Goal: Information Seeking & Learning: Find specific fact

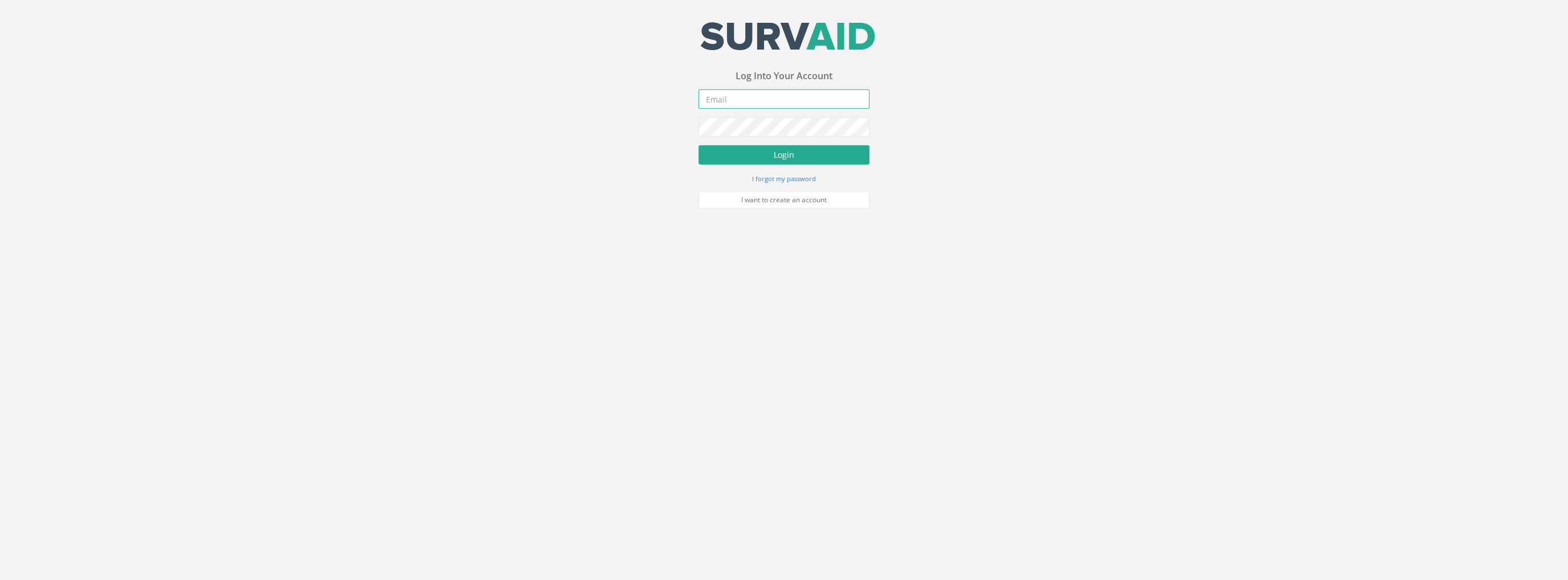
type input "[PERSON_NAME][EMAIL_ADDRESS][PERSON_NAME][DOMAIN_NAME]"
click at [775, 165] on button "Login" at bounding box center [784, 156] width 171 height 19
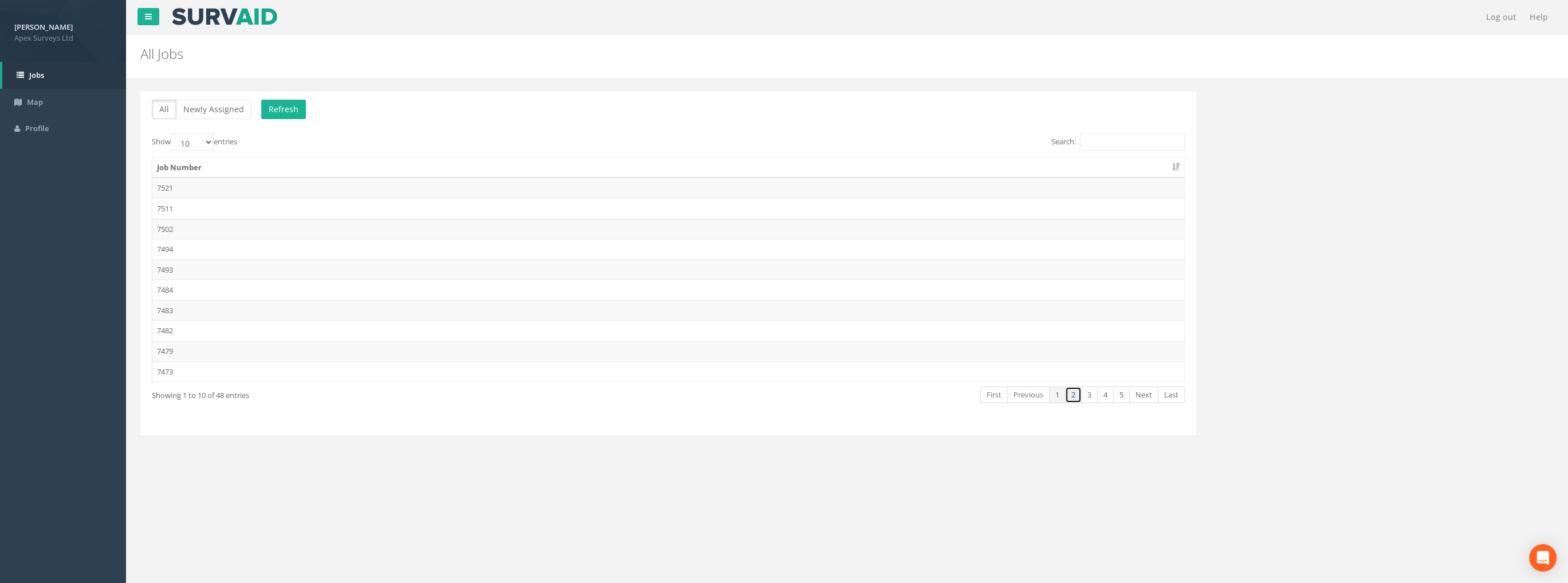
click at [1077, 388] on link "2" at bounding box center [1073, 395] width 17 height 17
click at [1105, 390] on link "4" at bounding box center [1105, 395] width 17 height 17
click at [173, 352] on td "7377" at bounding box center [668, 351] width 1032 height 21
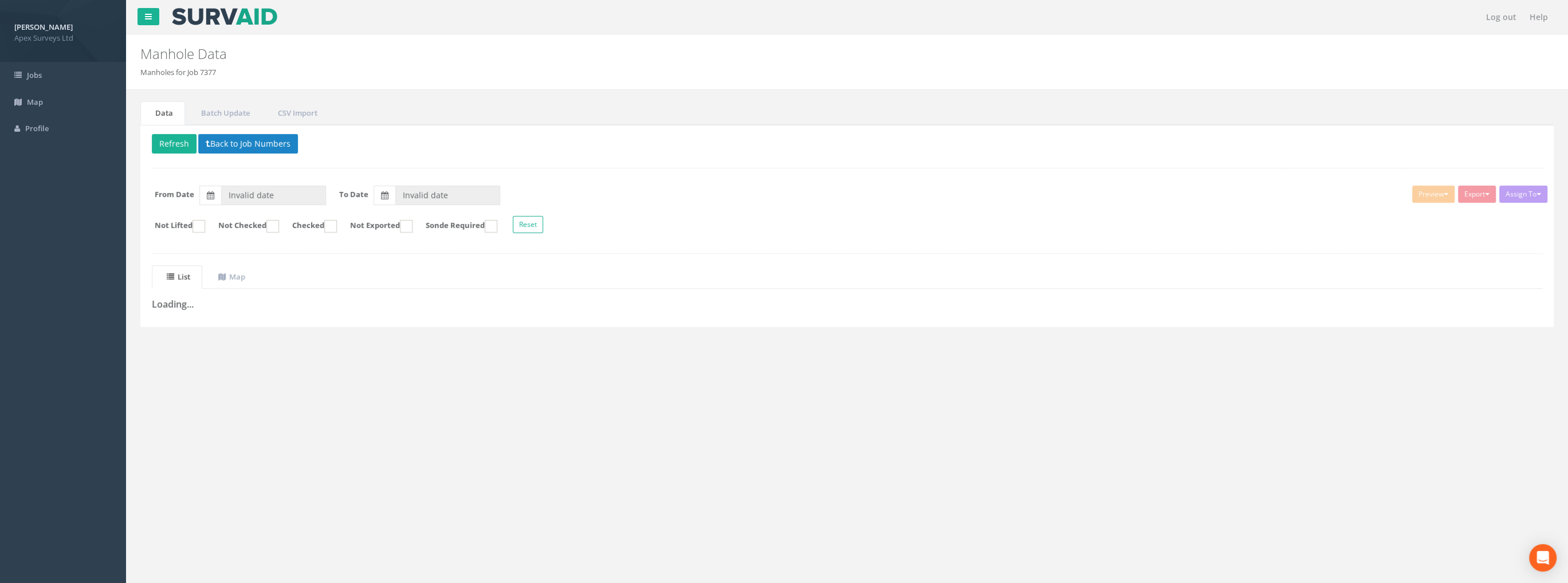
type input "[DATE]"
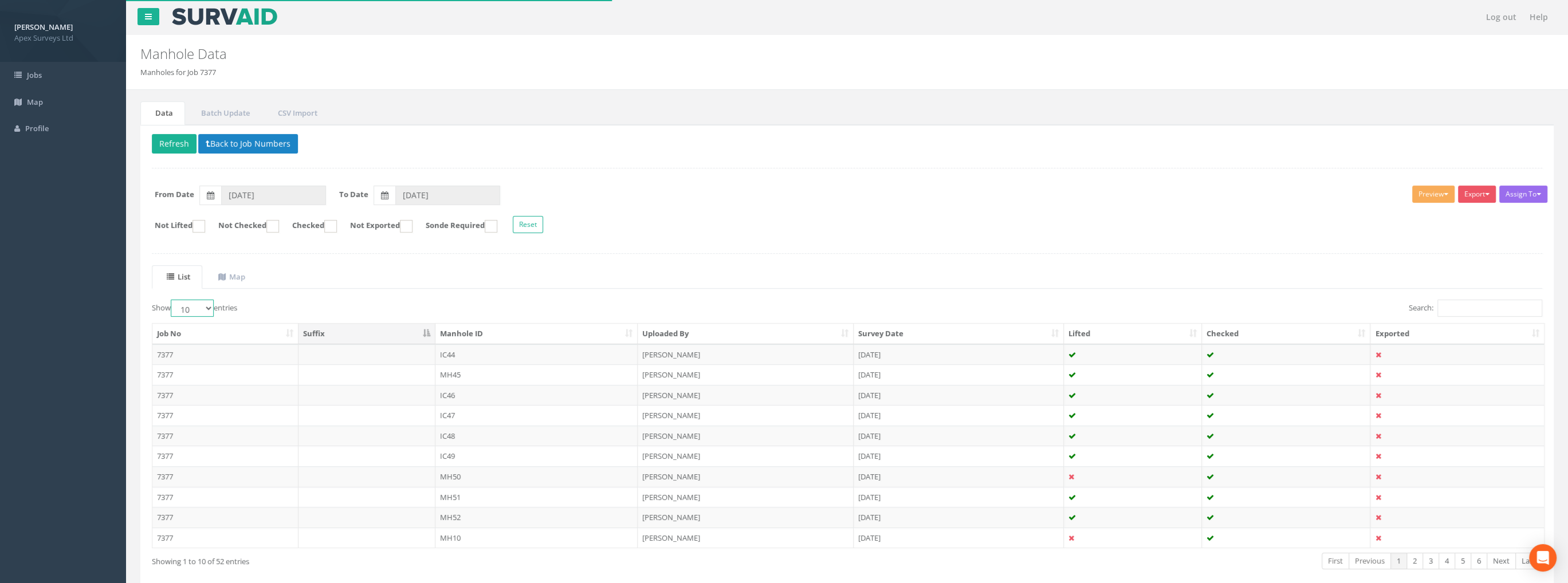
click at [185, 310] on select "10 25 50 100" at bounding box center [192, 308] width 43 height 17
select select "100"
click at [173, 300] on select "10 25 50 100" at bounding box center [192, 308] width 43 height 17
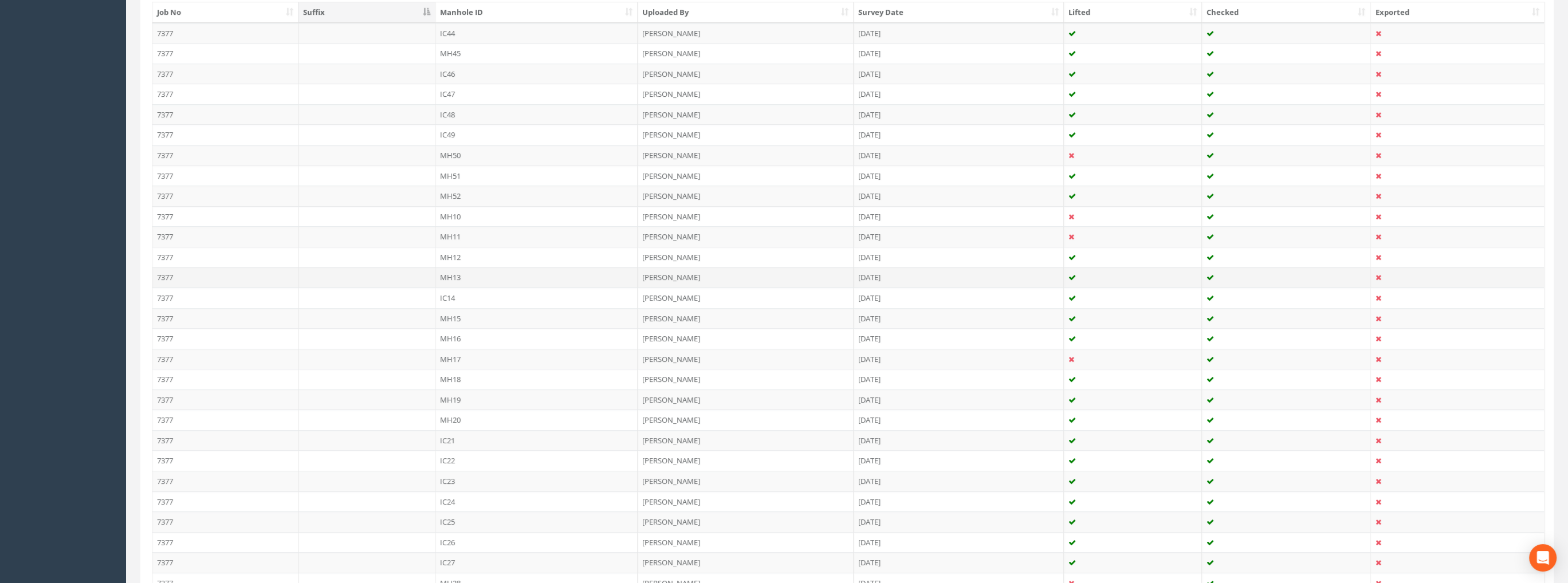
scroll to position [330, 0]
click at [457, 324] on td "MH16" at bounding box center [536, 329] width 203 height 21
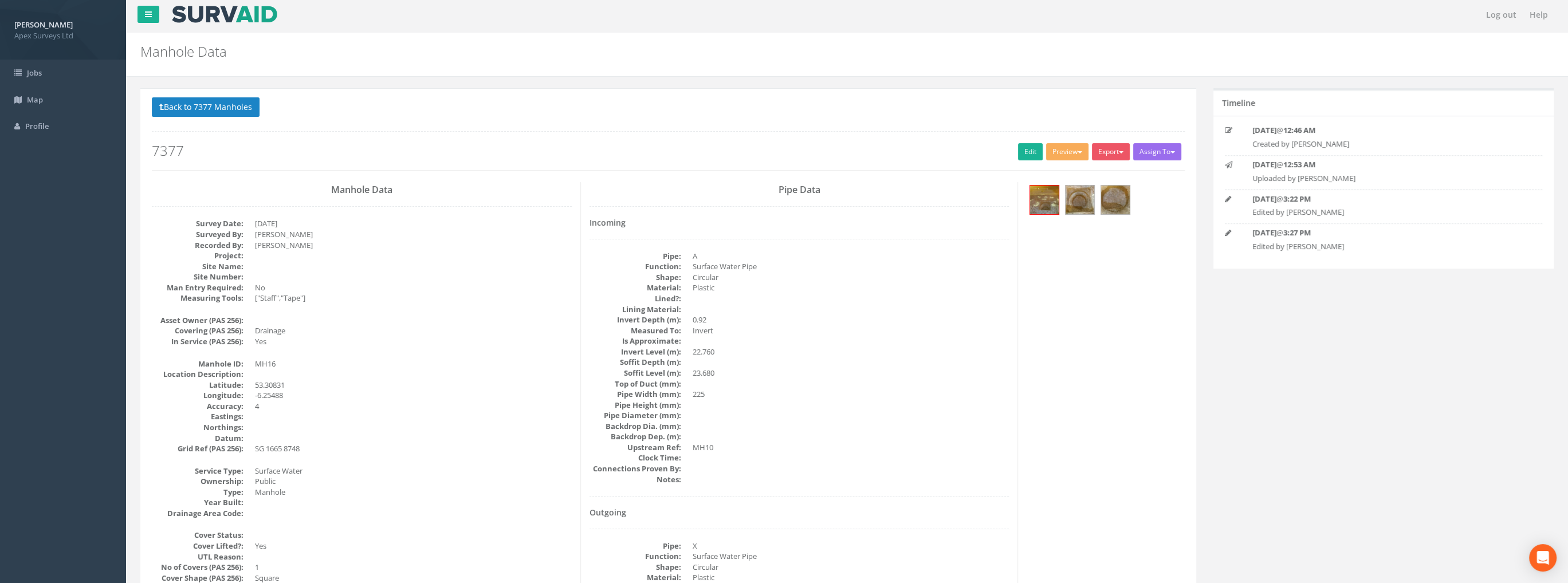
scroll to position [0, 0]
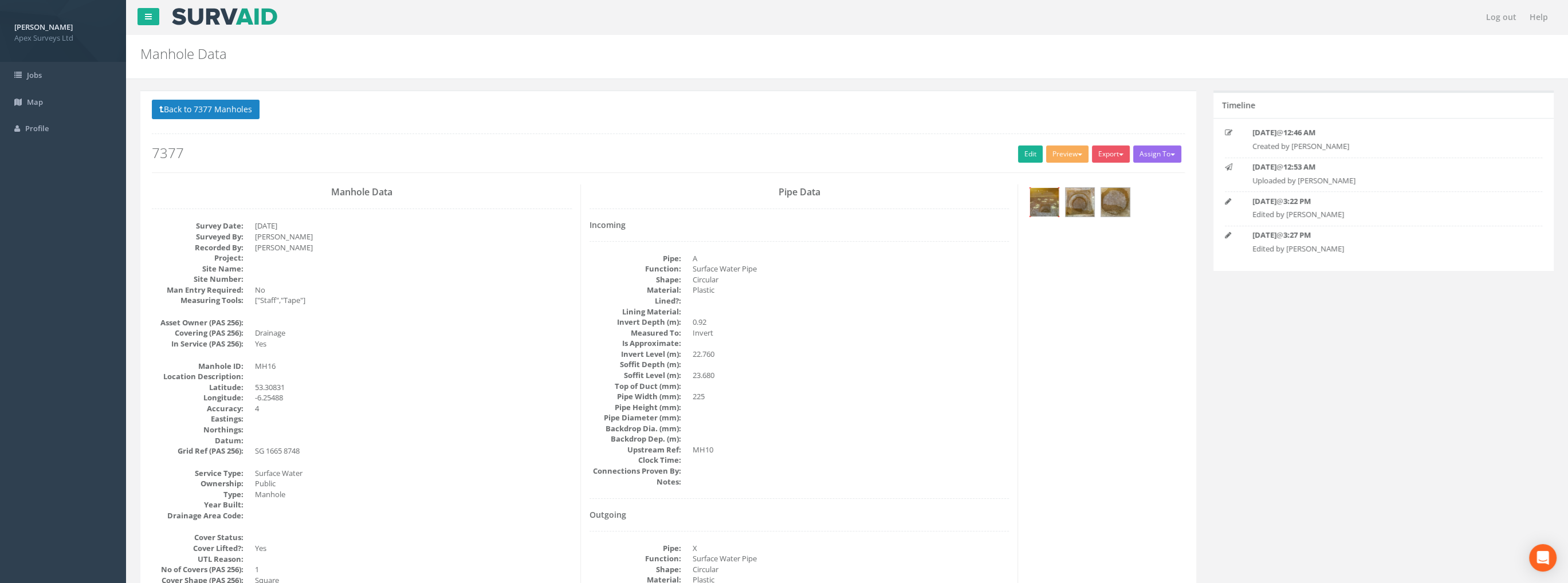
click at [1038, 204] on img at bounding box center [1044, 202] width 29 height 29
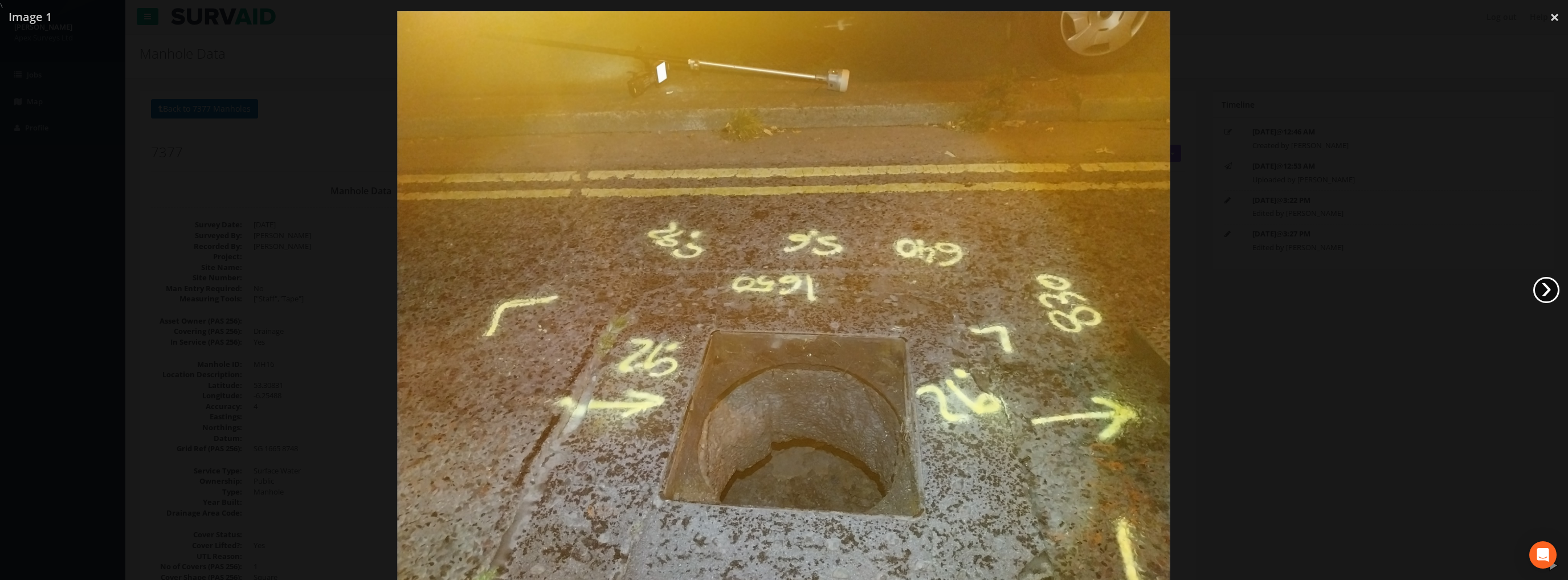
click at [1549, 290] on link "›" at bounding box center [1546, 290] width 26 height 26
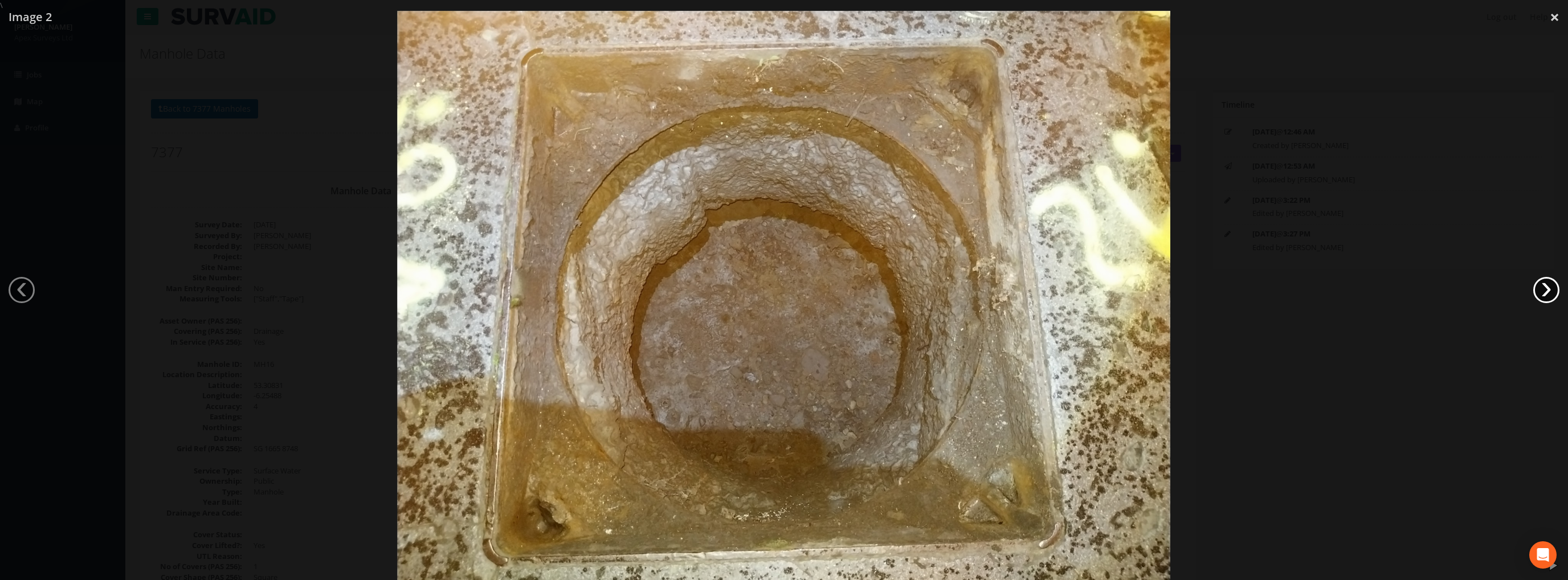
click at [1549, 290] on link "›" at bounding box center [1546, 290] width 26 height 26
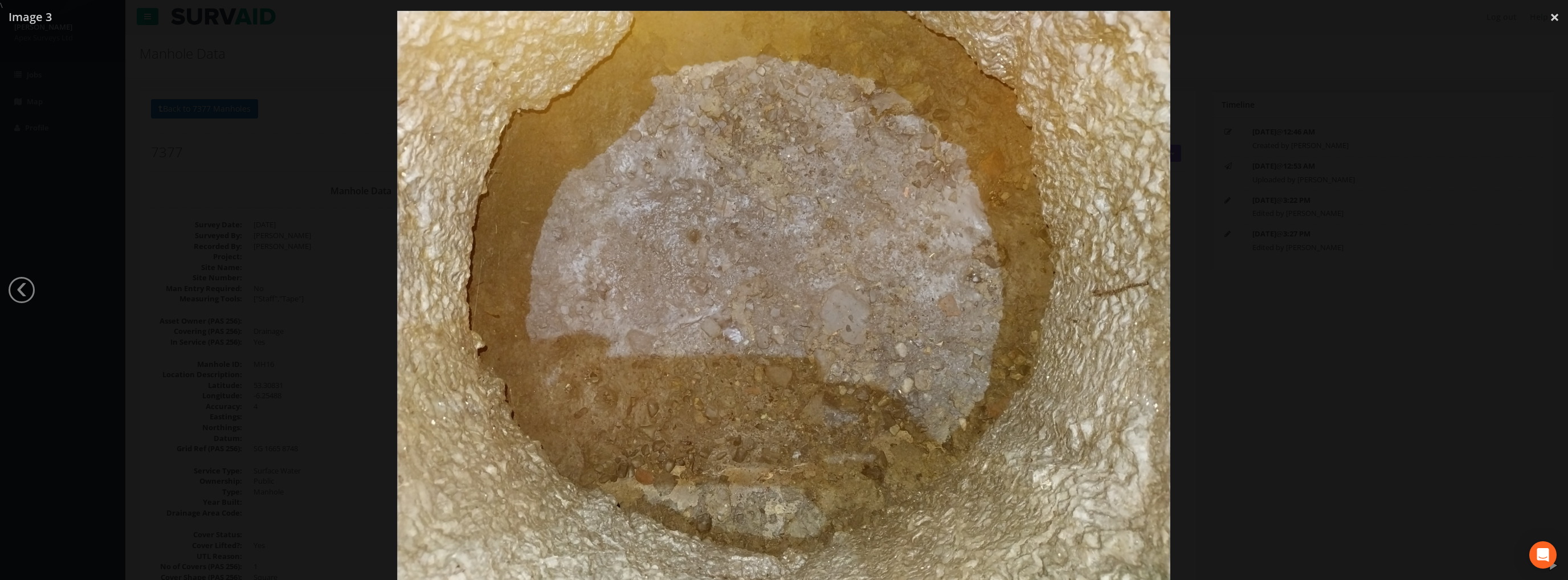
click at [1549, 290] on div at bounding box center [784, 301] width 1568 height 580
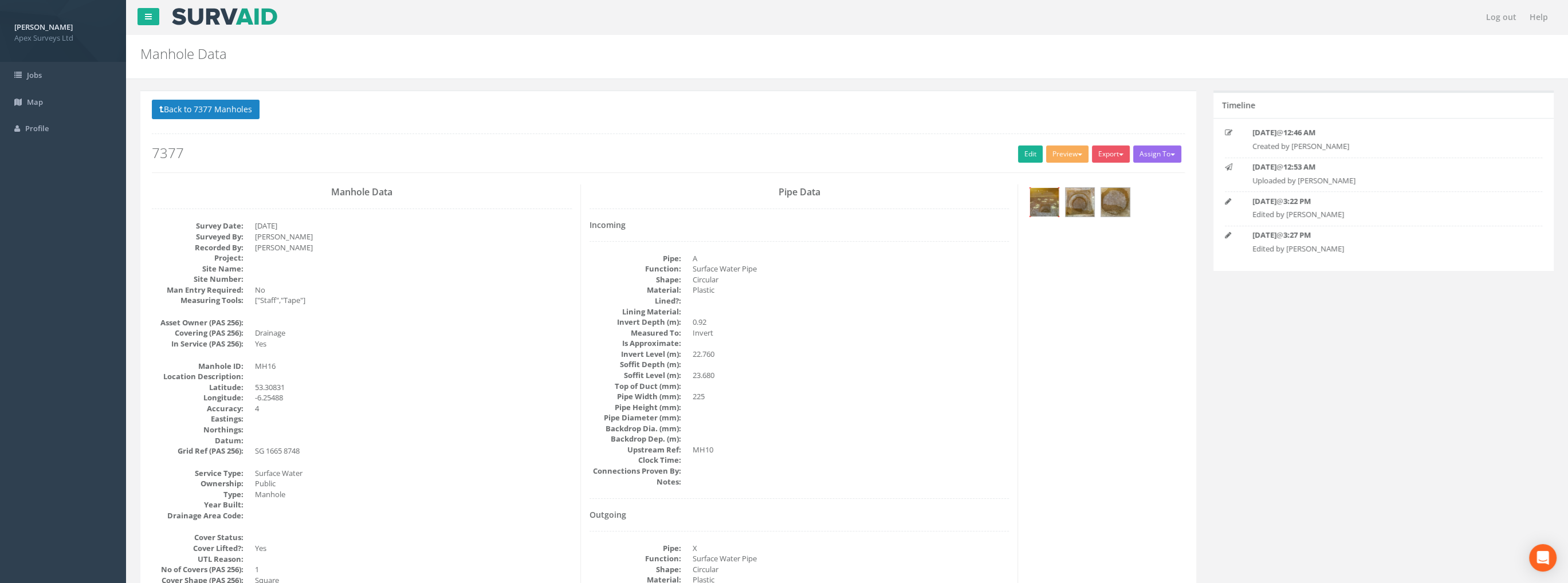
click at [1039, 202] on img at bounding box center [1044, 202] width 29 height 29
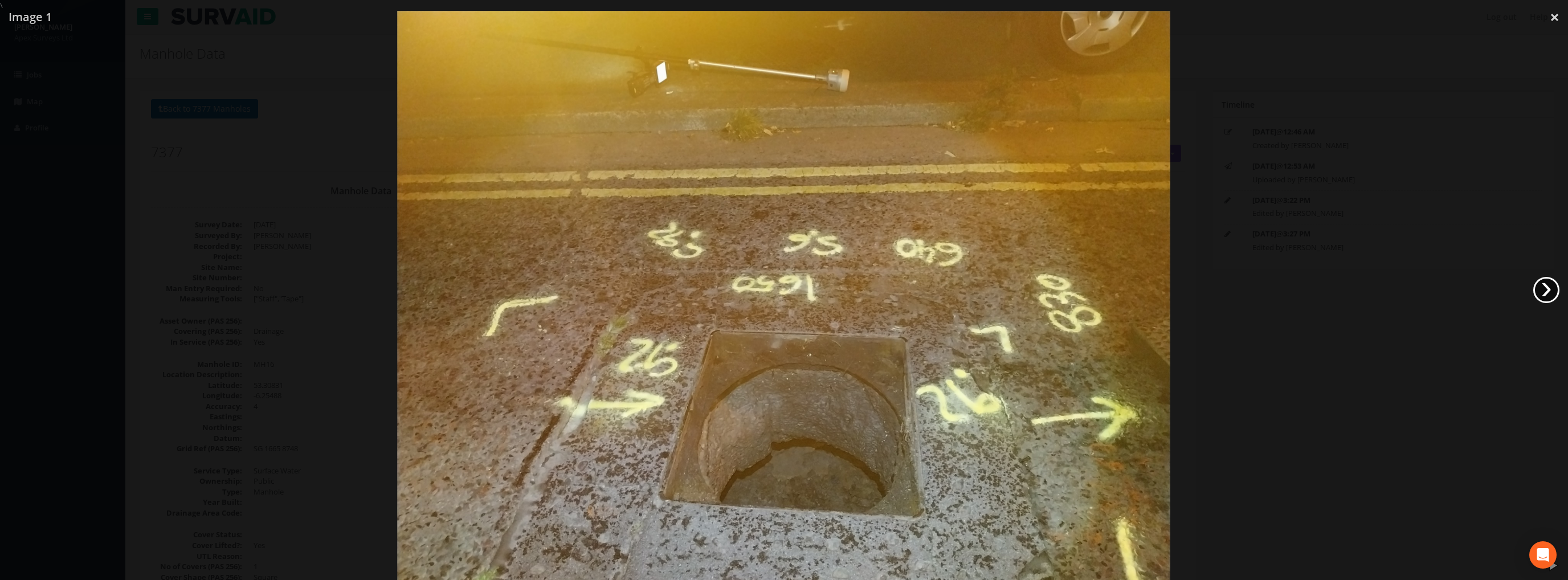
click at [1534, 287] on link "›" at bounding box center [1546, 290] width 26 height 26
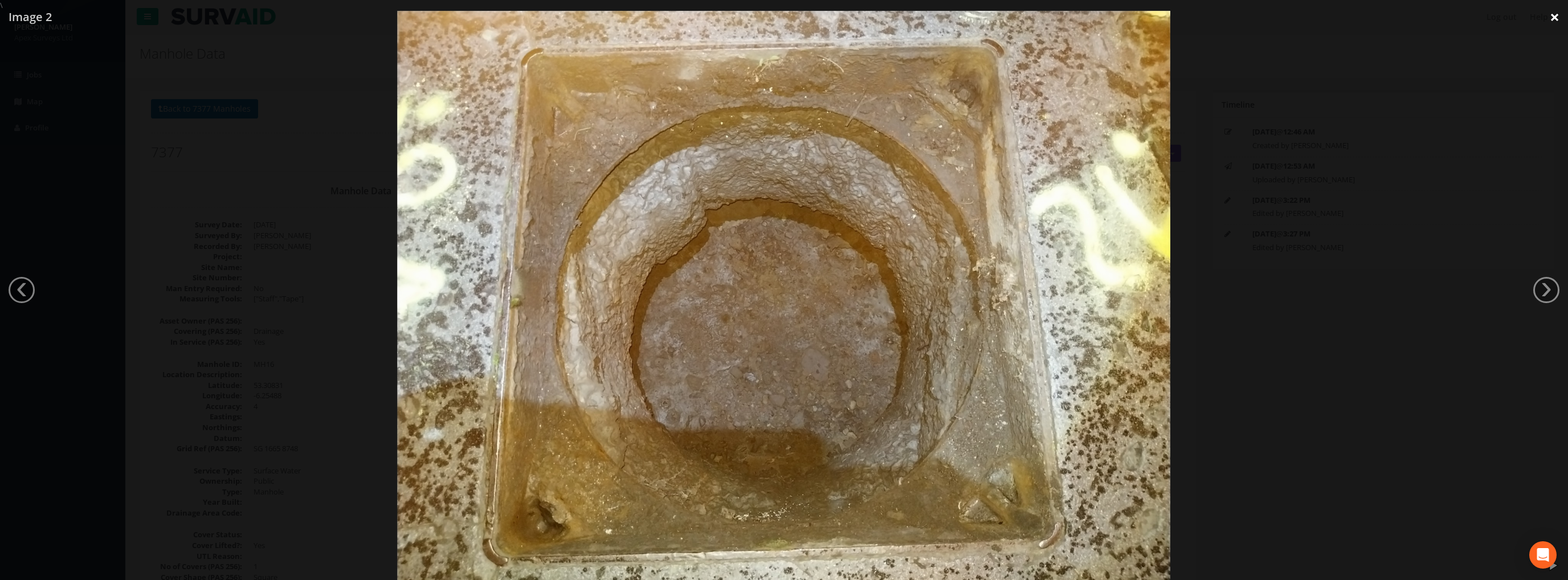
click at [1550, 14] on link "×" at bounding box center [1555, 17] width 27 height 34
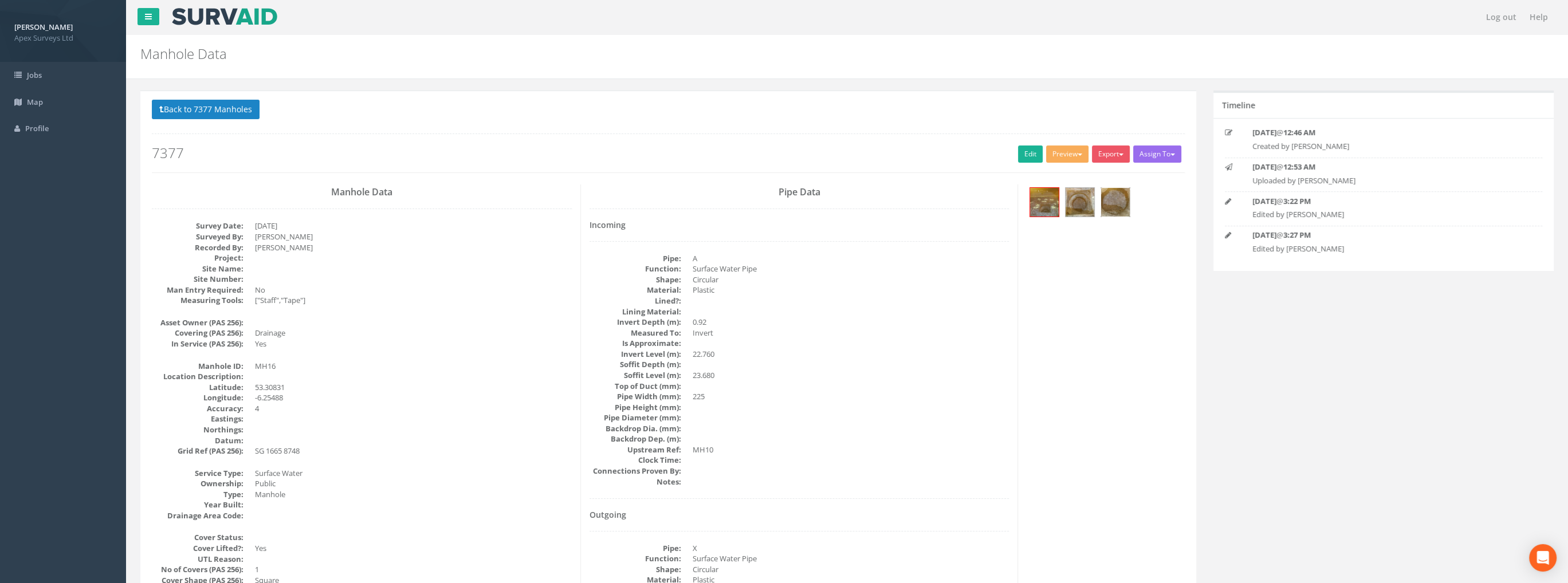
click at [1114, 194] on img at bounding box center [1115, 202] width 29 height 29
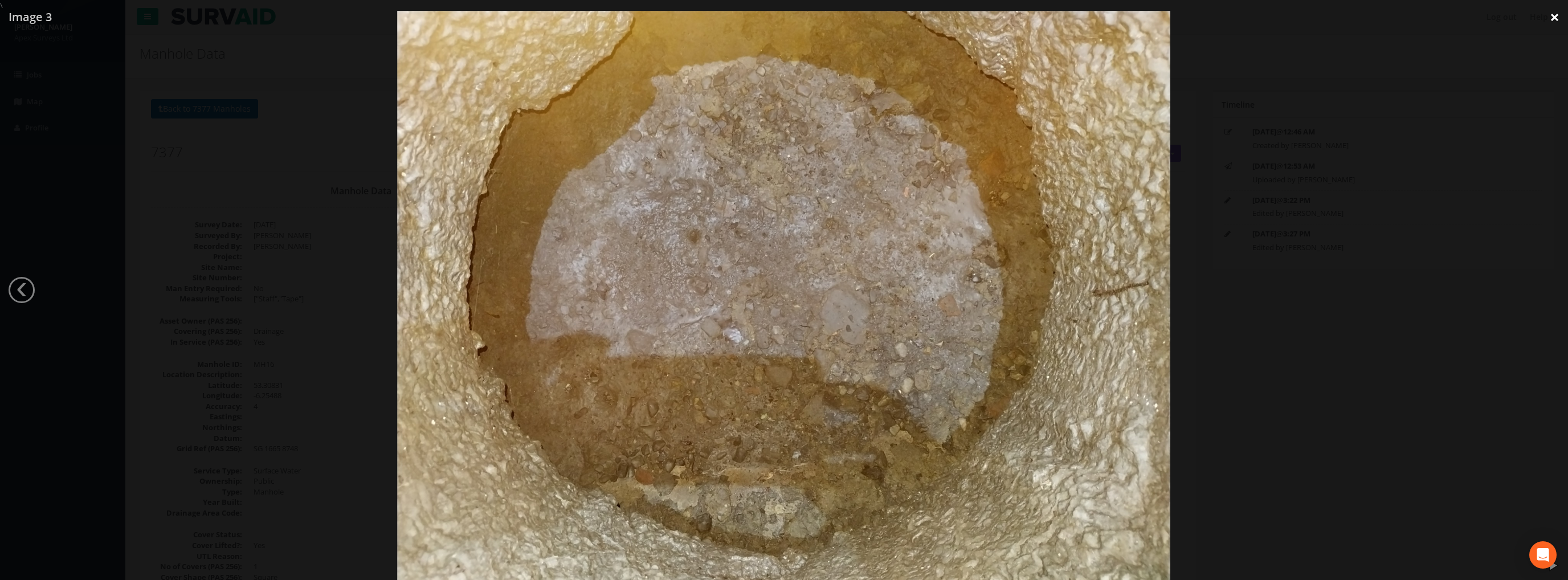
click at [1547, 16] on link "×" at bounding box center [1555, 17] width 27 height 34
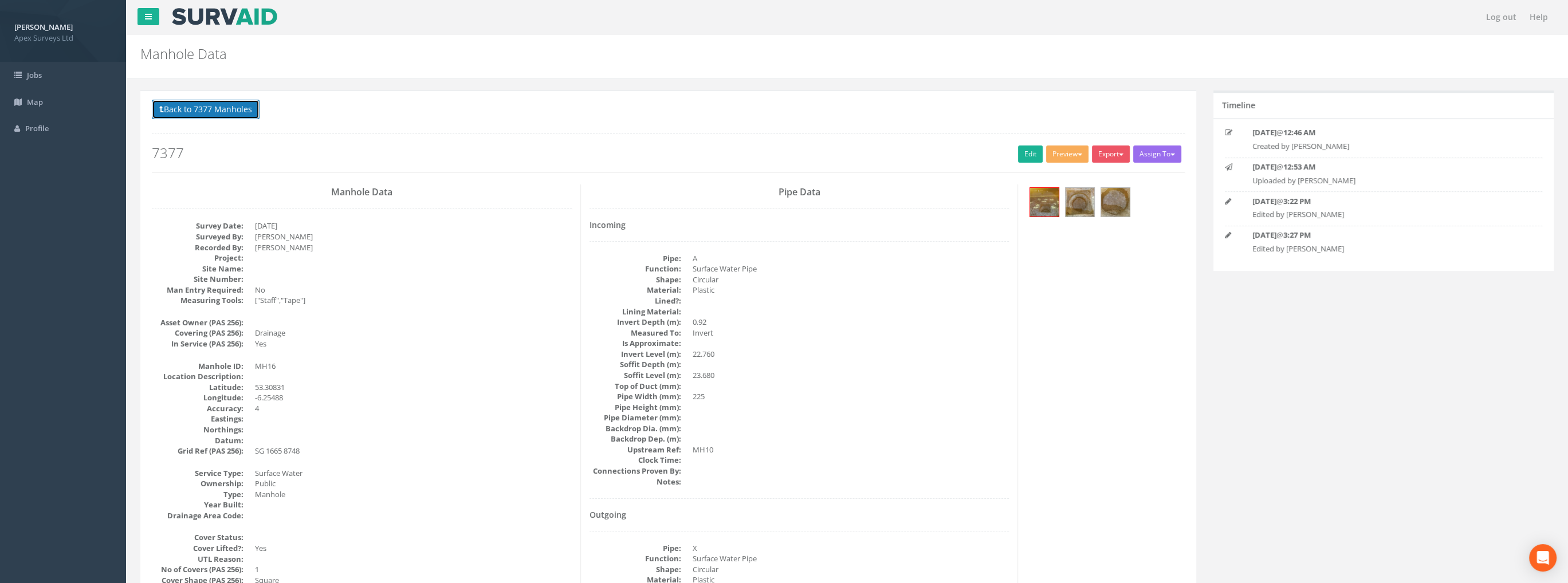
click at [231, 108] on button "Back to 7377 Manholes" at bounding box center [206, 110] width 108 height 20
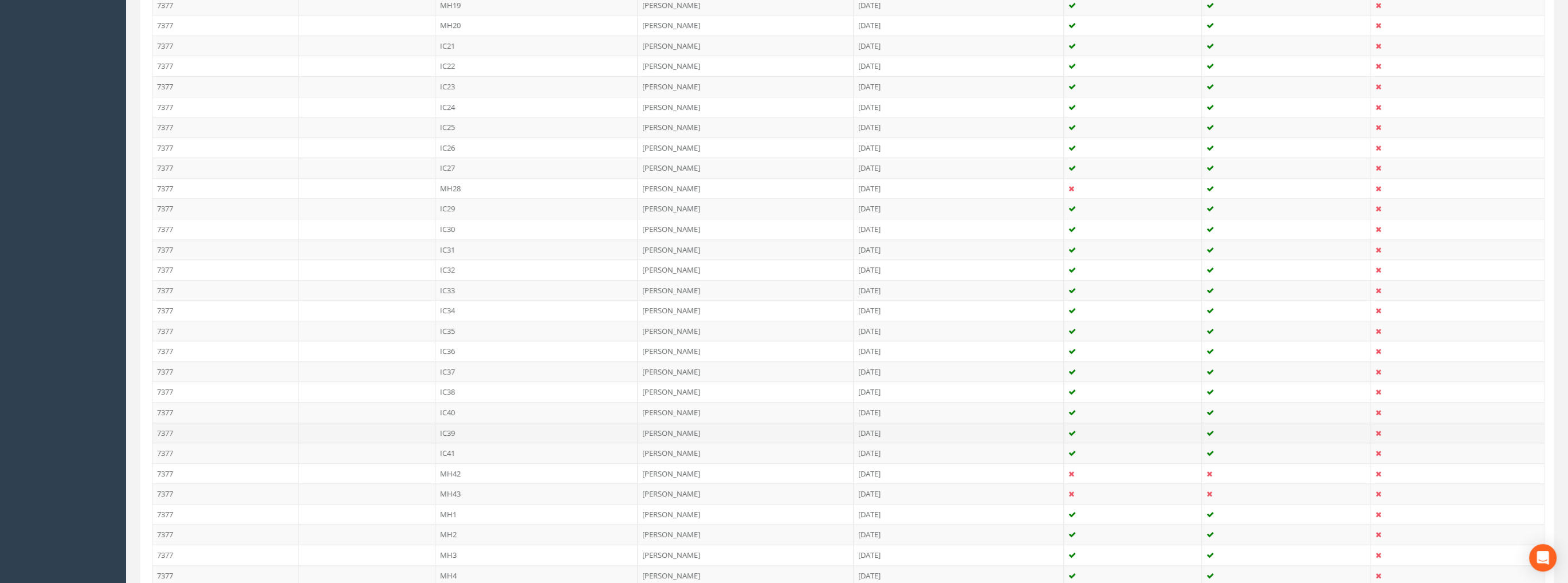
scroll to position [903, 0]
click at [456, 378] on td "MH4" at bounding box center [536, 388] width 203 height 21
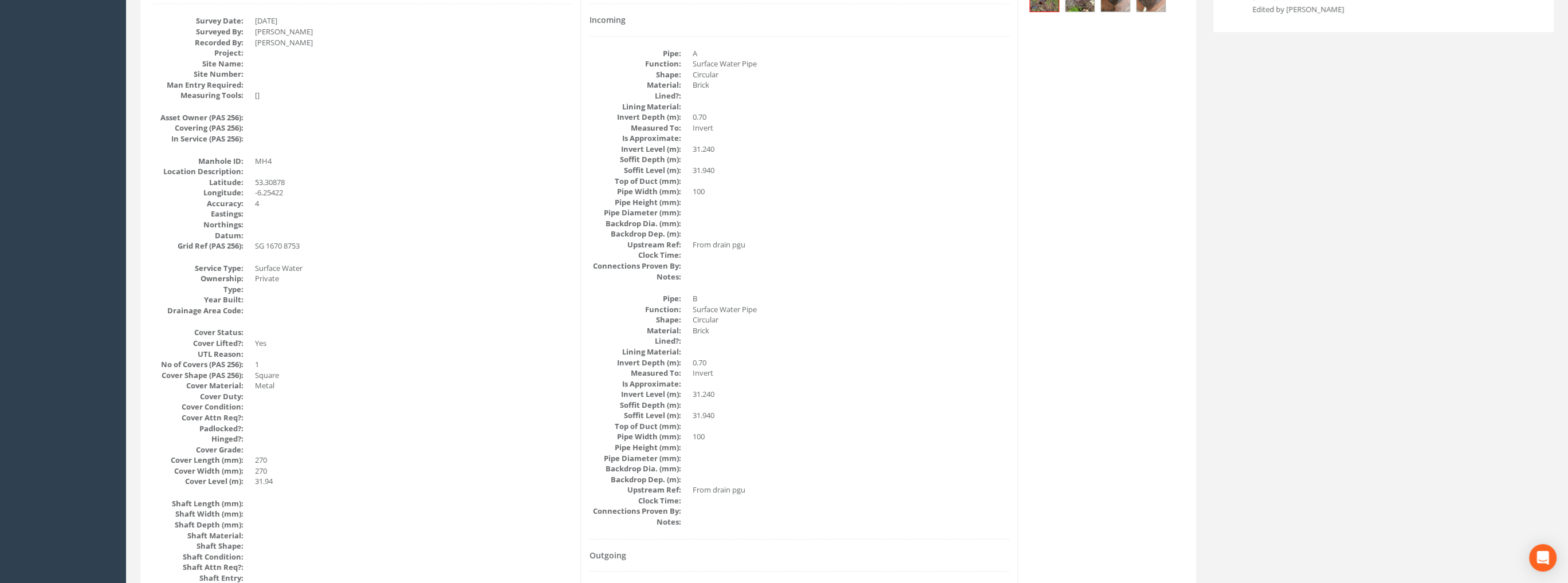
scroll to position [0, 0]
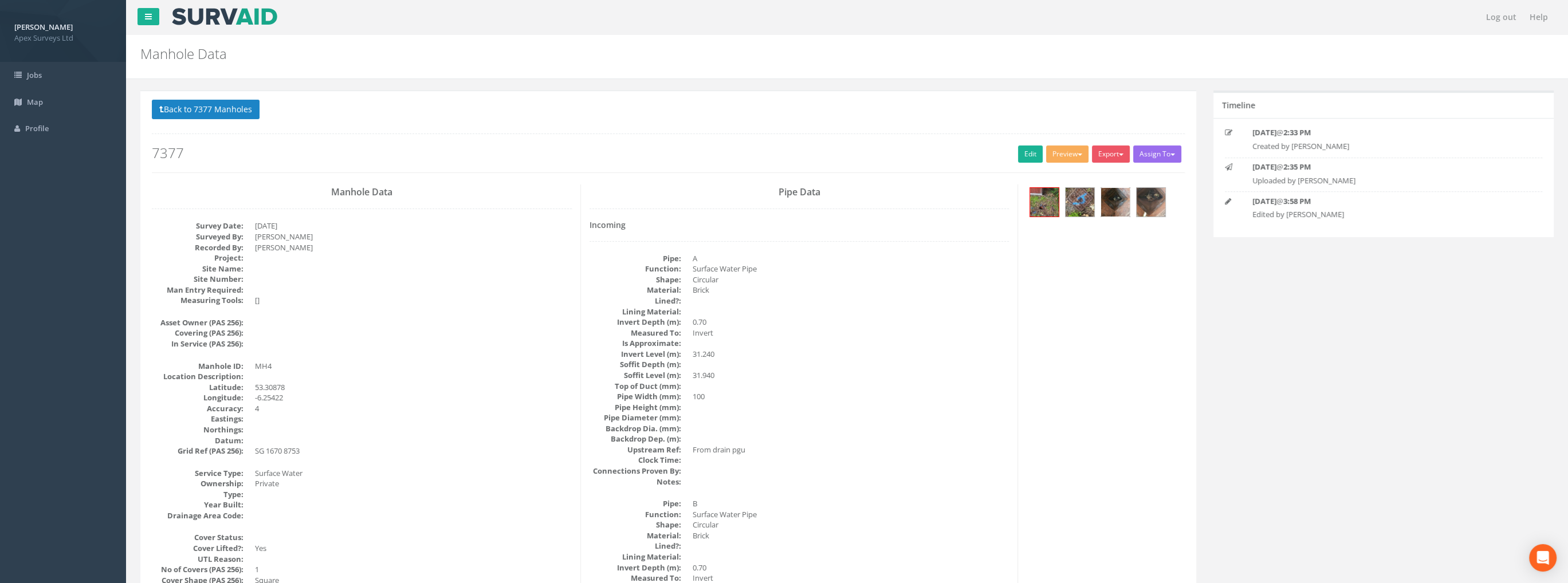
click at [1118, 195] on img at bounding box center [1115, 202] width 29 height 29
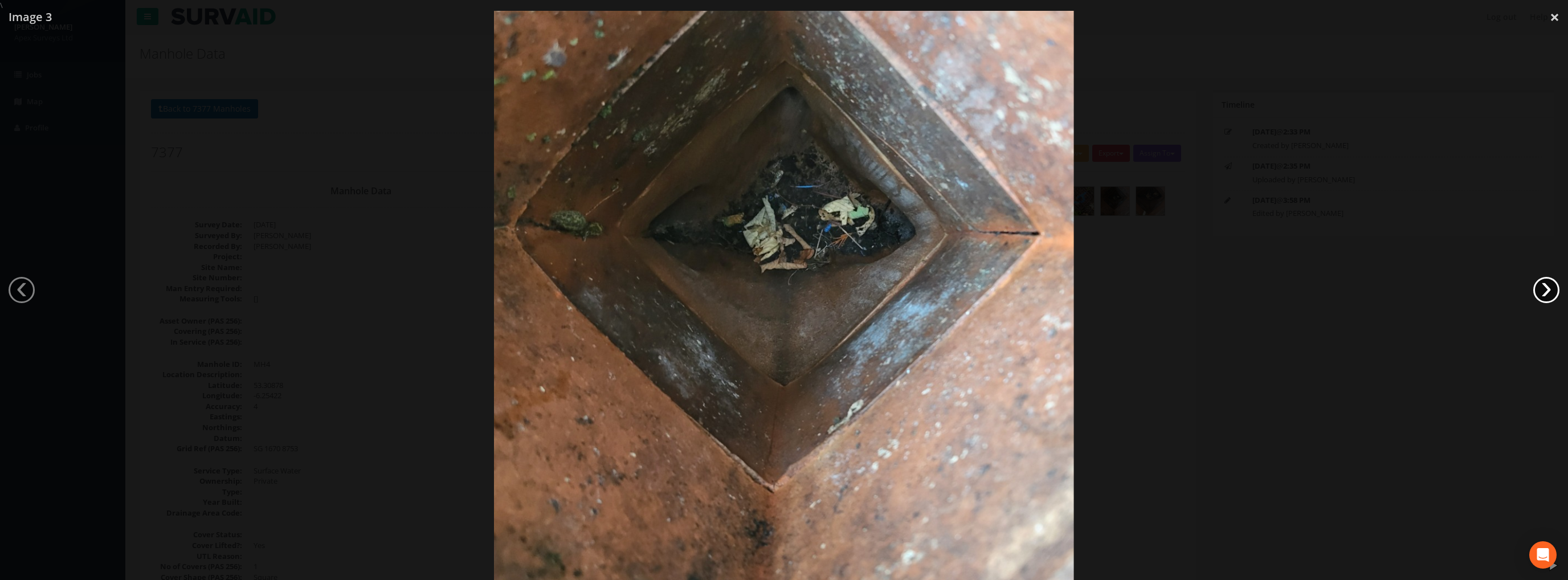
click at [1558, 291] on link "›" at bounding box center [1546, 290] width 26 height 26
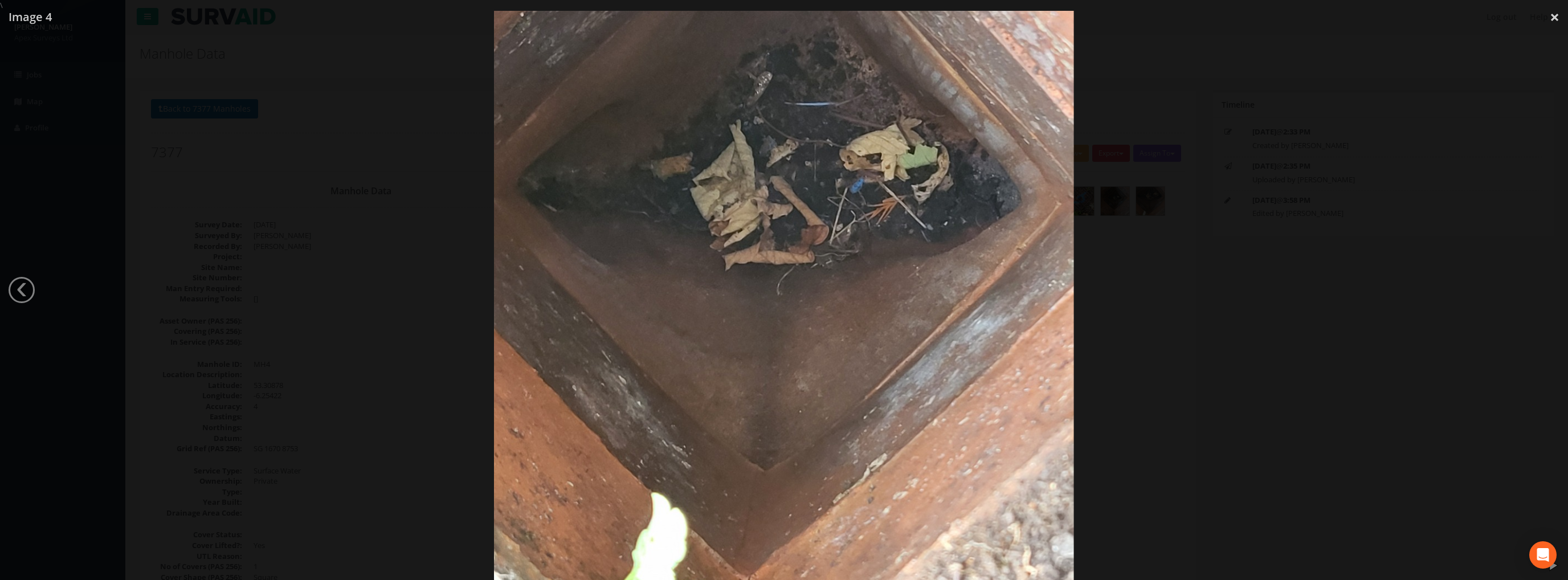
click at [1550, 290] on div at bounding box center [784, 301] width 1568 height 580
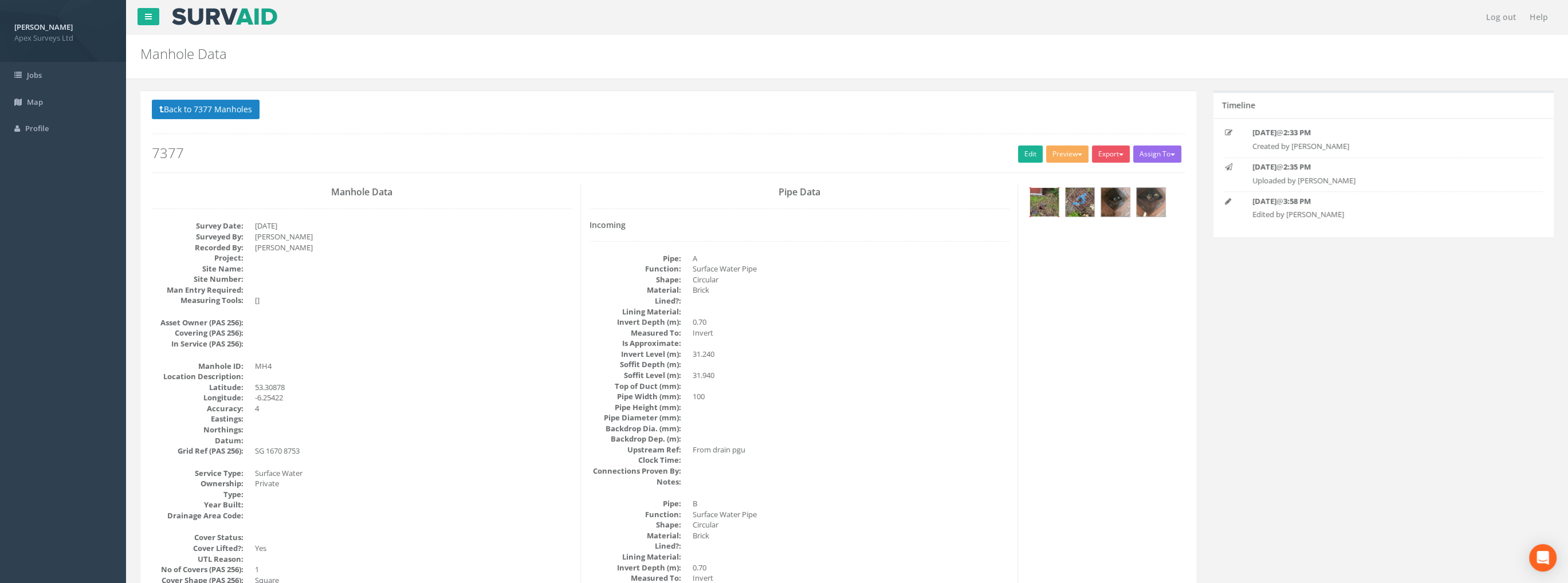
click at [1040, 210] on img at bounding box center [1044, 202] width 29 height 29
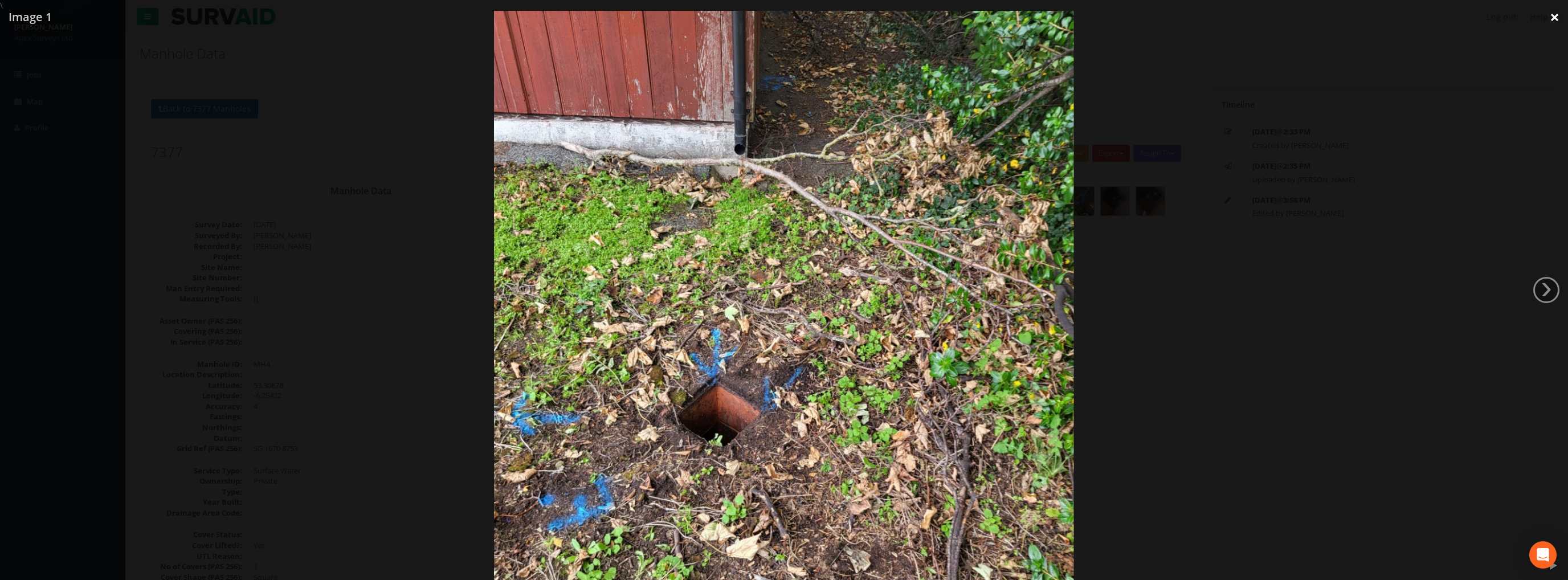
click at [1556, 27] on link "×" at bounding box center [1555, 17] width 27 height 34
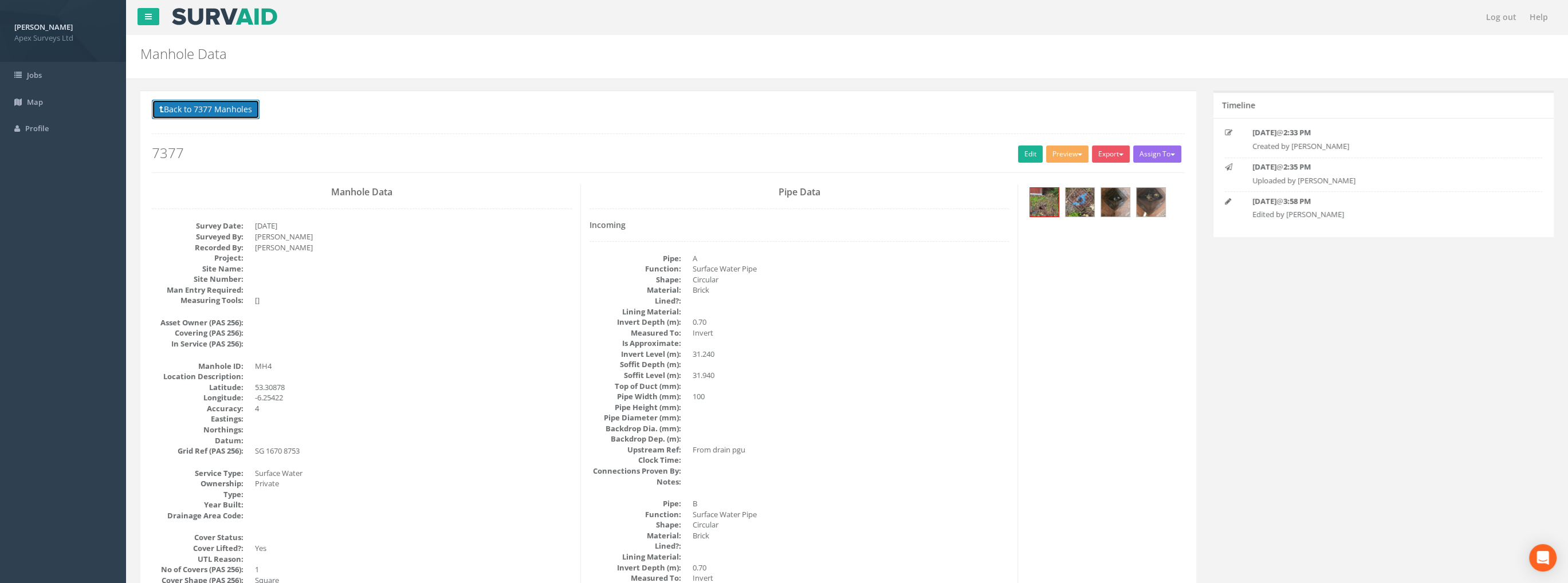
click at [193, 117] on button "Back to 7377 Manholes" at bounding box center [206, 110] width 108 height 20
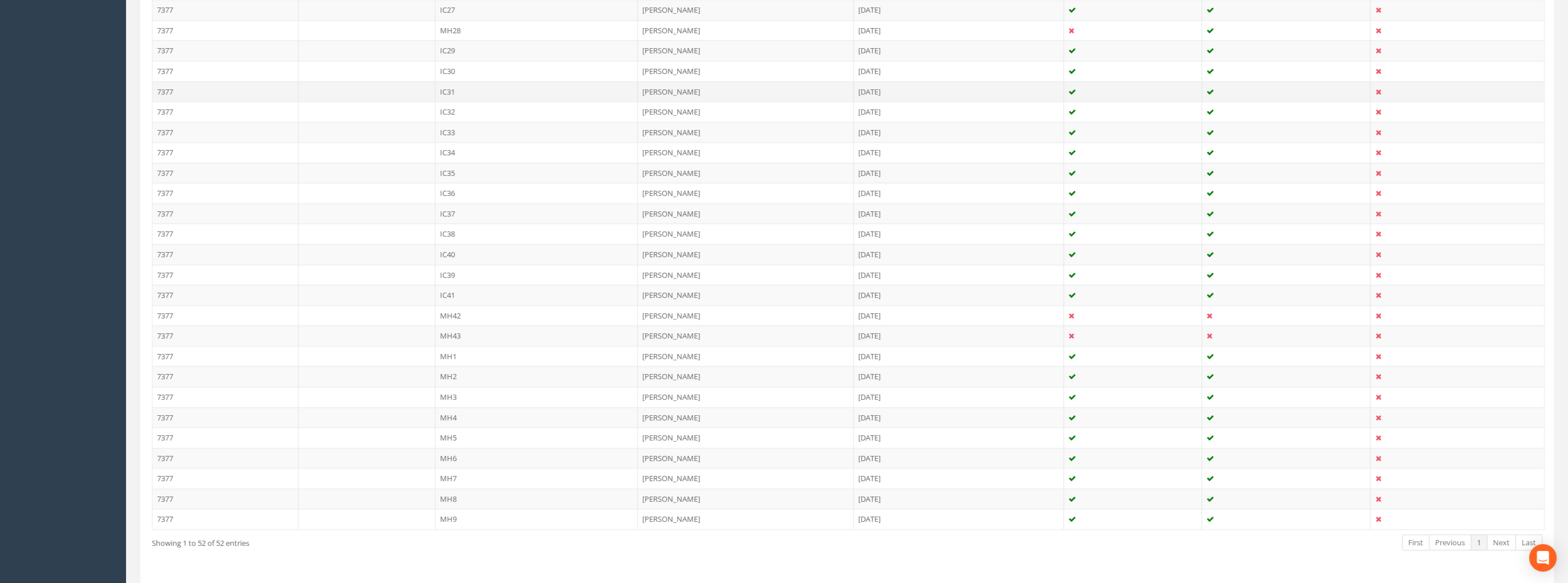
scroll to position [903, 0]
click at [454, 459] on td "MH8" at bounding box center [536, 470] width 203 height 21
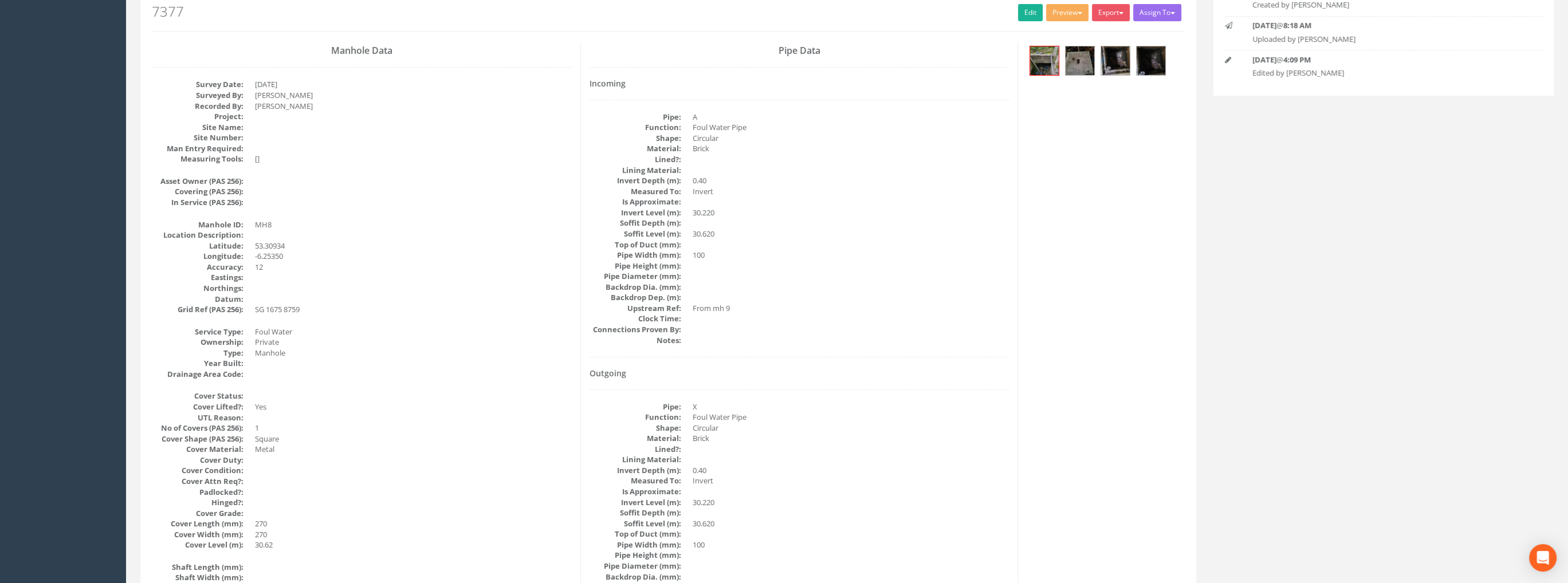
scroll to position [0, 0]
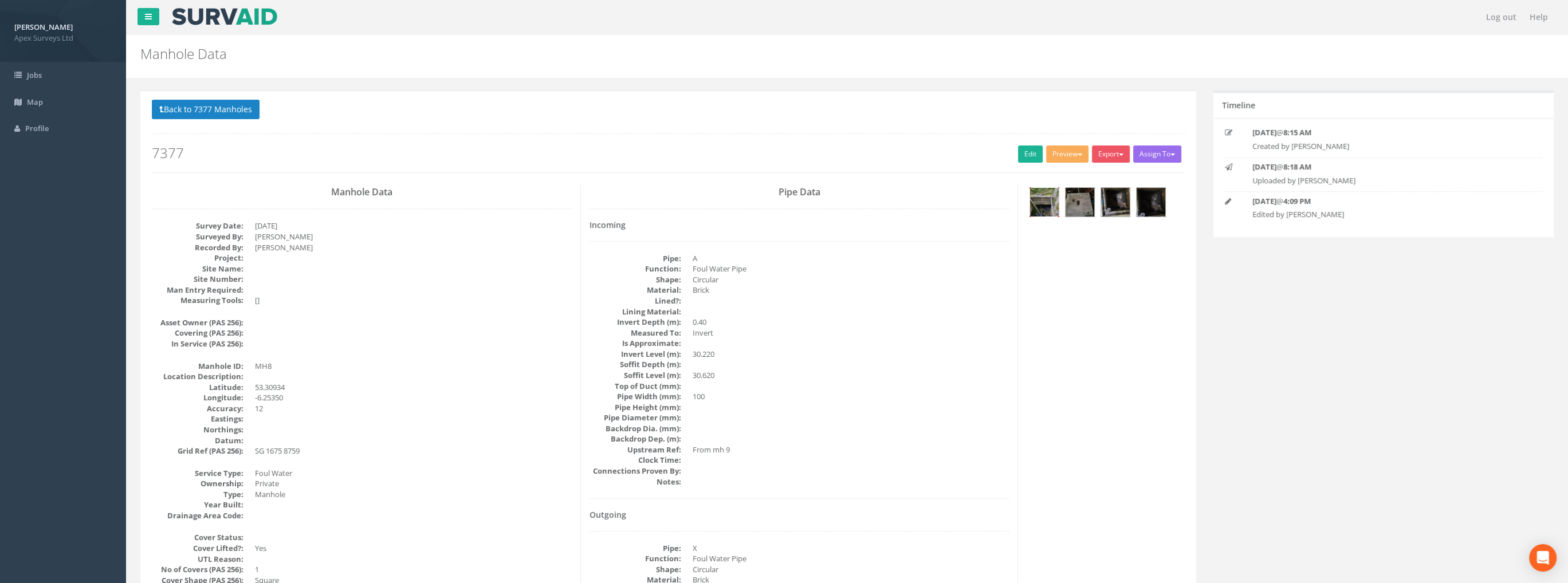
click at [1040, 197] on img at bounding box center [1044, 202] width 29 height 29
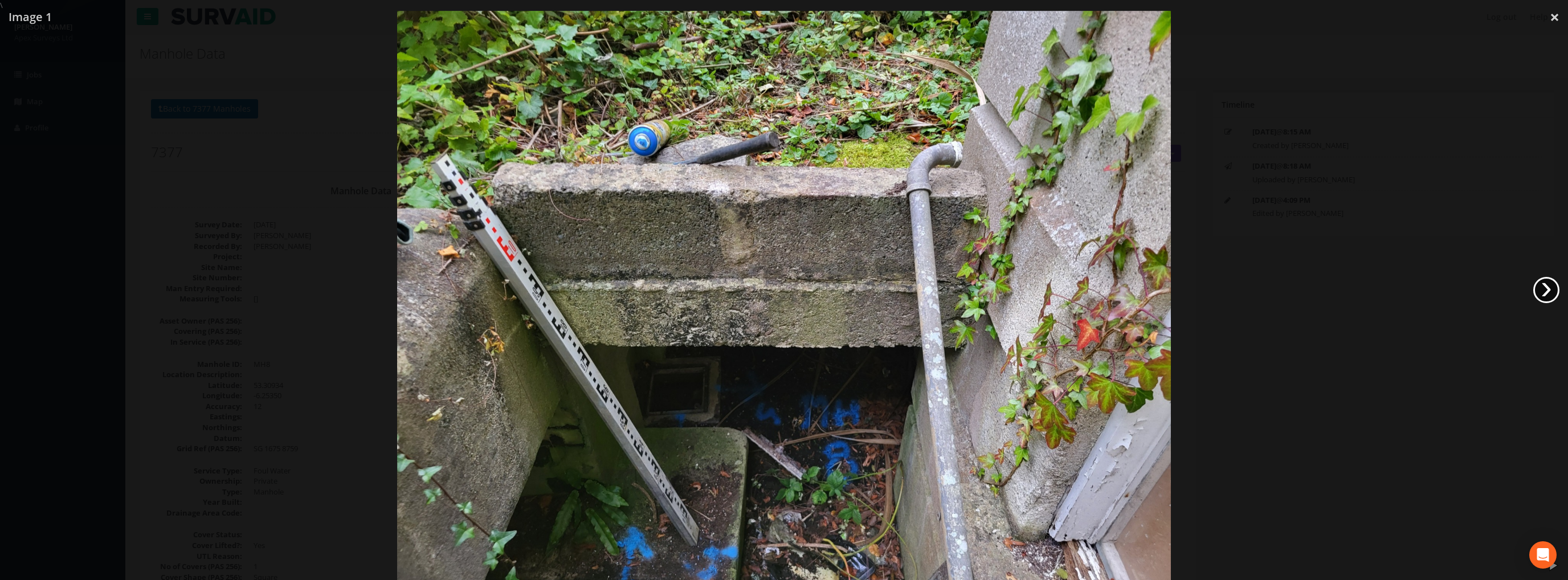
click at [1545, 287] on link "›" at bounding box center [1546, 290] width 26 height 26
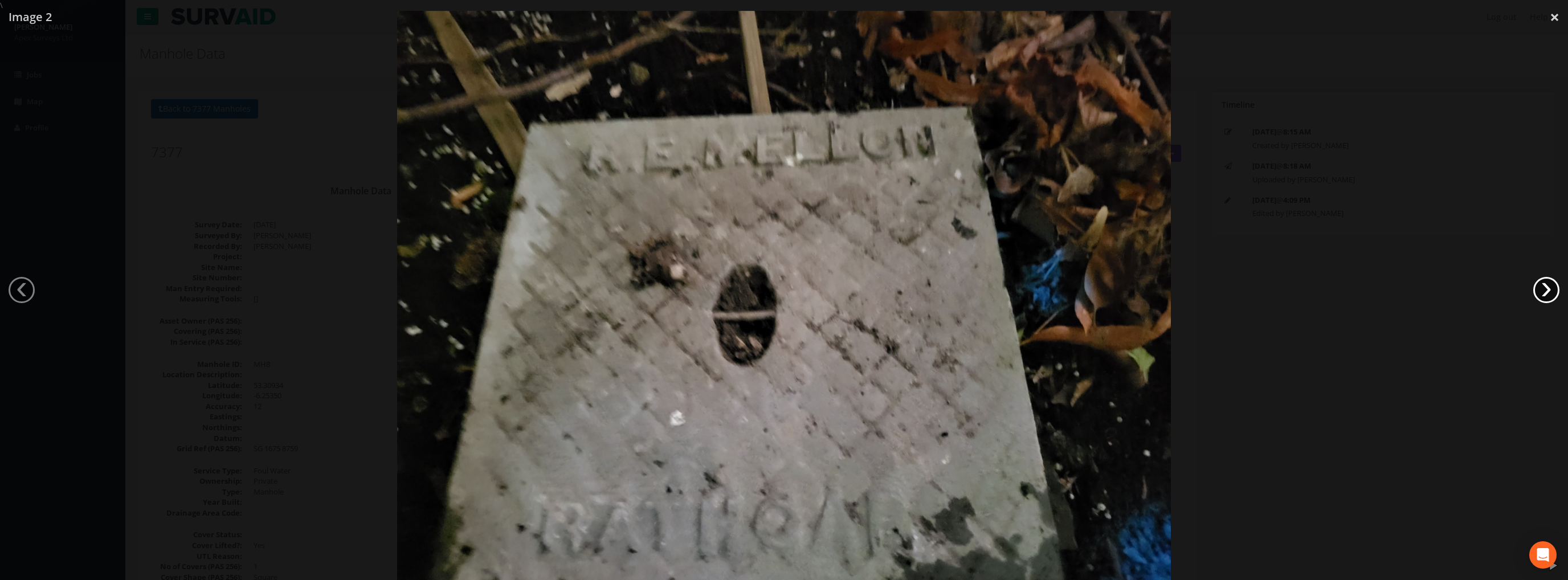
click at [1545, 287] on link "›" at bounding box center [1546, 290] width 26 height 26
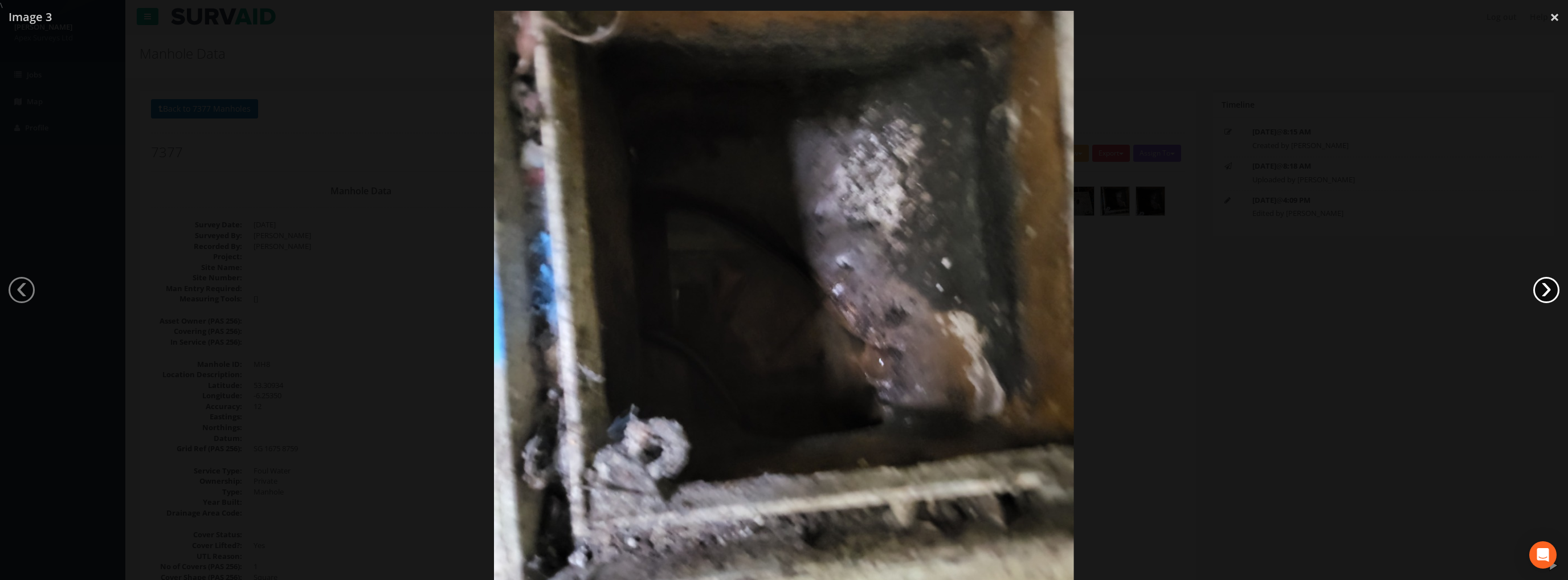
click at [1545, 287] on link "›" at bounding box center [1546, 290] width 26 height 26
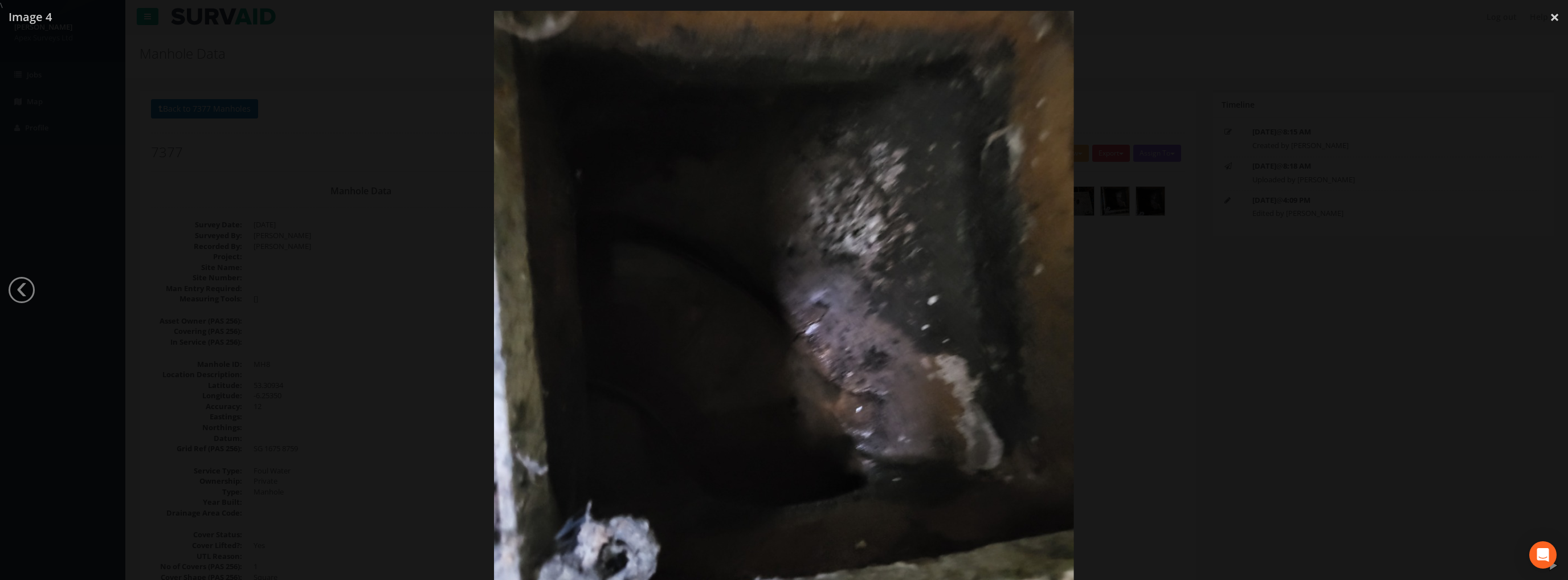
click at [1545, 287] on div at bounding box center [784, 301] width 1568 height 580
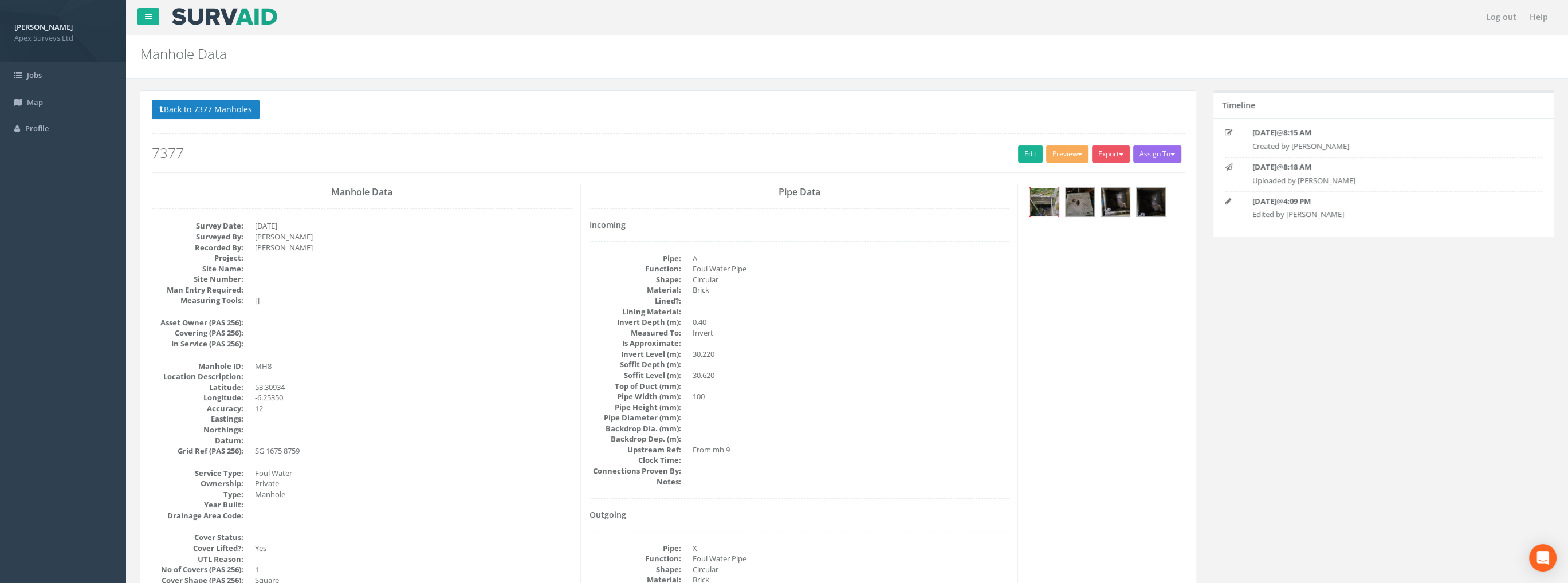
click at [1034, 204] on img at bounding box center [1044, 202] width 29 height 29
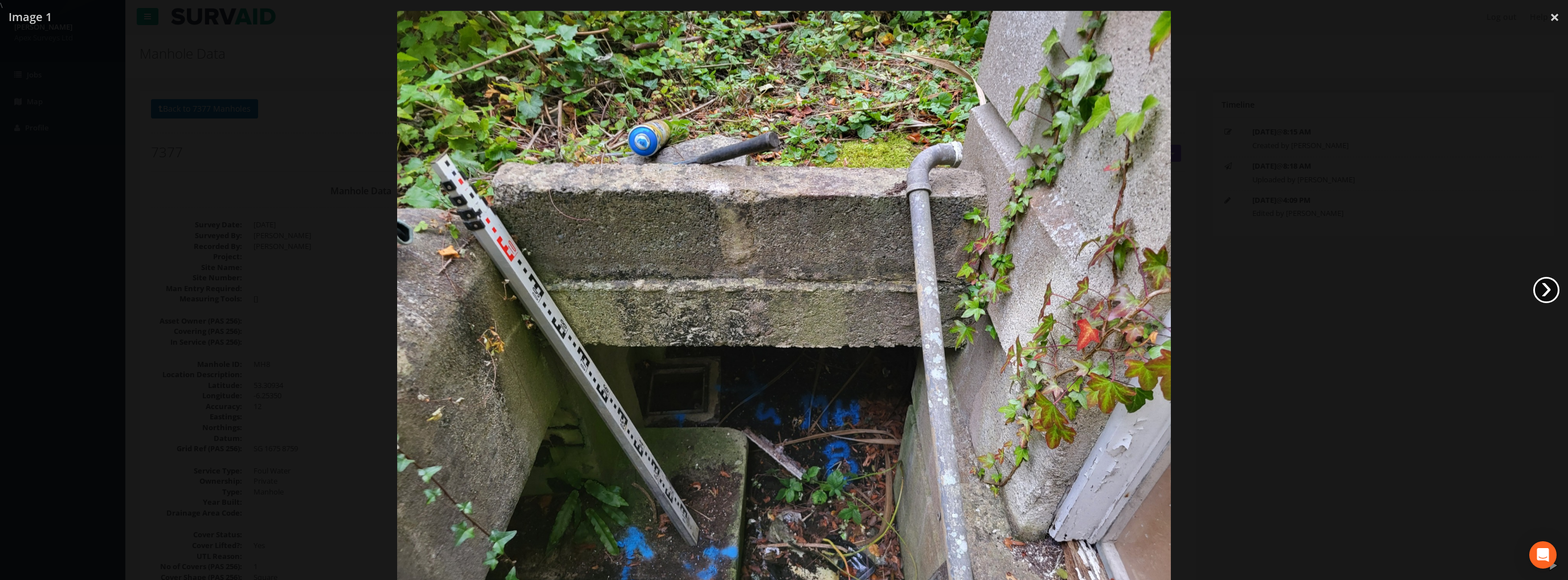
click at [1541, 292] on link "›" at bounding box center [1546, 290] width 26 height 26
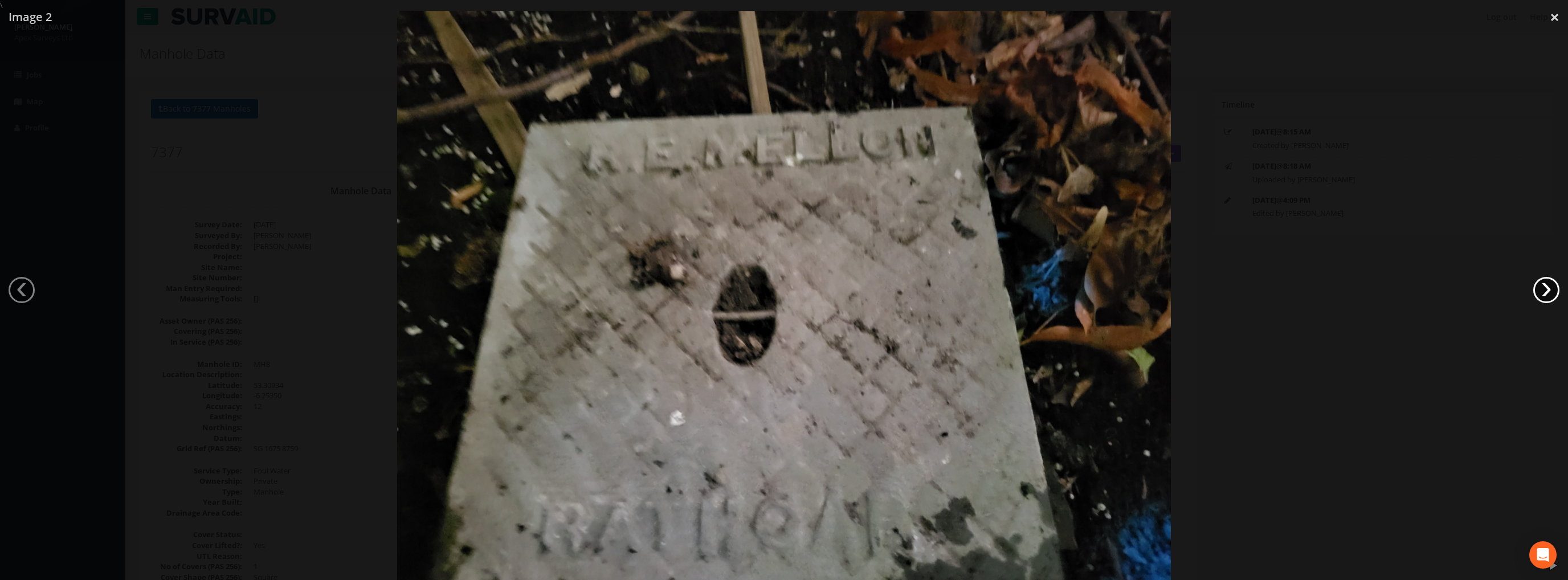
click at [1541, 292] on link "›" at bounding box center [1546, 290] width 26 height 26
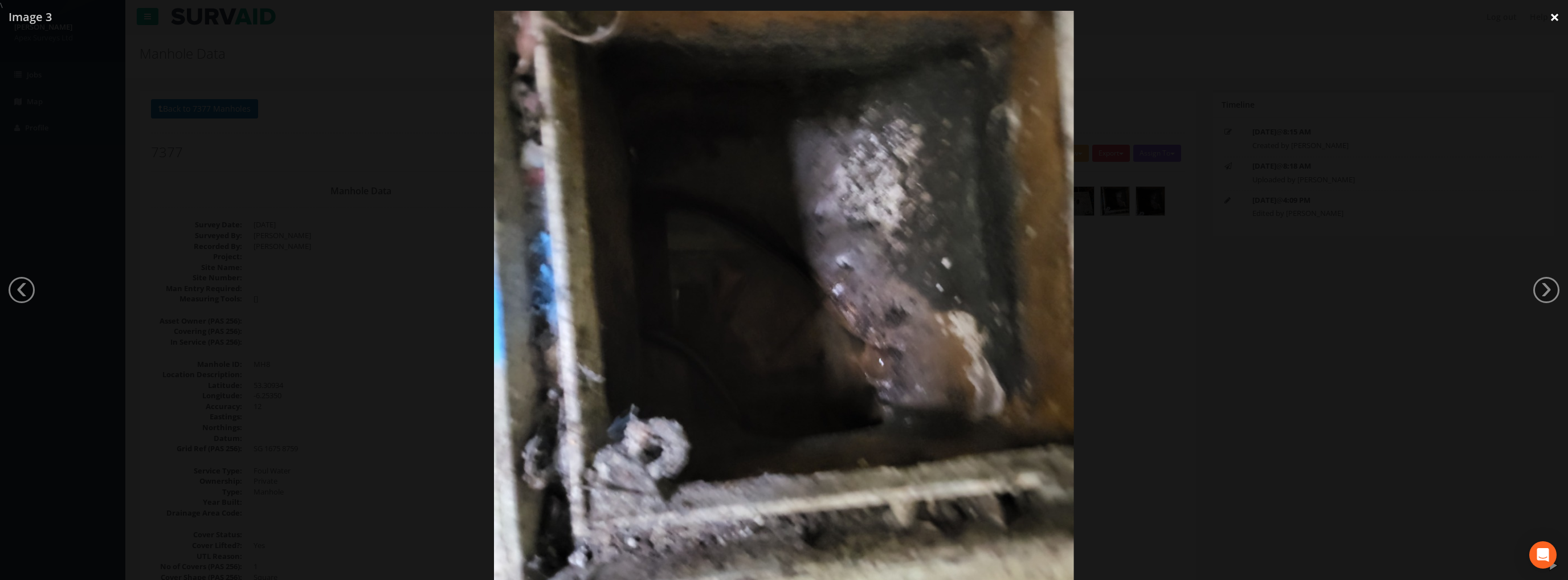
click at [1553, 20] on link "×" at bounding box center [1555, 17] width 27 height 34
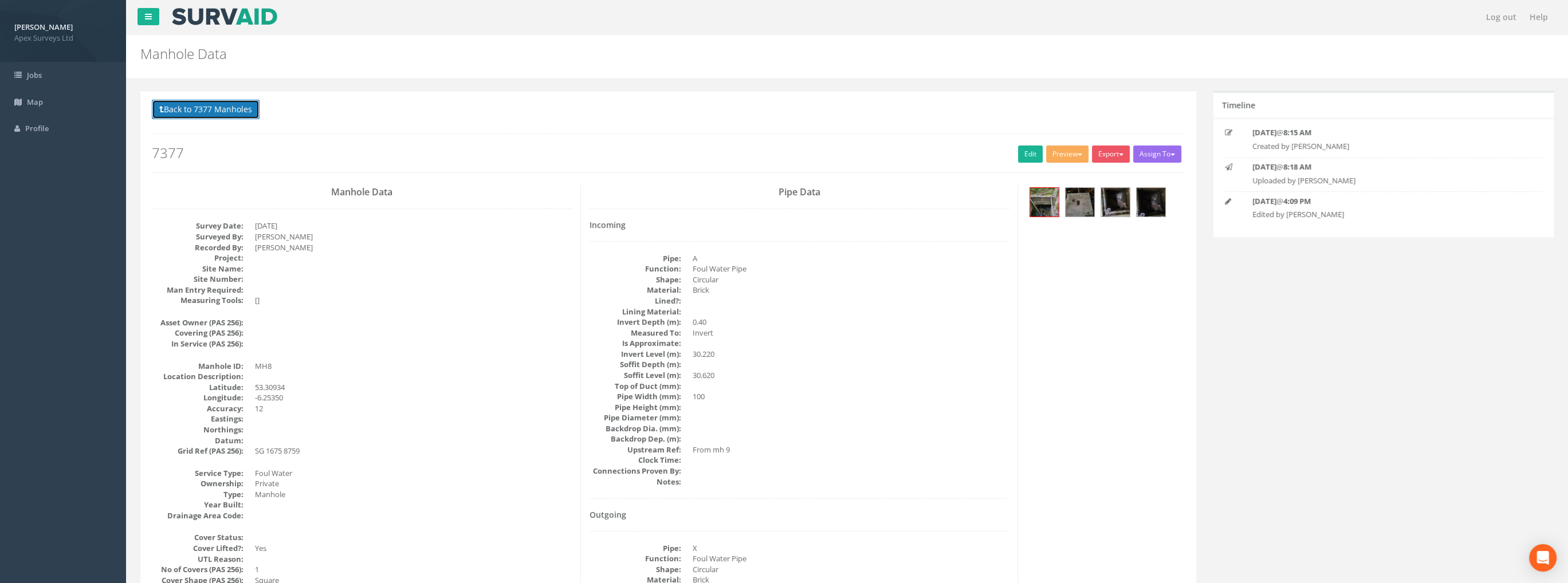
click at [206, 117] on button "Back to 7377 Manholes" at bounding box center [206, 110] width 108 height 20
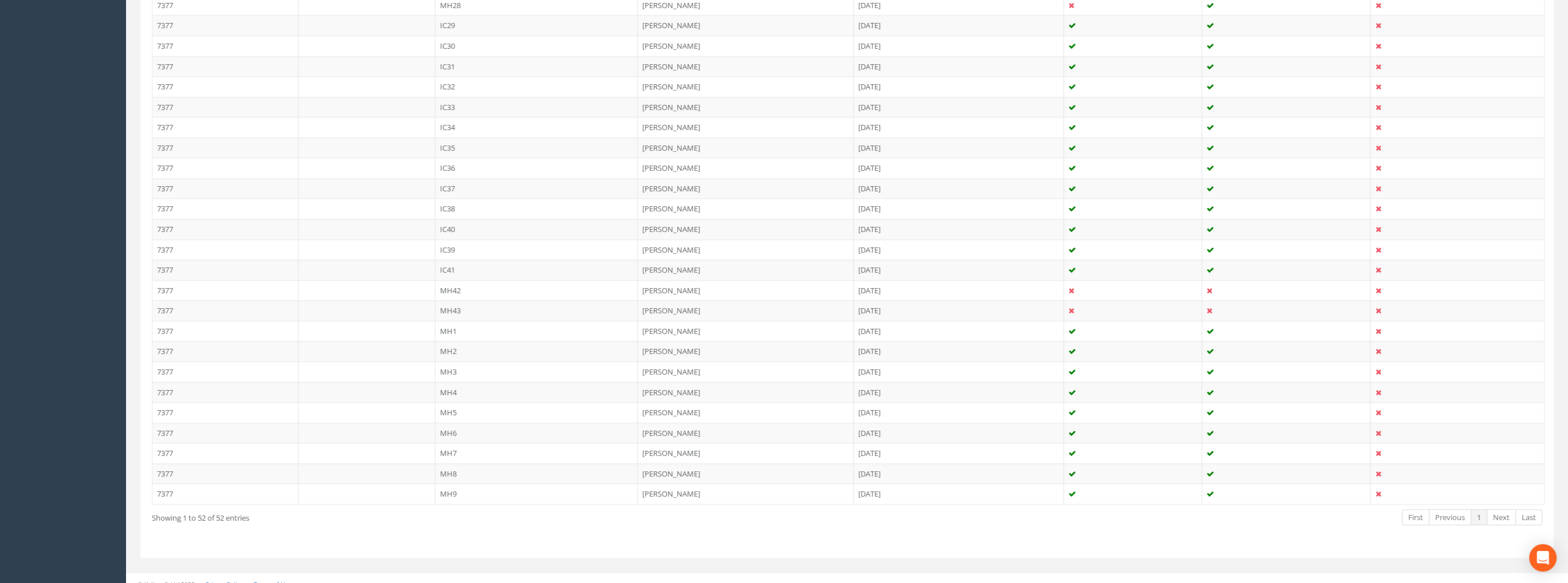
scroll to position [903, 0]
click at [450, 480] on td "MH9" at bounding box center [536, 489] width 203 height 21
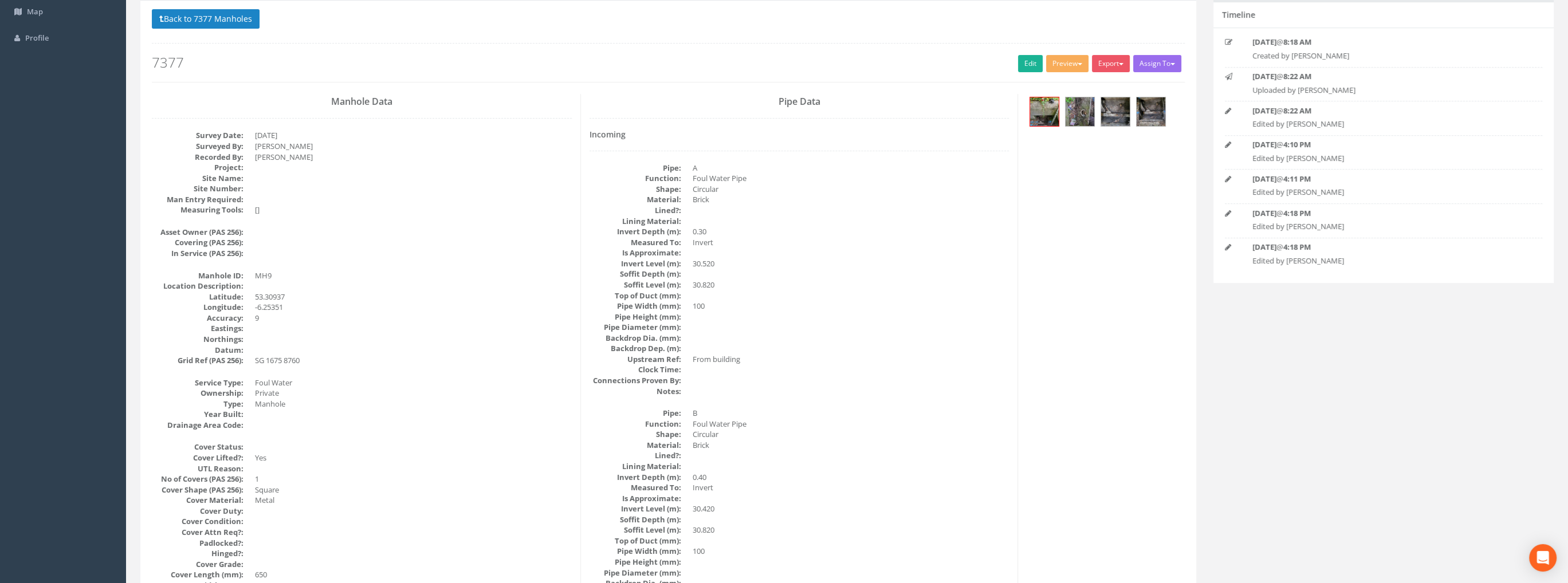
scroll to position [0, 0]
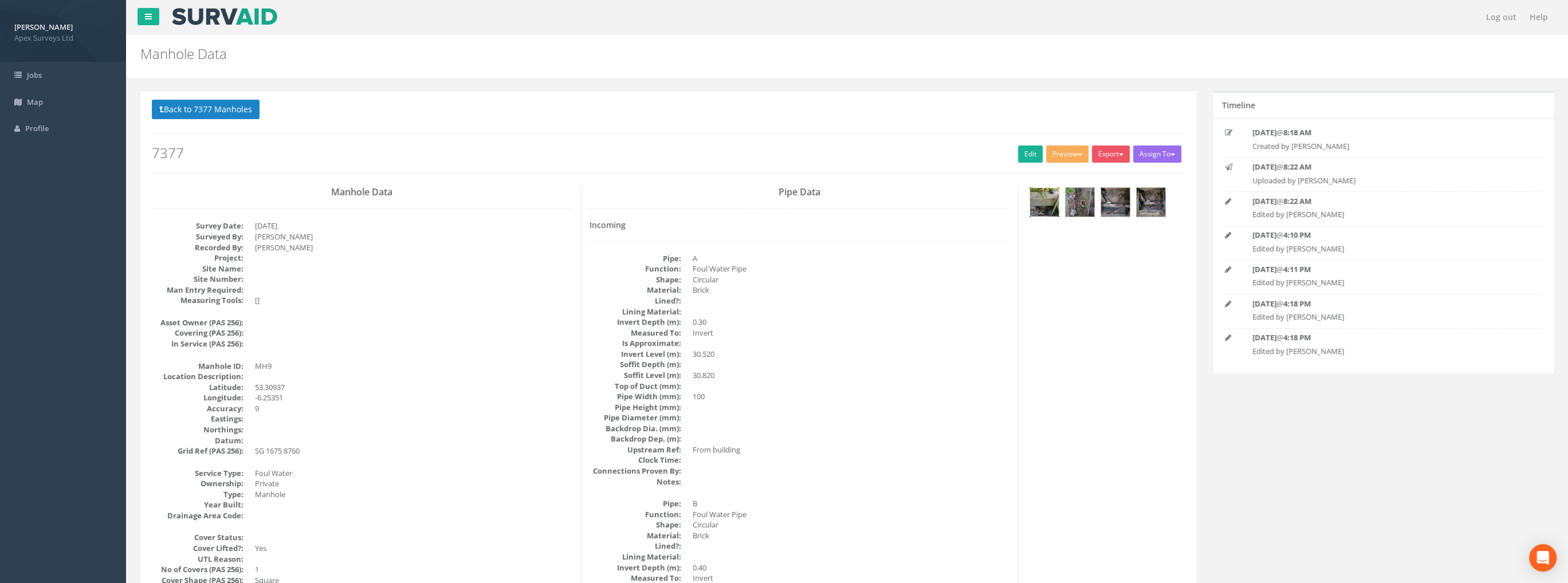
click at [1047, 195] on img at bounding box center [1044, 202] width 29 height 29
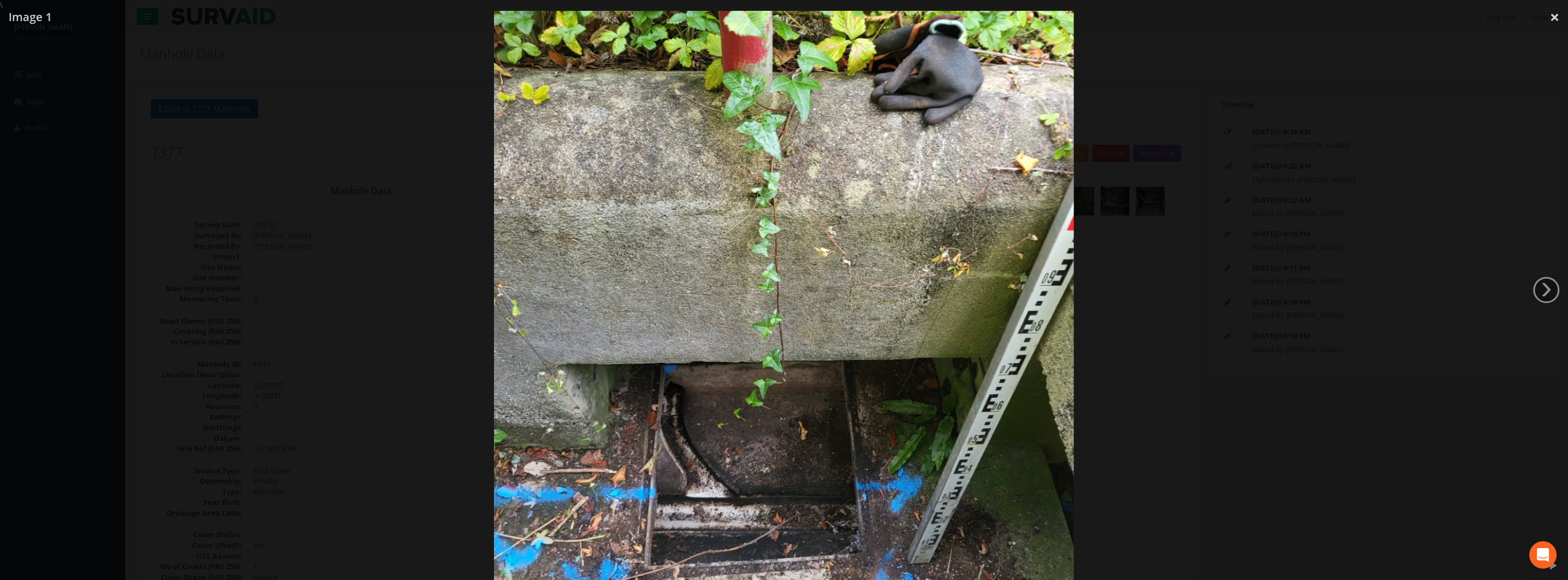
drag, startPoint x: 701, startPoint y: 492, endPoint x: 707, endPoint y: 477, distance: 16.2
click at [707, 477] on img at bounding box center [784, 285] width 580 height 773
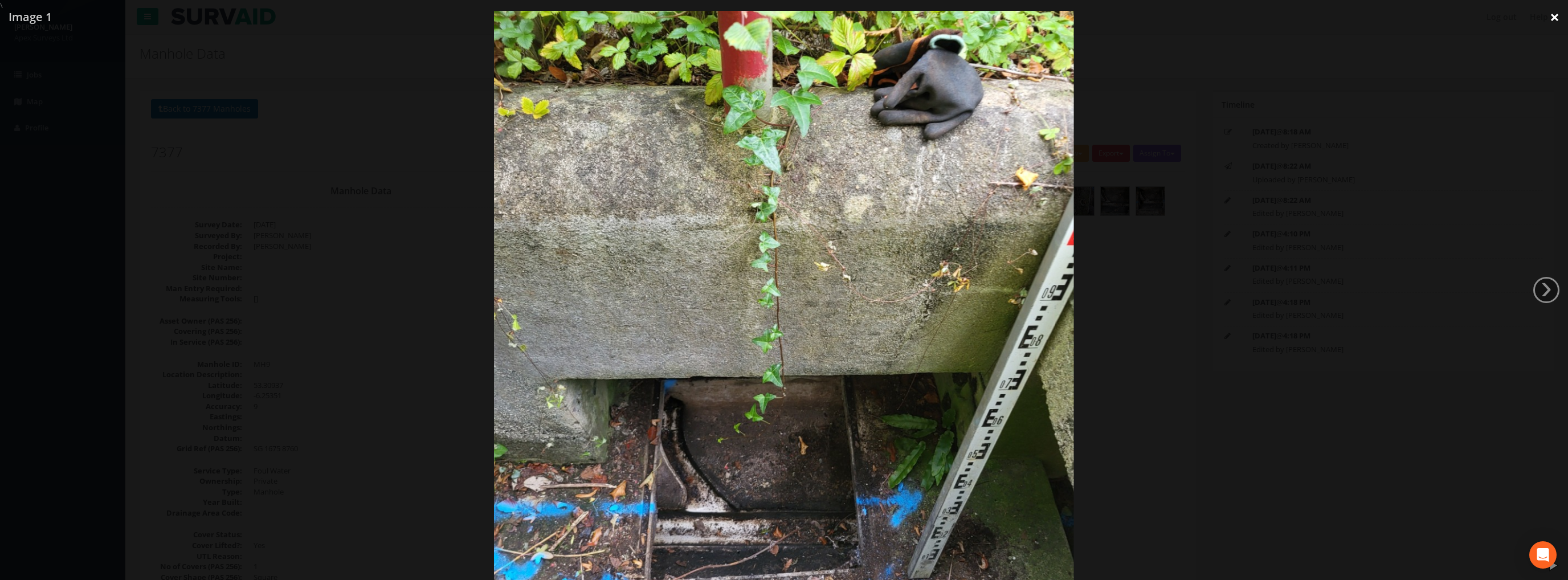
click at [1550, 18] on link "×" at bounding box center [1555, 17] width 27 height 34
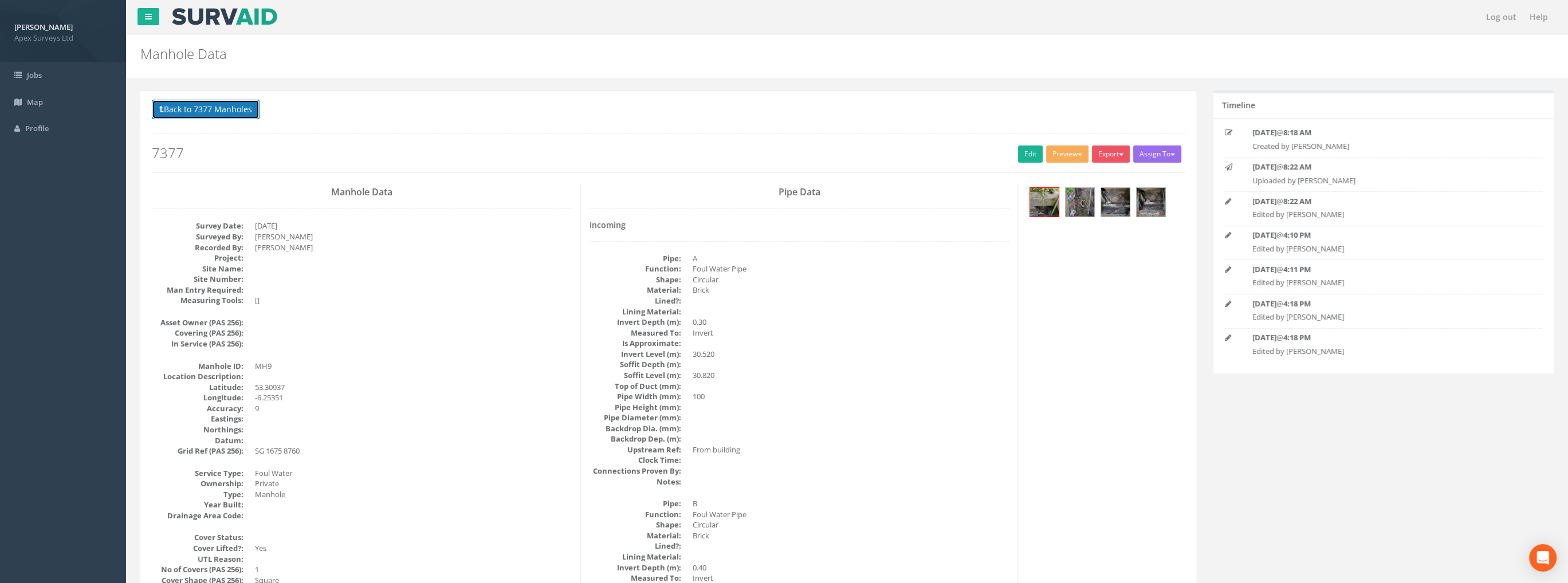
click at [219, 108] on button "Back to 7377 Manholes" at bounding box center [206, 110] width 108 height 20
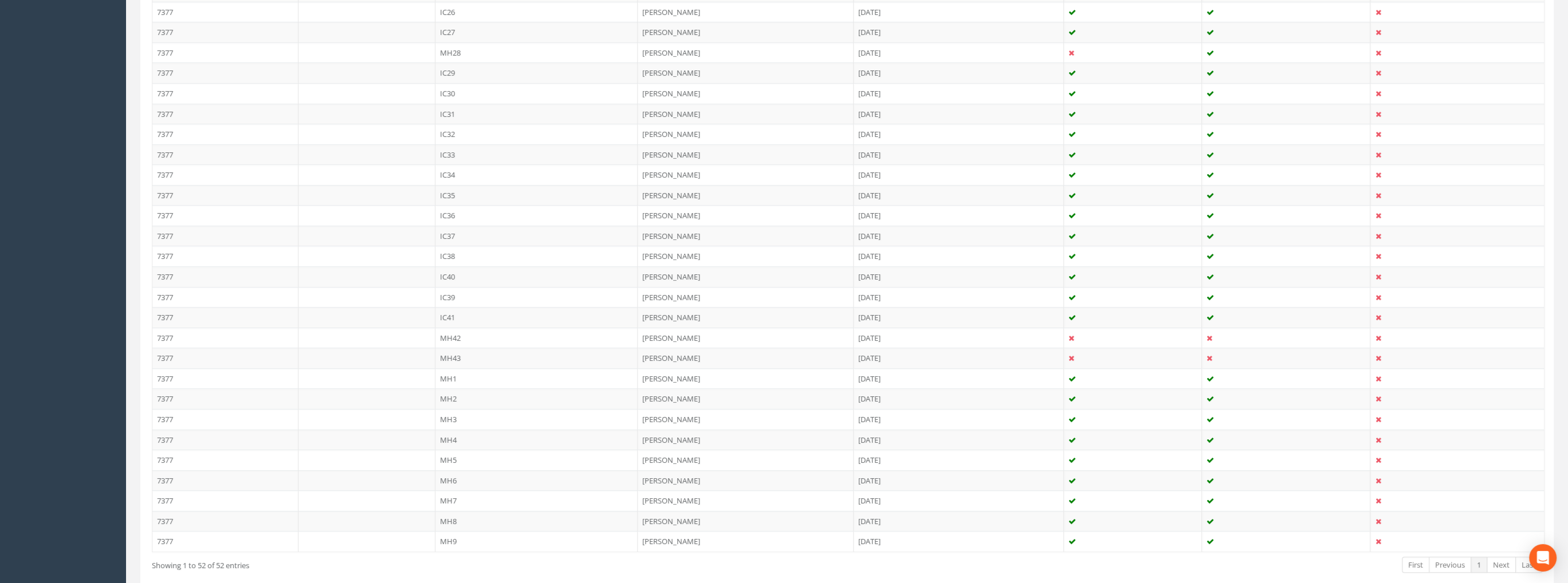
scroll to position [859, 0]
click at [447, 503] on td "MH8" at bounding box center [536, 514] width 203 height 21
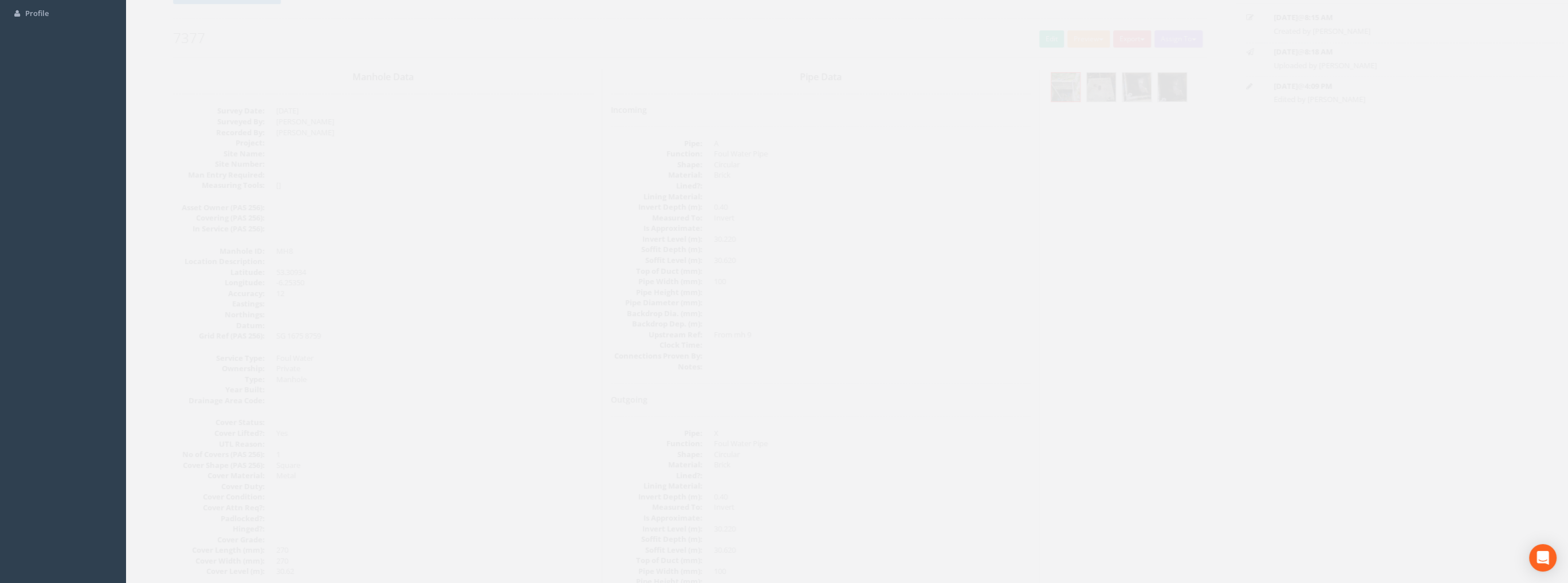
scroll to position [0, 0]
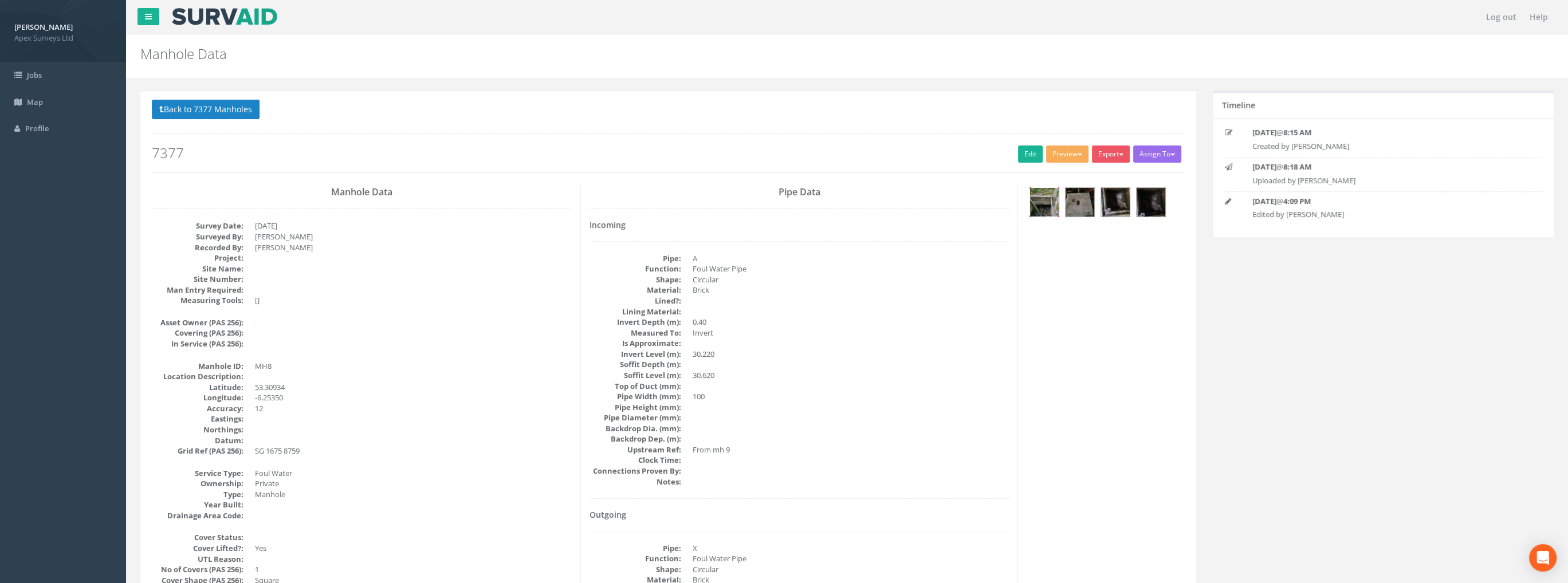
click at [1050, 202] on img at bounding box center [1044, 202] width 29 height 29
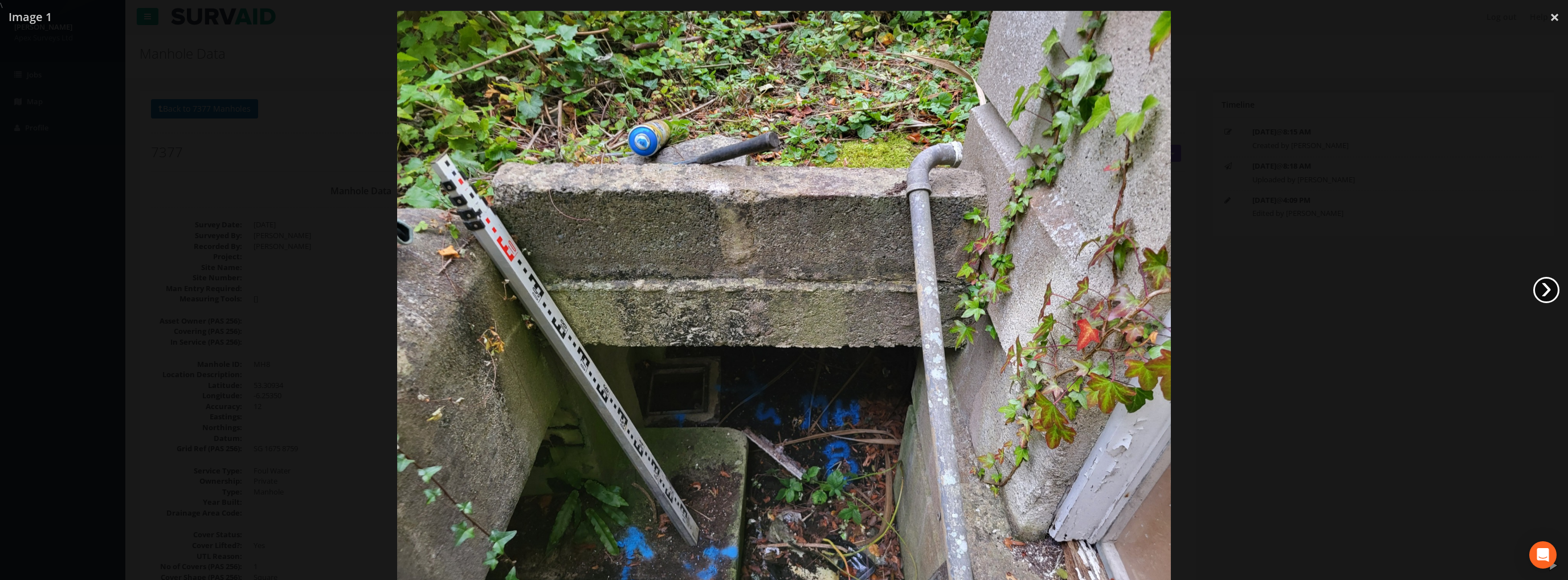
click at [1542, 292] on link "›" at bounding box center [1546, 290] width 26 height 26
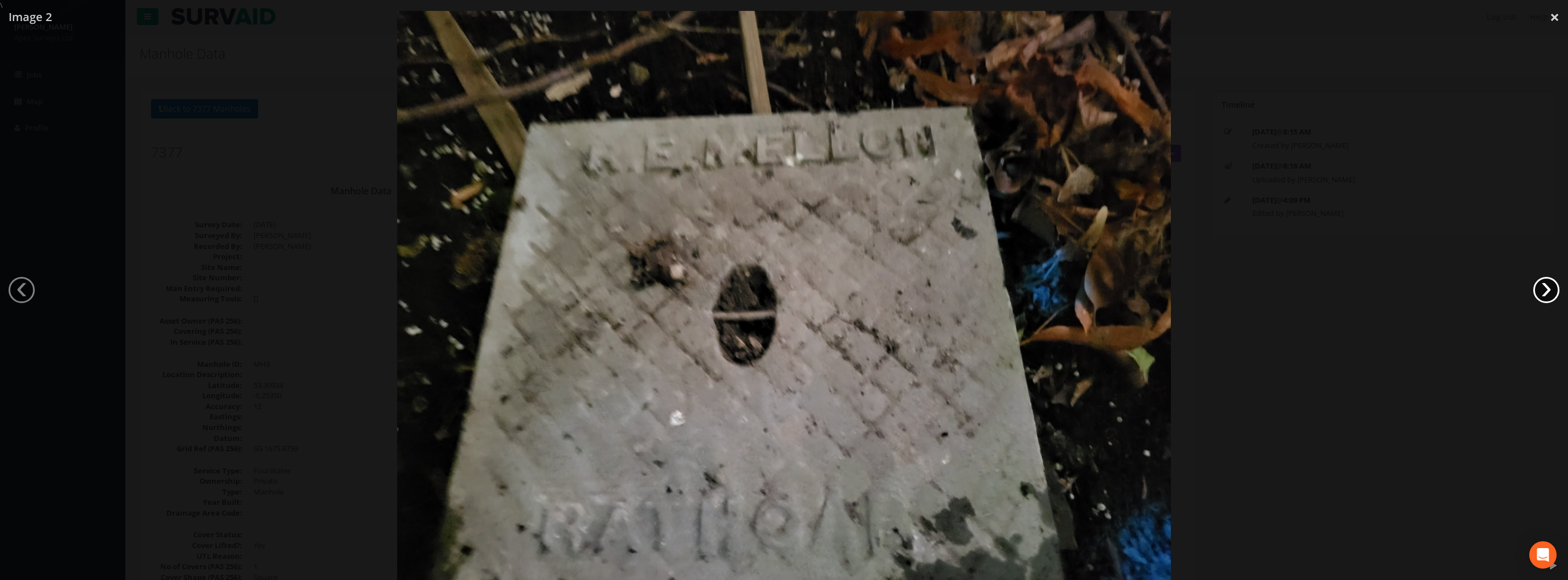
click at [1542, 292] on link "›" at bounding box center [1546, 290] width 26 height 26
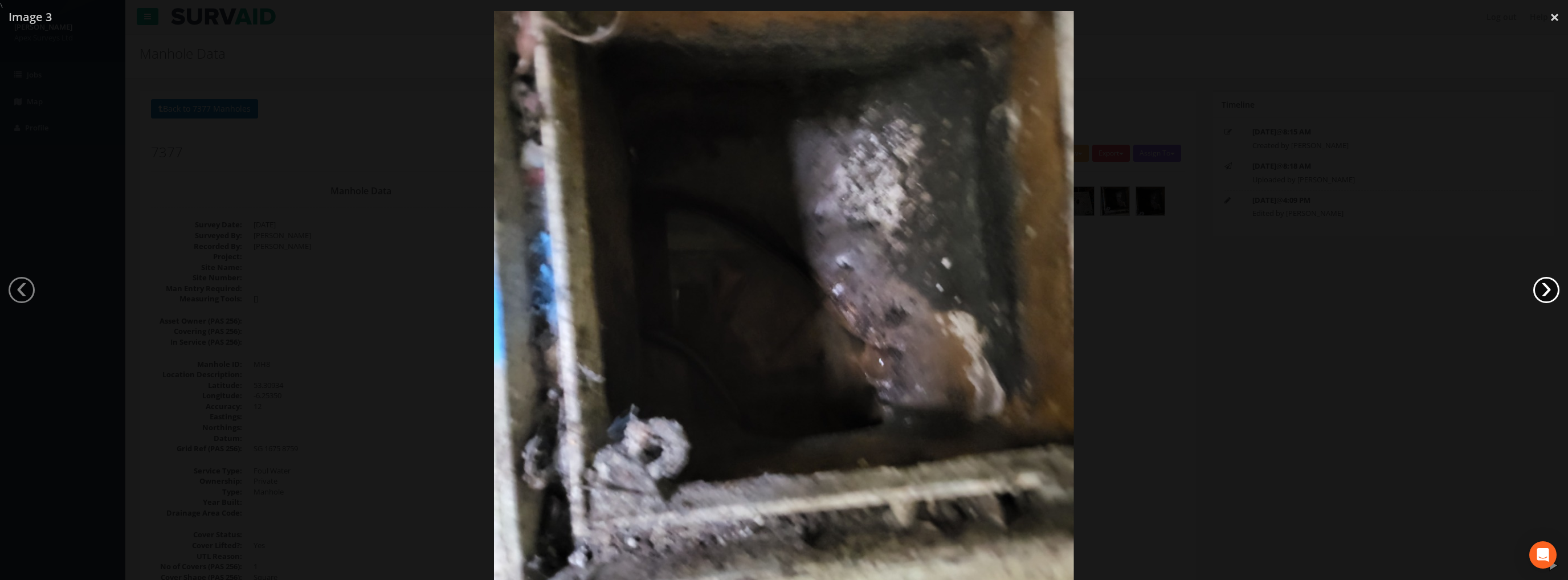
click at [1542, 292] on link "›" at bounding box center [1546, 290] width 26 height 26
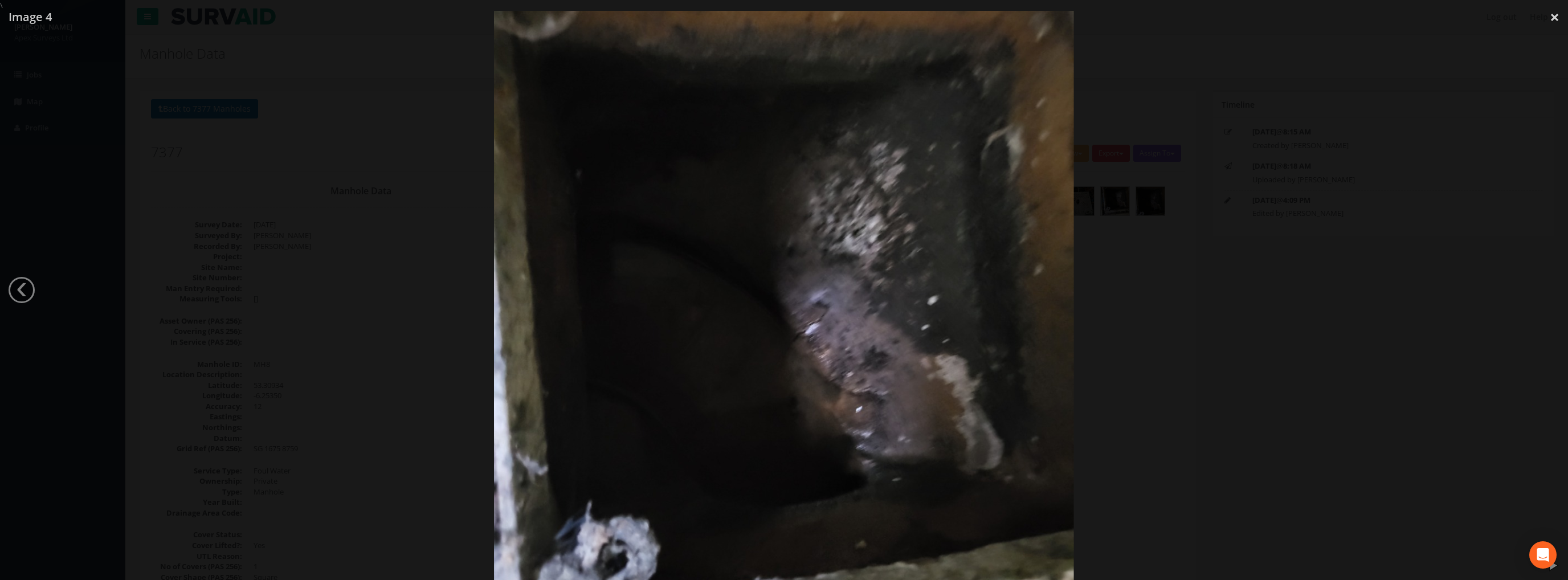
click at [1542, 292] on div at bounding box center [784, 301] width 1568 height 580
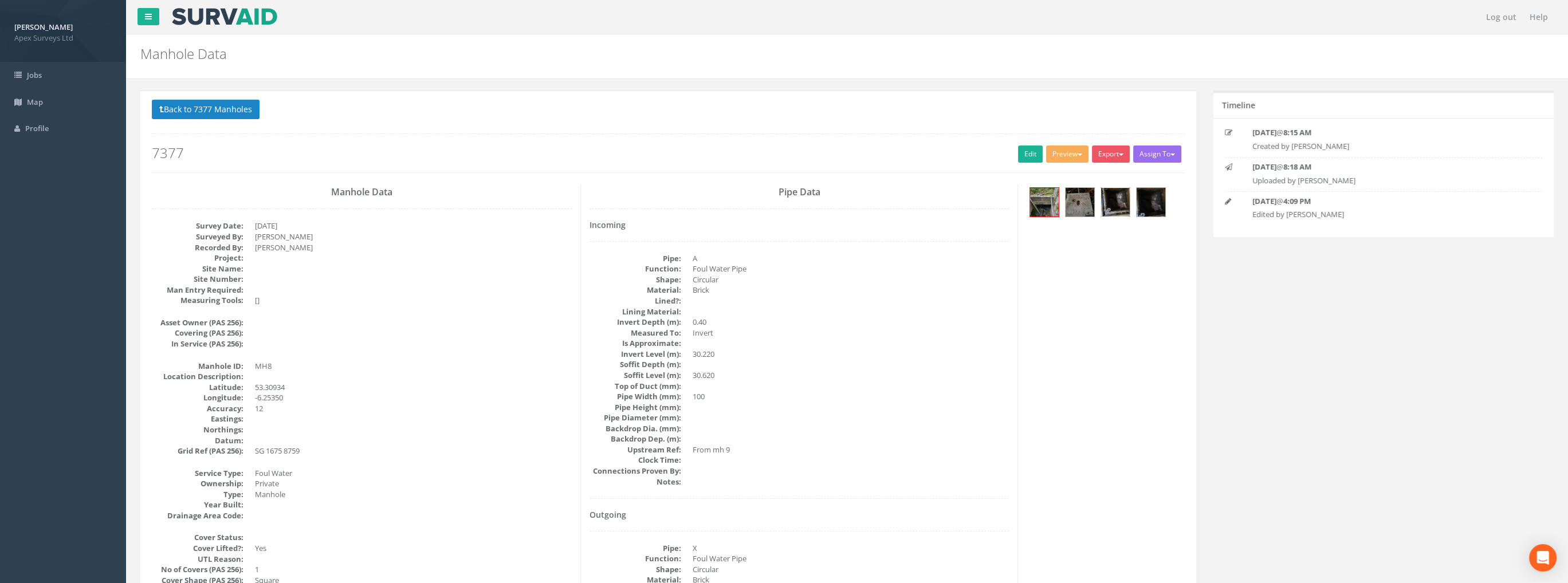
click at [1121, 199] on img at bounding box center [1115, 202] width 29 height 29
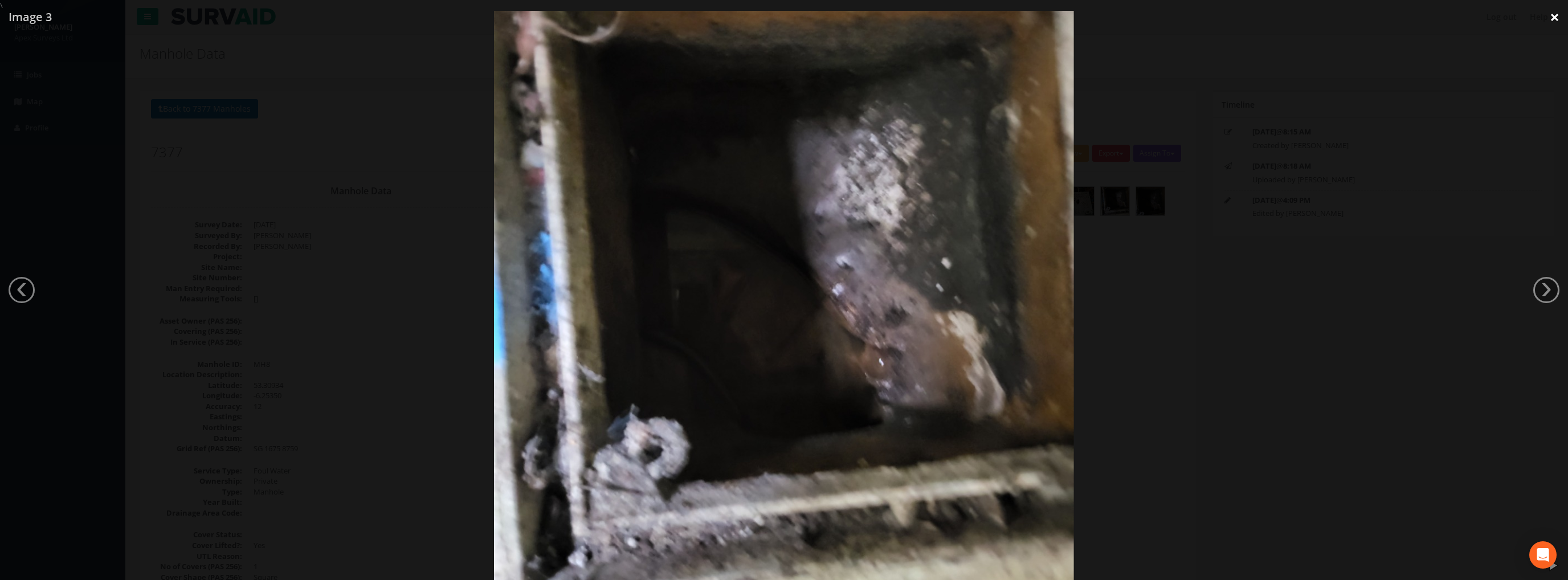
click at [1553, 16] on link "×" at bounding box center [1555, 17] width 27 height 34
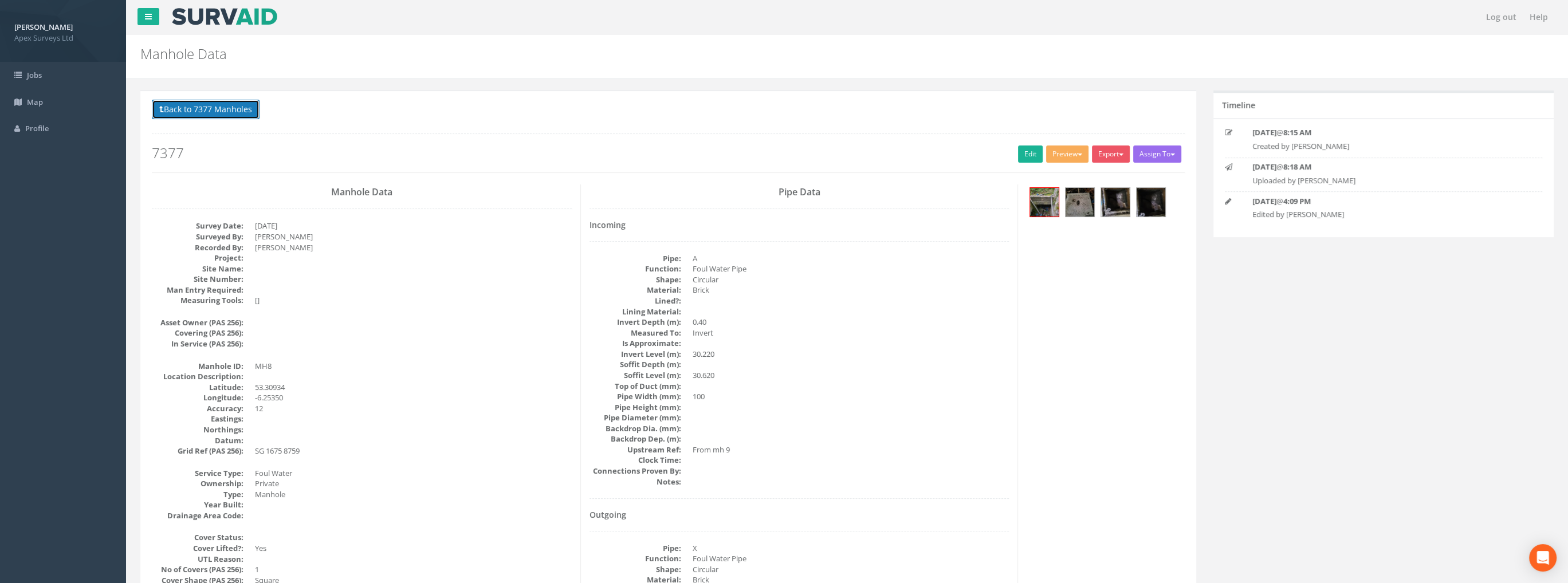
click at [221, 100] on button "Back to 7377 Manholes" at bounding box center [206, 110] width 108 height 20
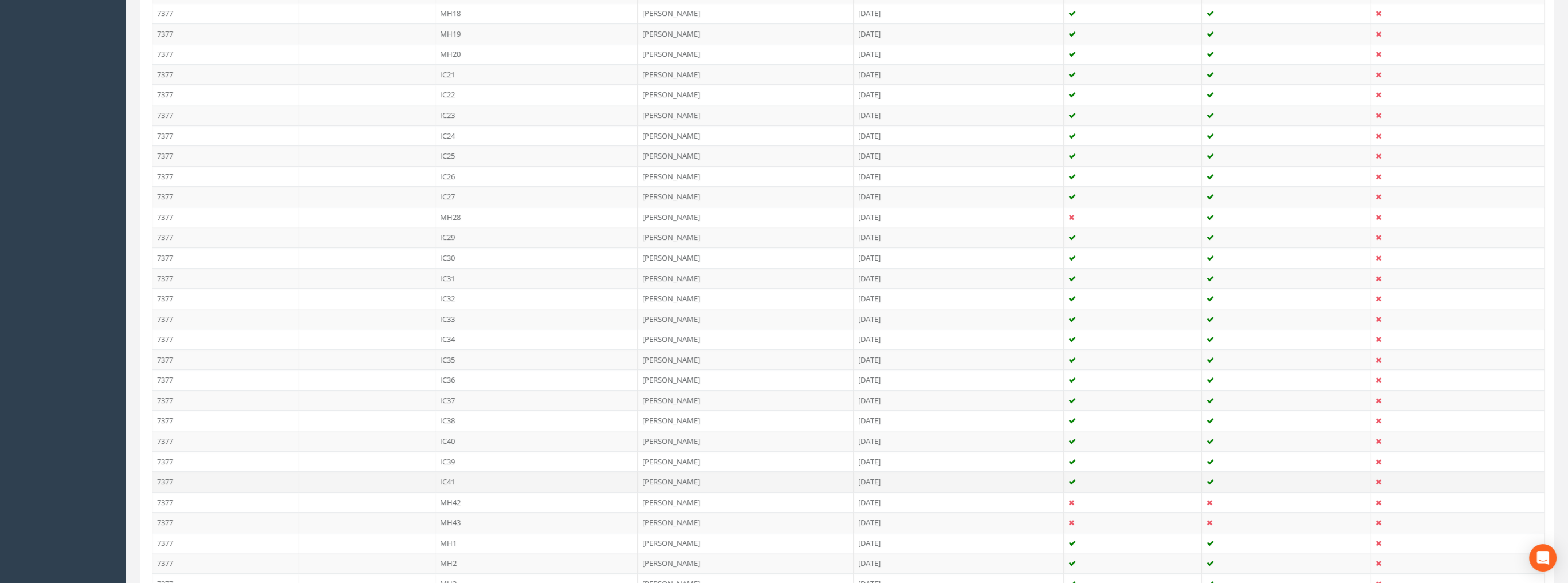
scroll to position [903, 0]
click at [438, 440] on td "MH7" at bounding box center [536, 449] width 203 height 21
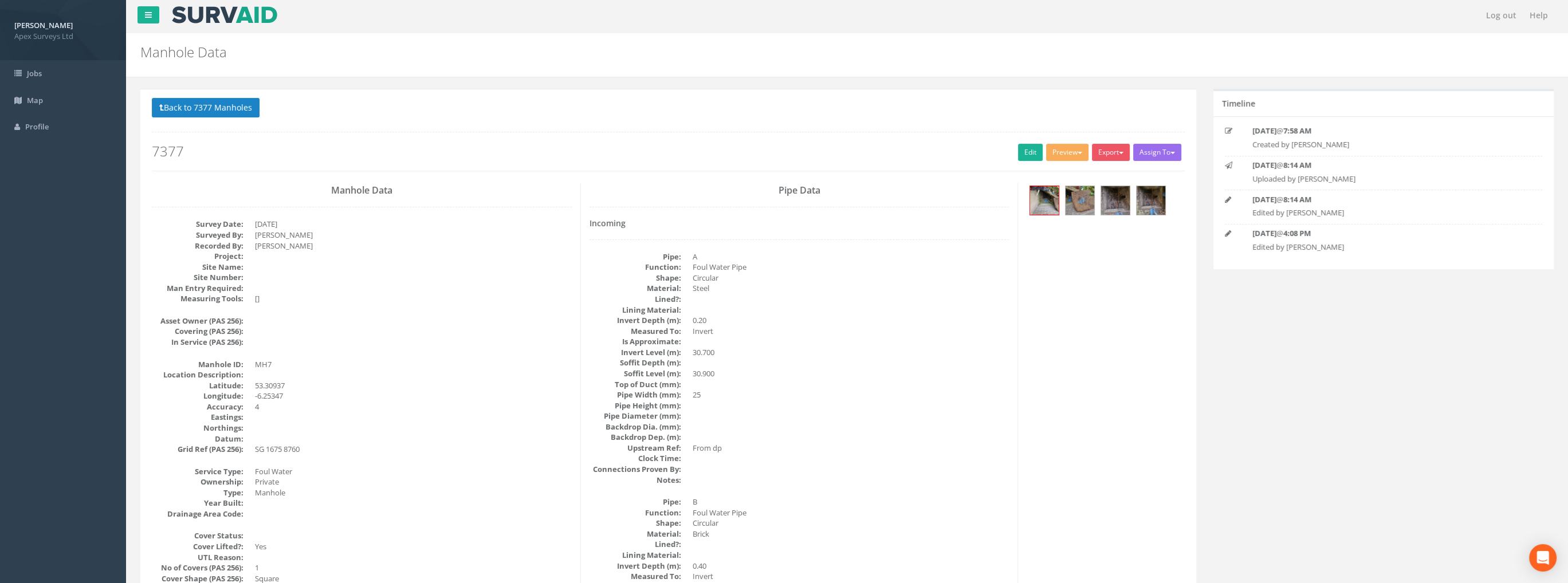
scroll to position [0, 0]
click at [1050, 200] on img at bounding box center [1044, 202] width 29 height 29
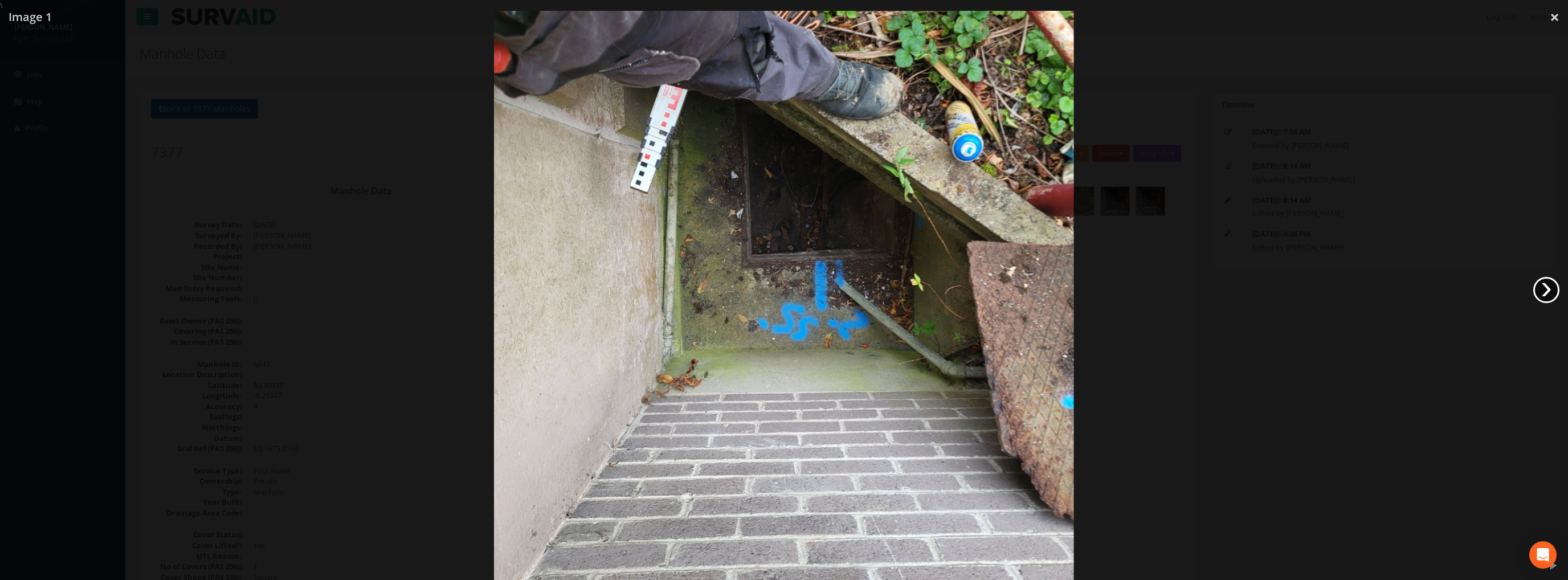
click at [1545, 287] on link "›" at bounding box center [1546, 290] width 26 height 26
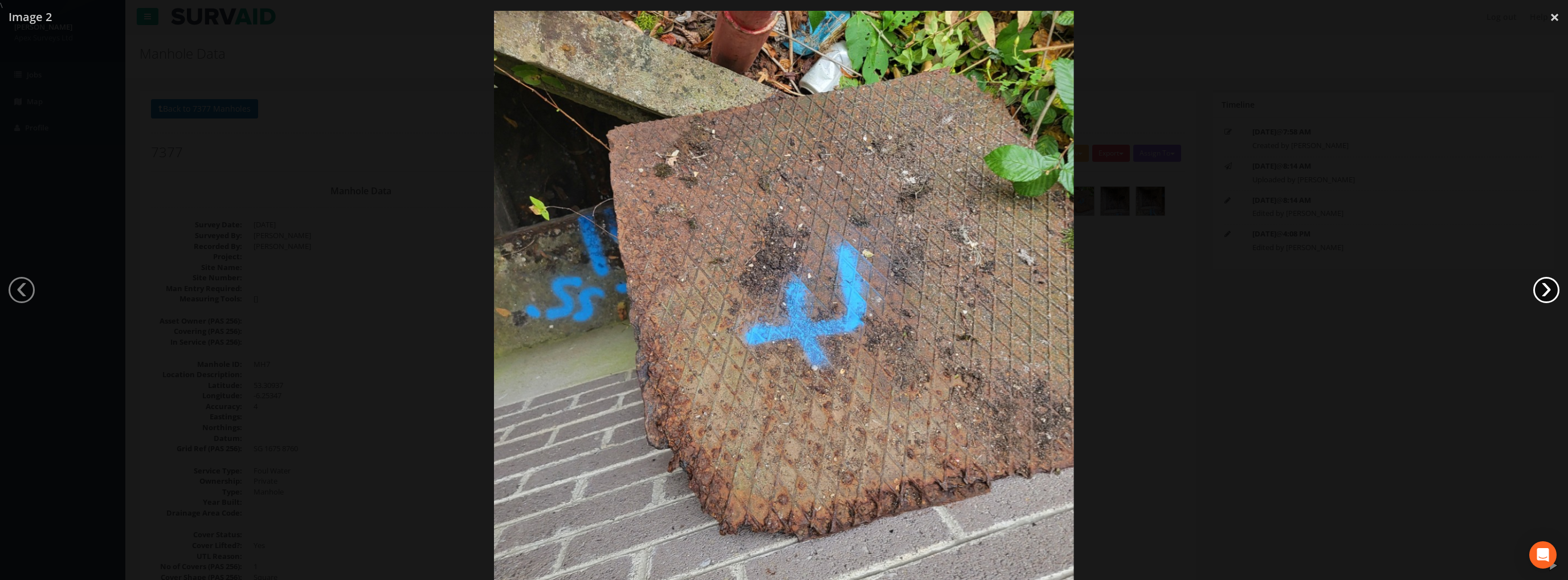
click at [1545, 287] on link "›" at bounding box center [1546, 290] width 26 height 26
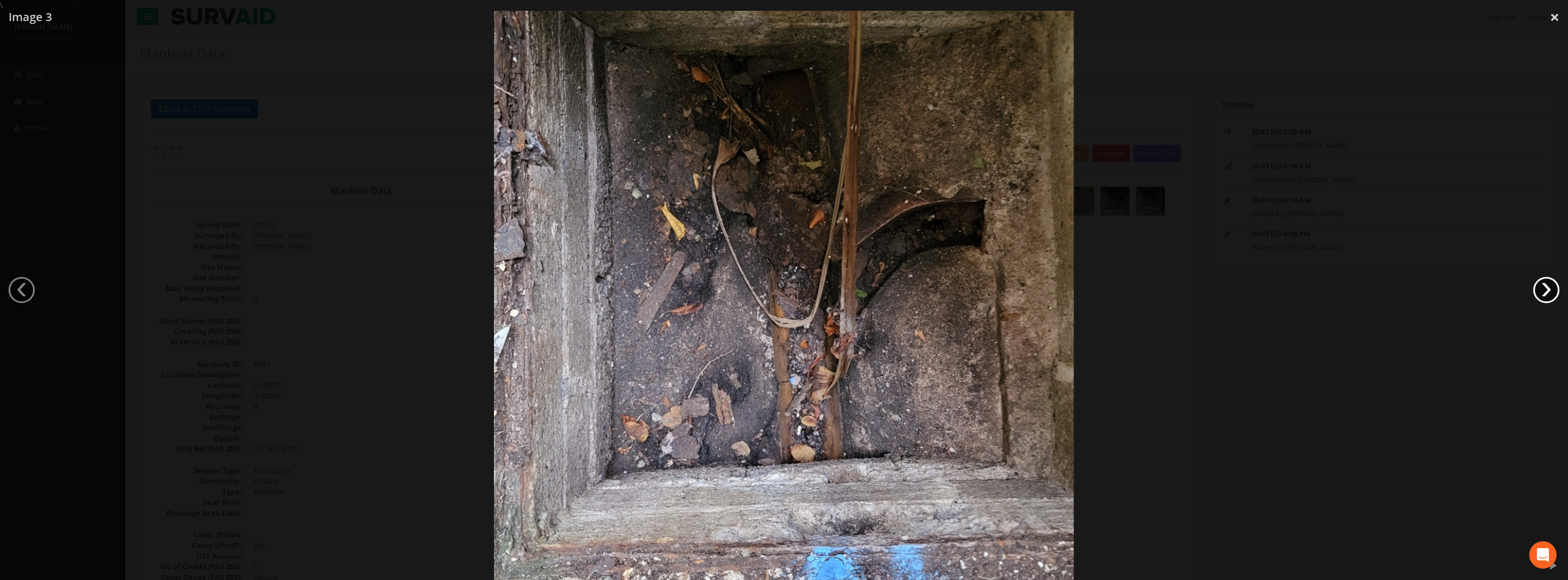
click at [1543, 290] on link "›" at bounding box center [1546, 290] width 26 height 26
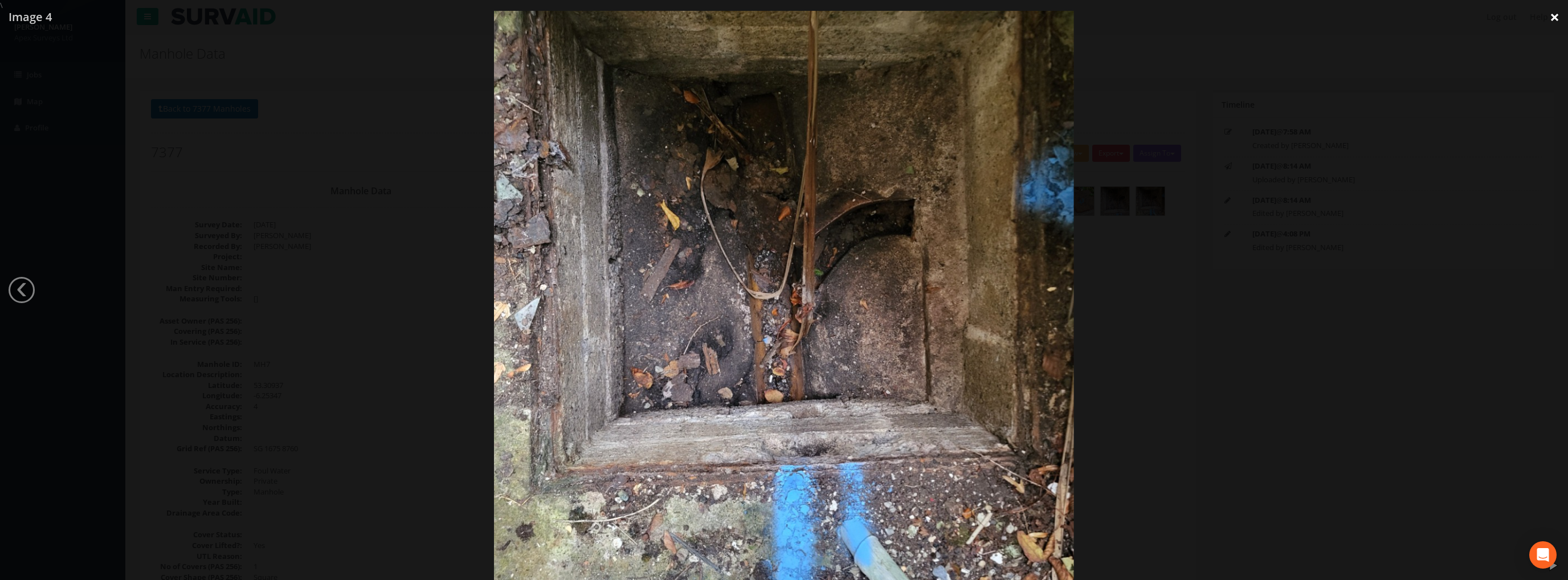
click at [1556, 16] on link "×" at bounding box center [1555, 17] width 27 height 34
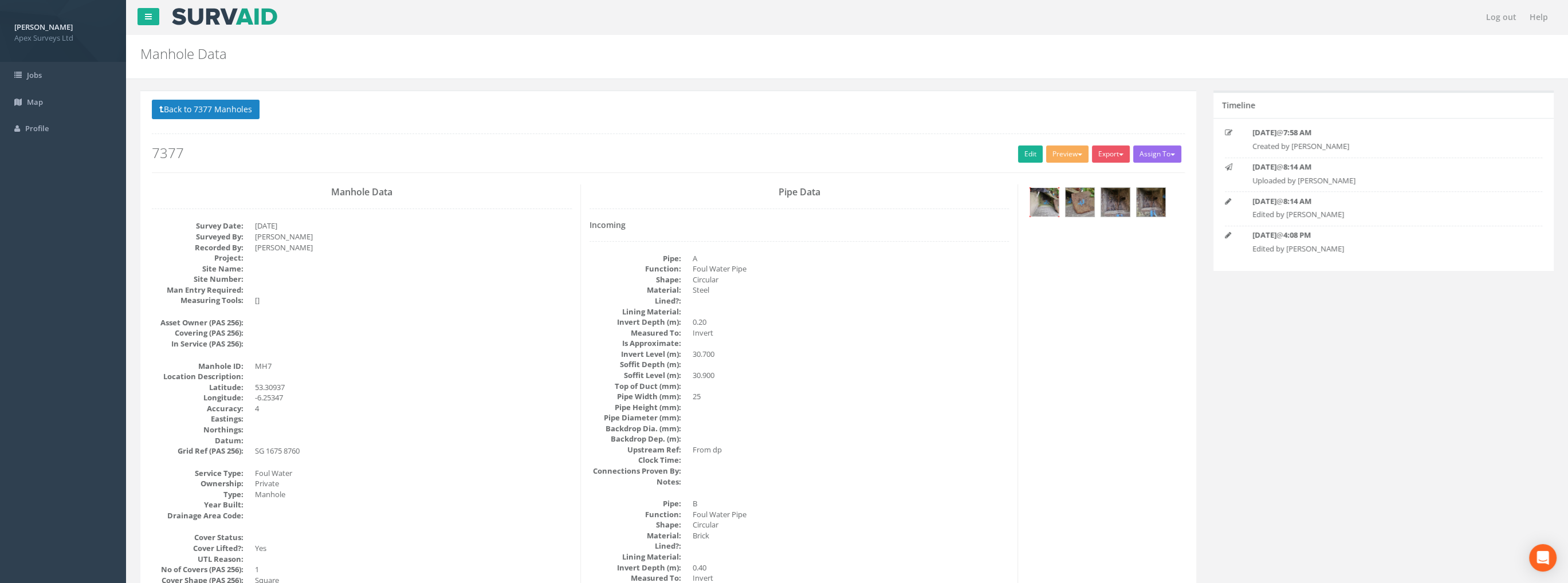
click at [1034, 199] on img at bounding box center [1044, 202] width 29 height 29
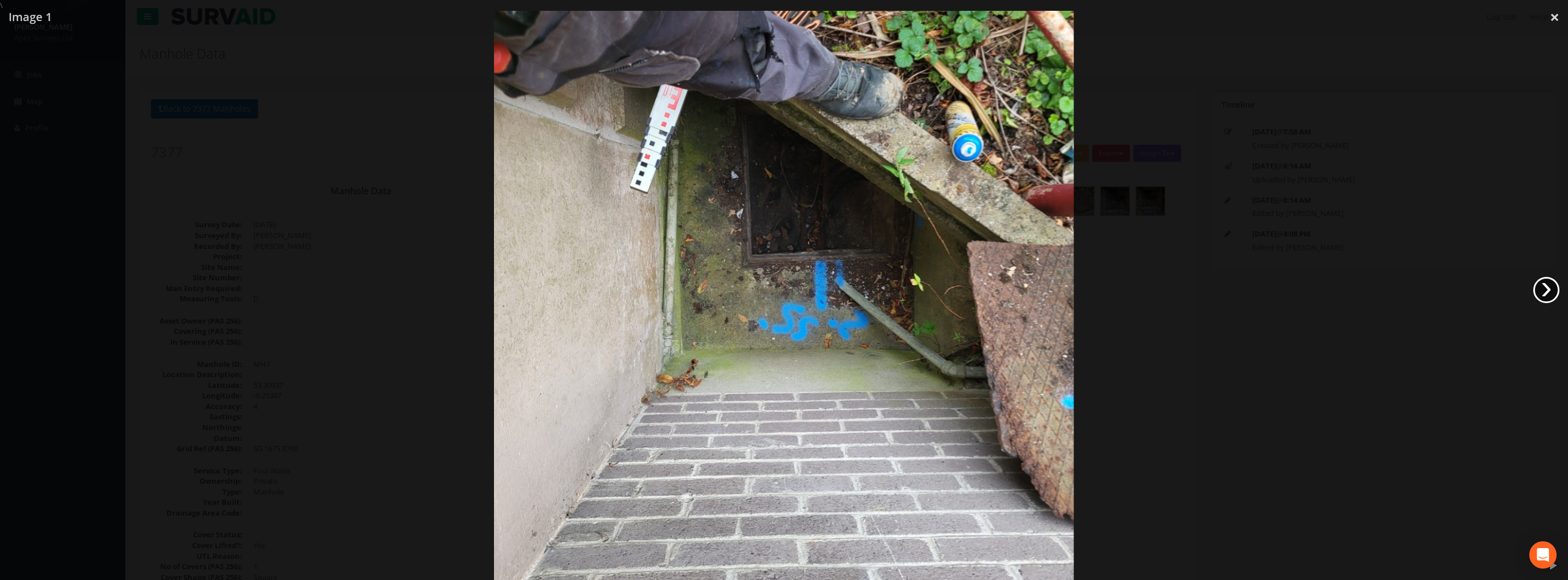
click at [1541, 287] on link "›" at bounding box center [1546, 290] width 26 height 26
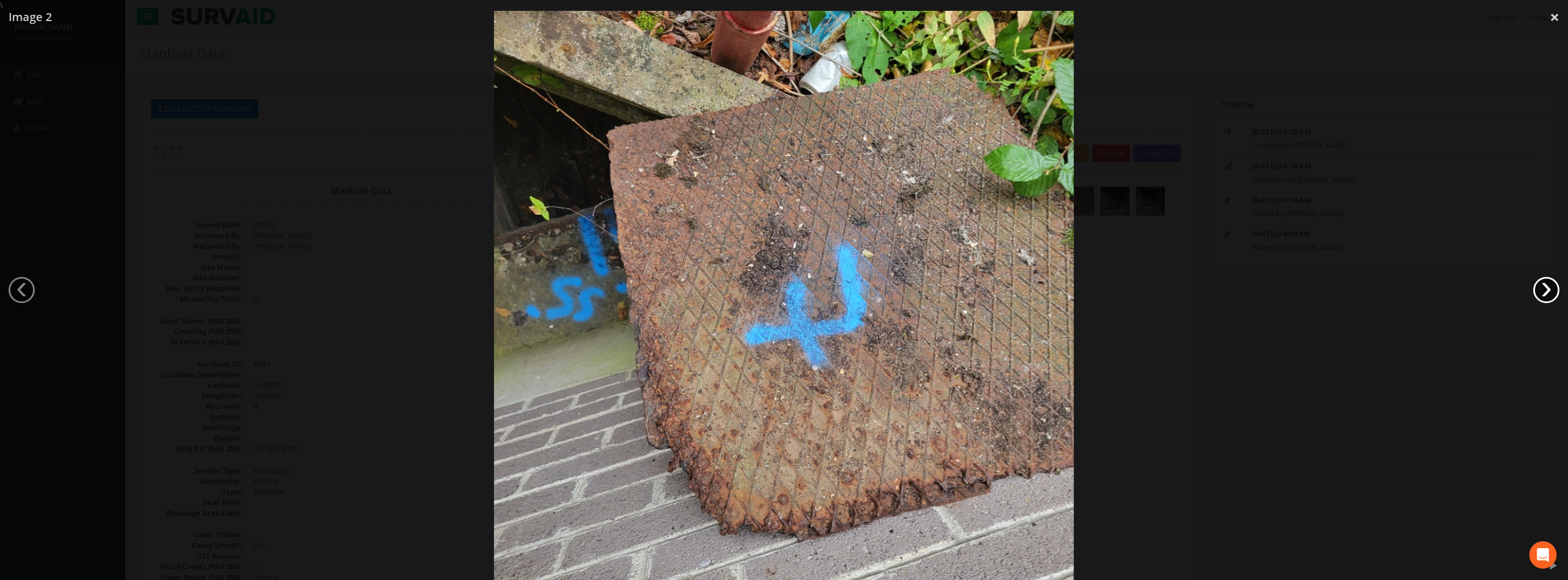
click at [1541, 287] on link "›" at bounding box center [1546, 290] width 26 height 26
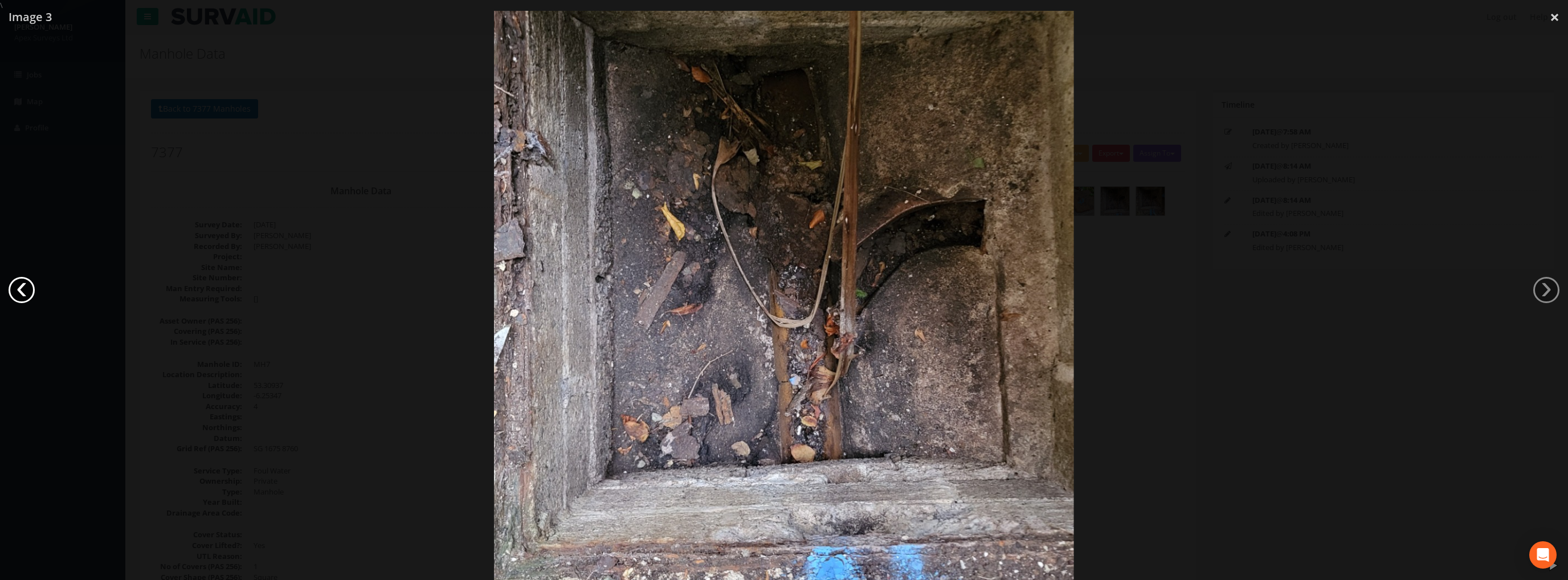
click at [26, 281] on link "‹" at bounding box center [21, 290] width 26 height 26
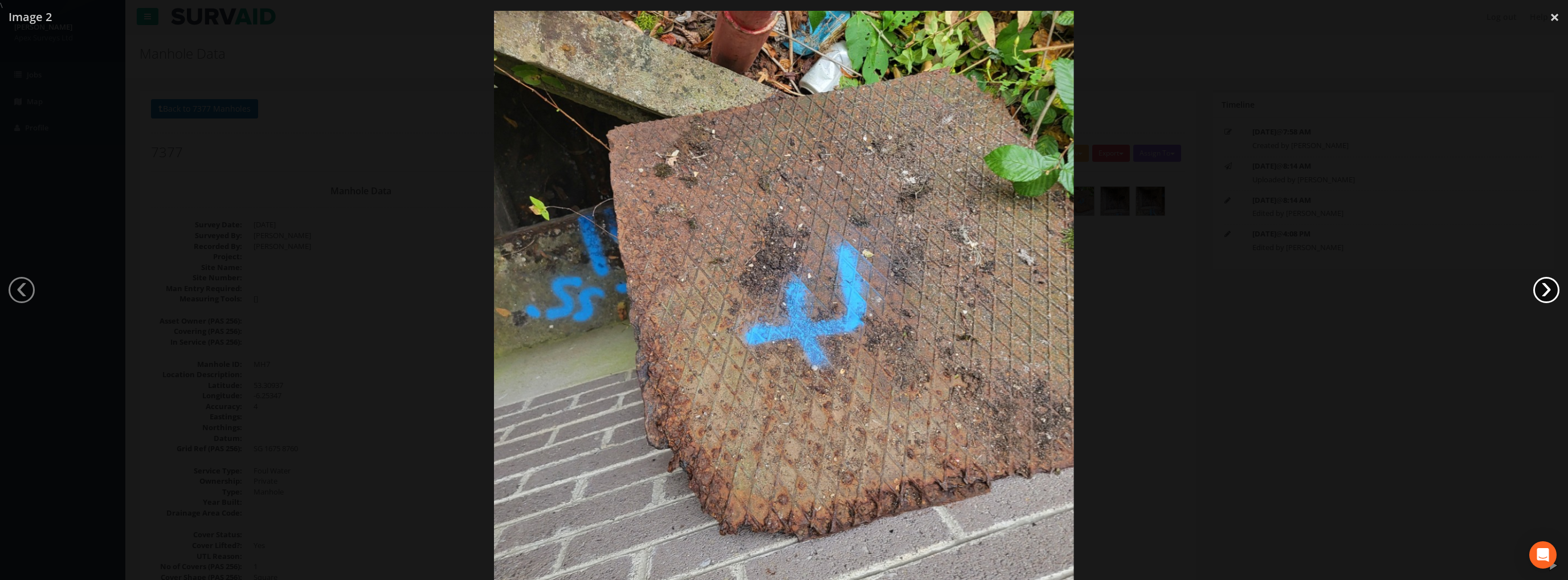
click at [1541, 287] on link "›" at bounding box center [1546, 290] width 26 height 26
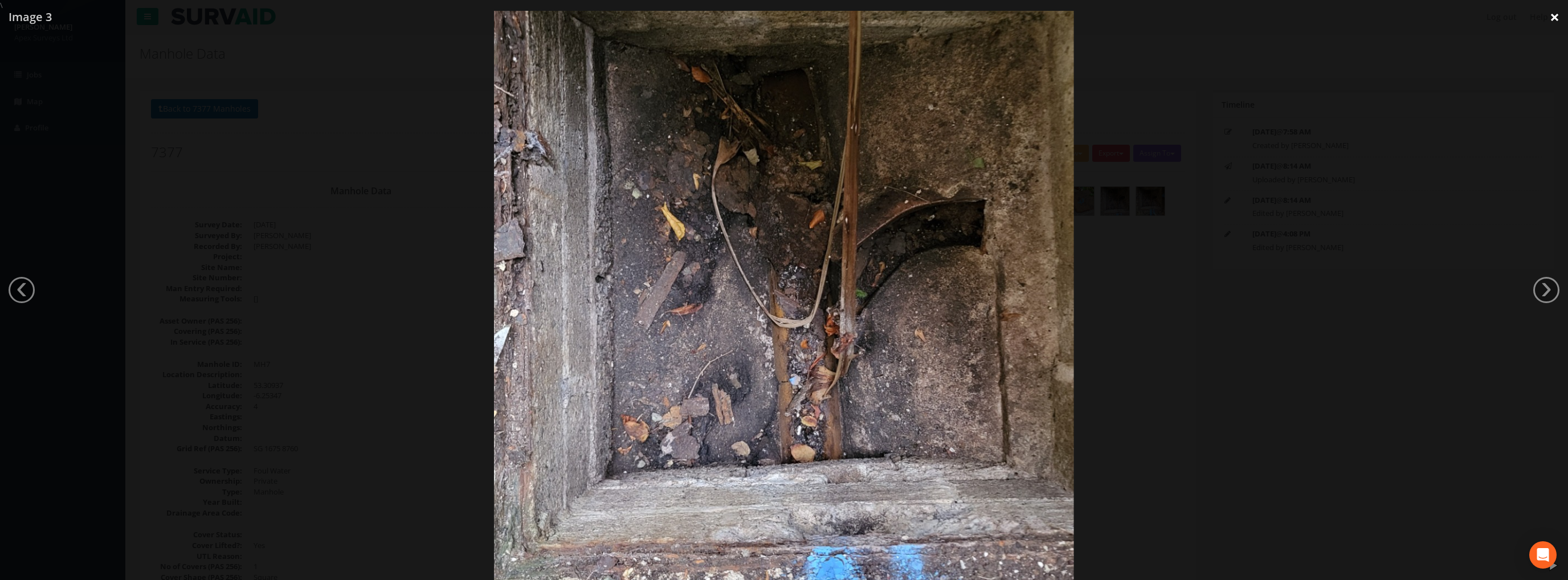
click at [1549, 18] on link "×" at bounding box center [1555, 17] width 27 height 34
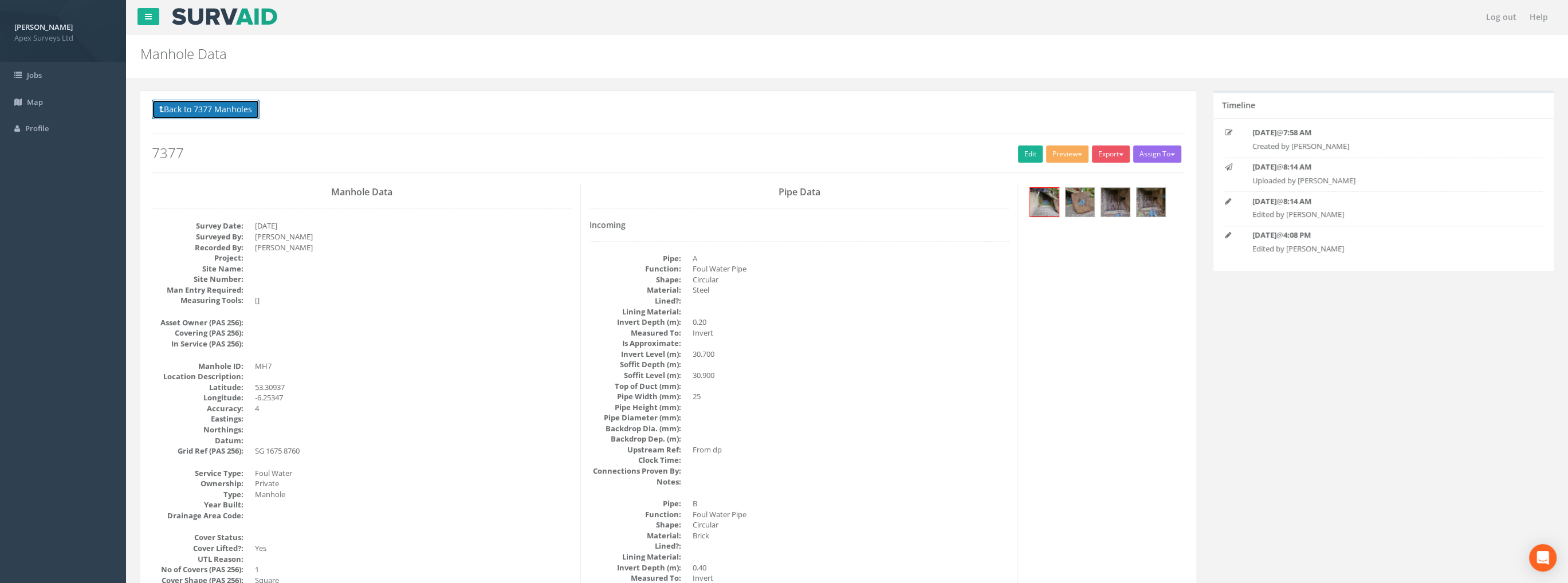
click at [230, 110] on button "Back to 7377 Manholes" at bounding box center [206, 110] width 108 height 20
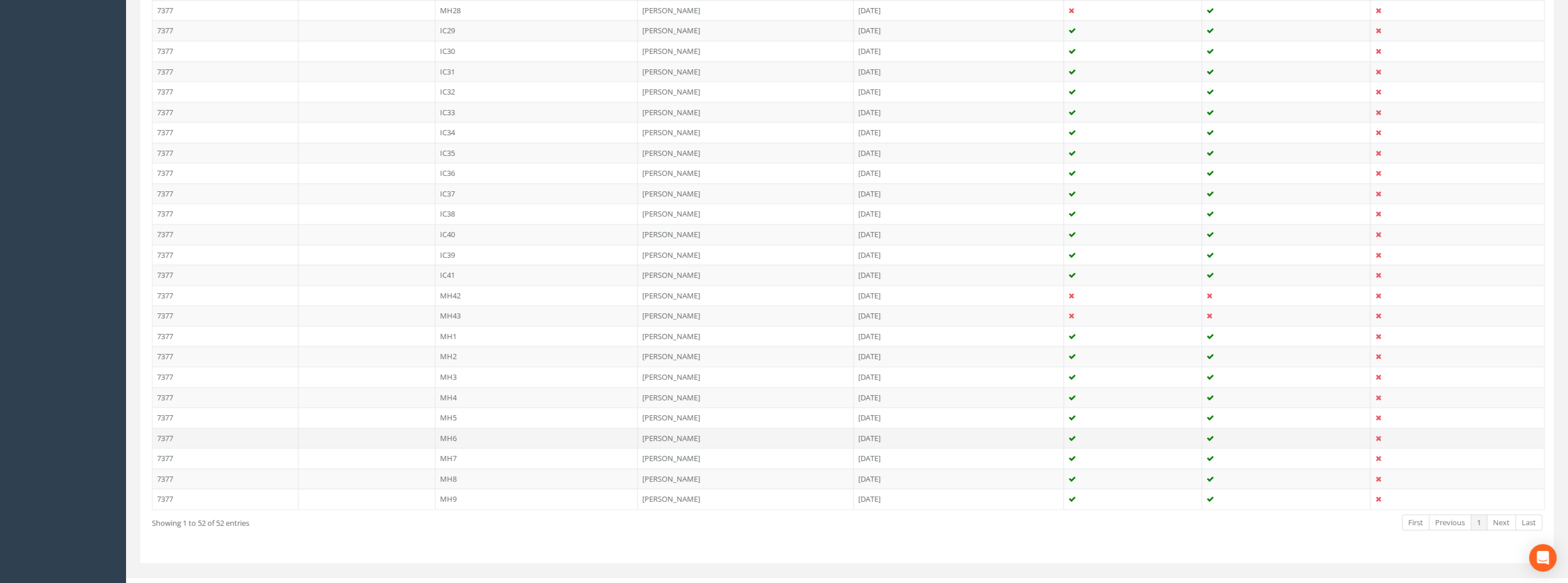
scroll to position [903, 0]
click at [452, 459] on td "MH8" at bounding box center [536, 470] width 203 height 21
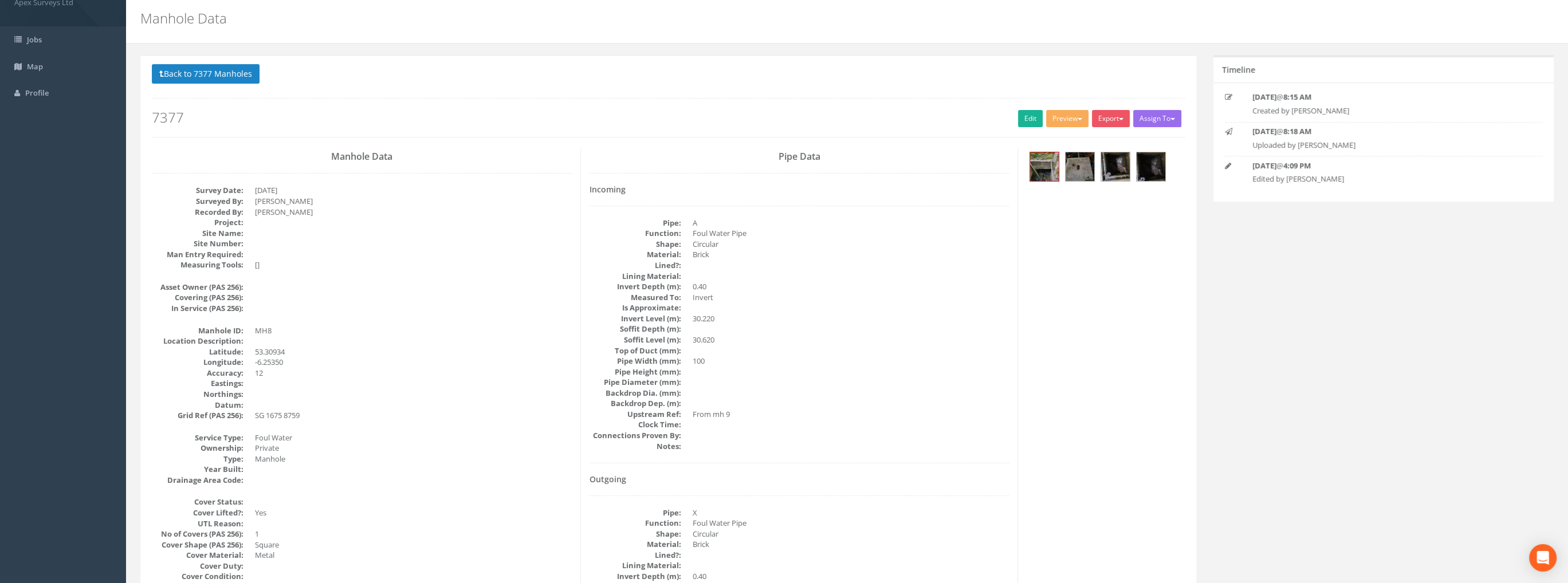
scroll to position [0, 0]
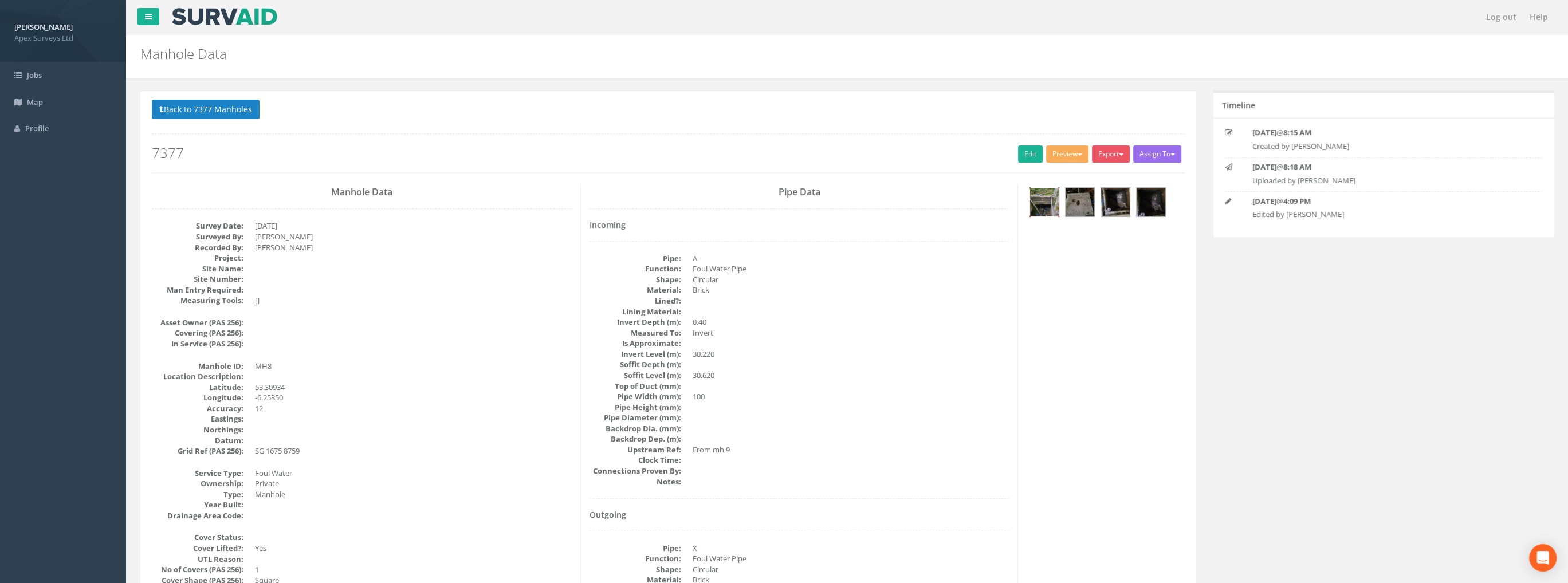
click at [1041, 202] on img at bounding box center [1044, 202] width 29 height 29
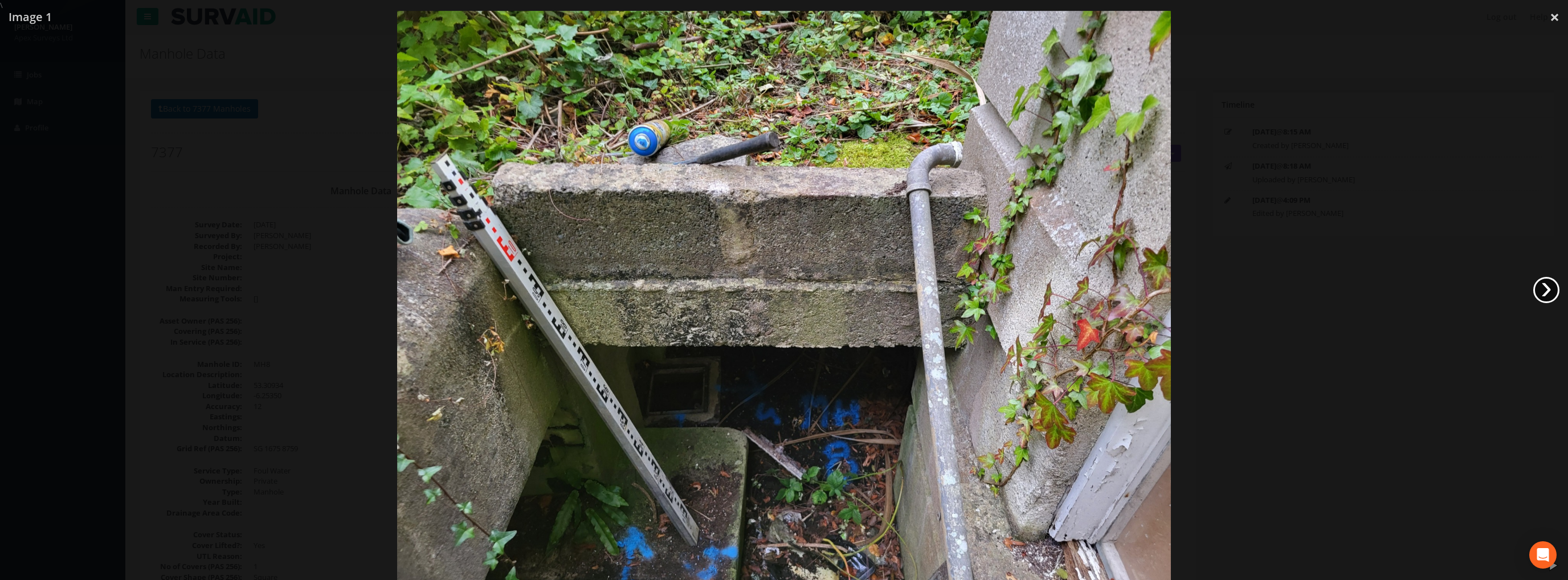
click at [1545, 289] on link "›" at bounding box center [1546, 290] width 26 height 26
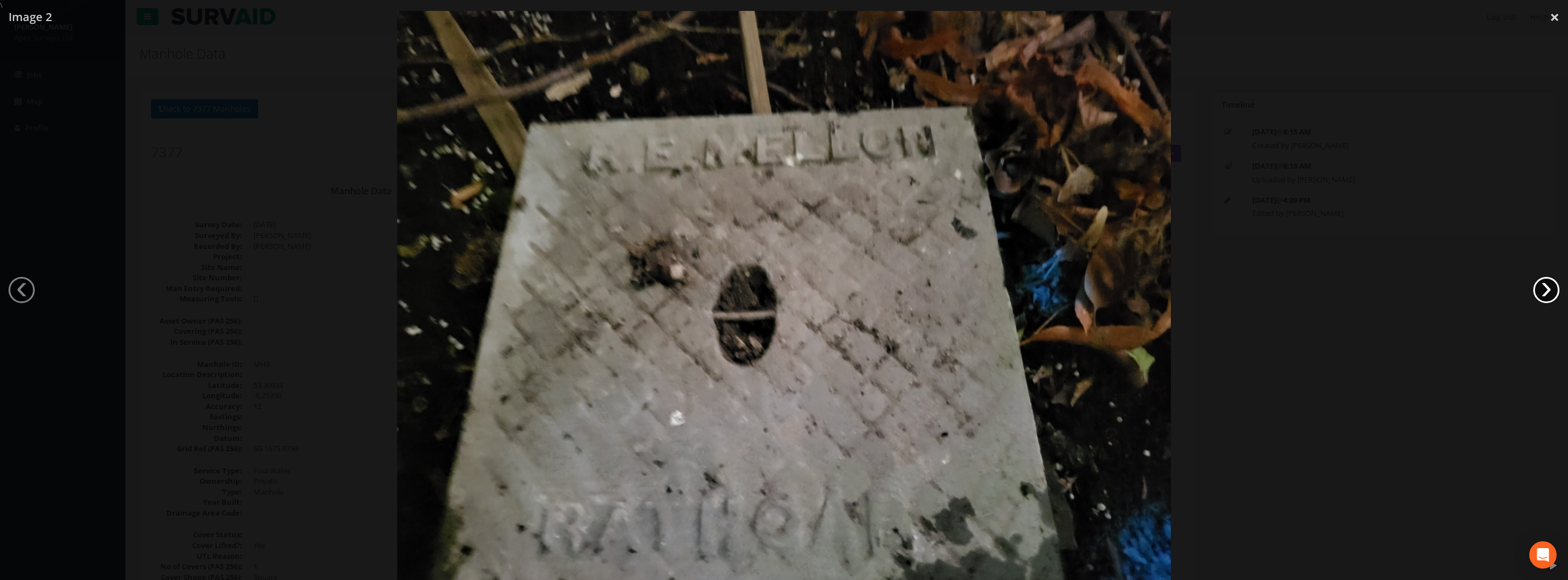
click at [1545, 289] on link "›" at bounding box center [1546, 290] width 26 height 26
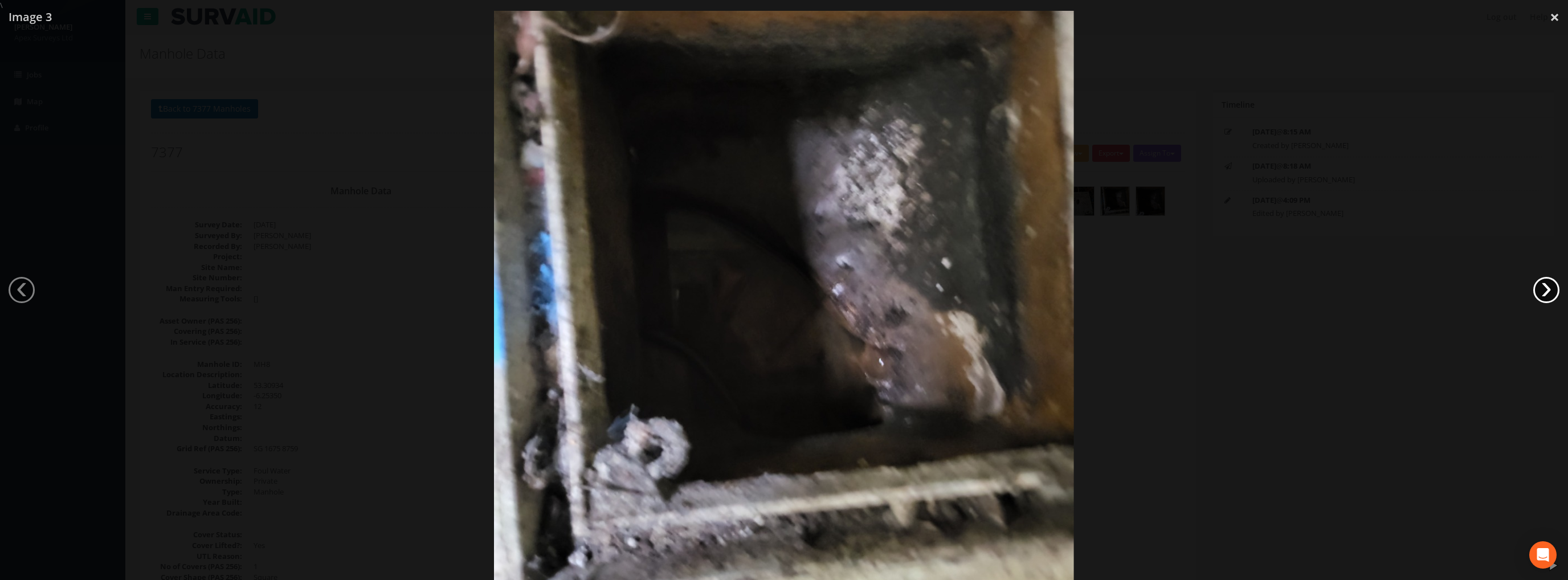
click at [1545, 289] on link "›" at bounding box center [1546, 290] width 26 height 26
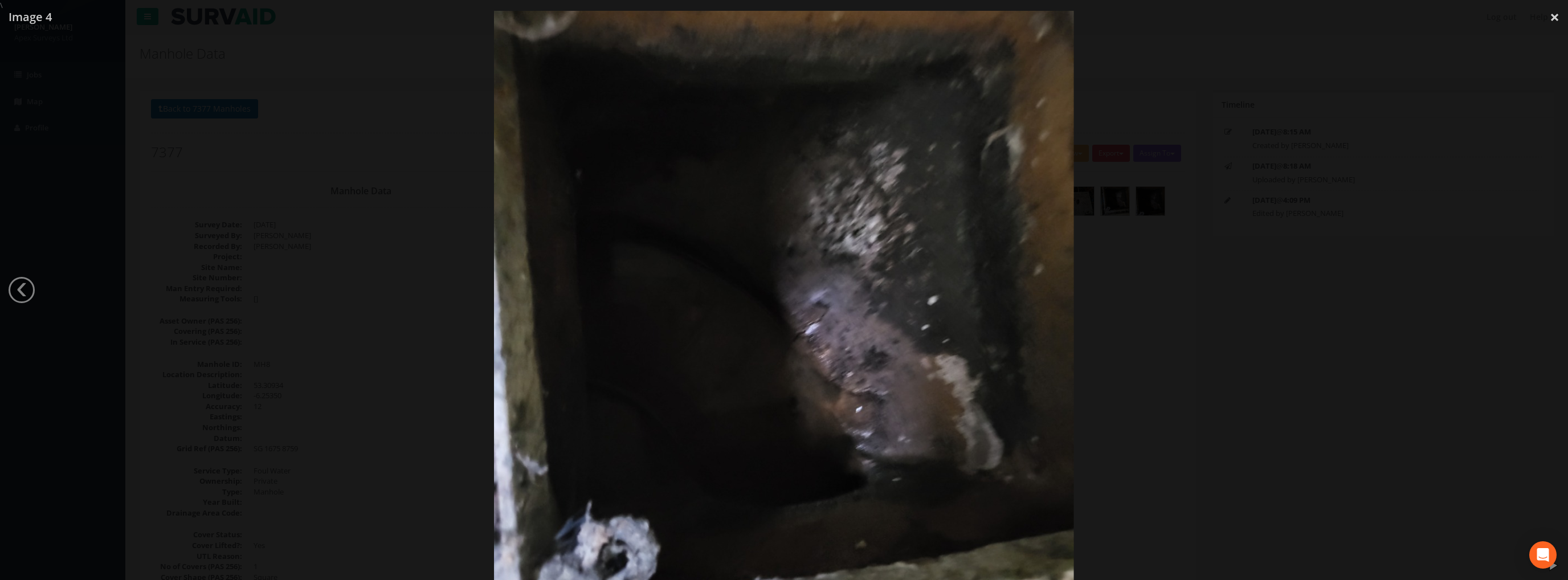
click at [1545, 289] on div at bounding box center [784, 301] width 1568 height 580
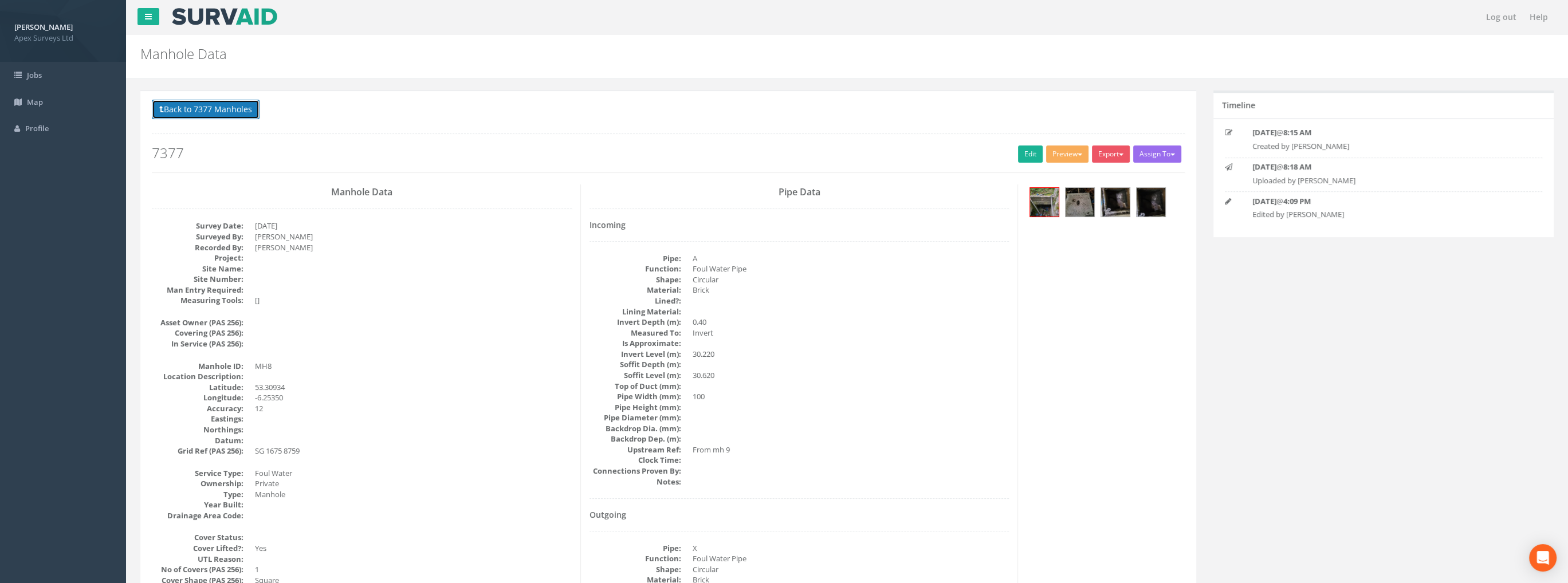
click at [205, 106] on button "Back to 7377 Manholes" at bounding box center [206, 110] width 108 height 20
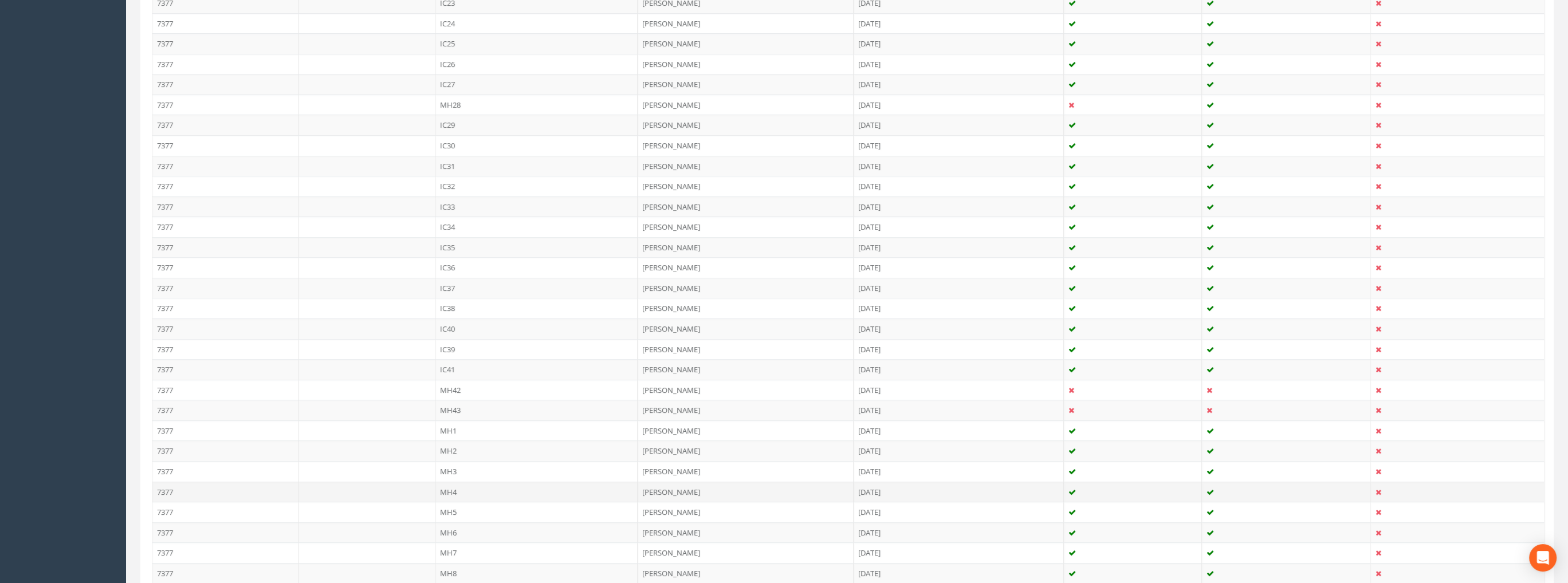
scroll to position [801, 0]
click at [446, 481] on td "MH9" at bounding box center [536, 489] width 203 height 21
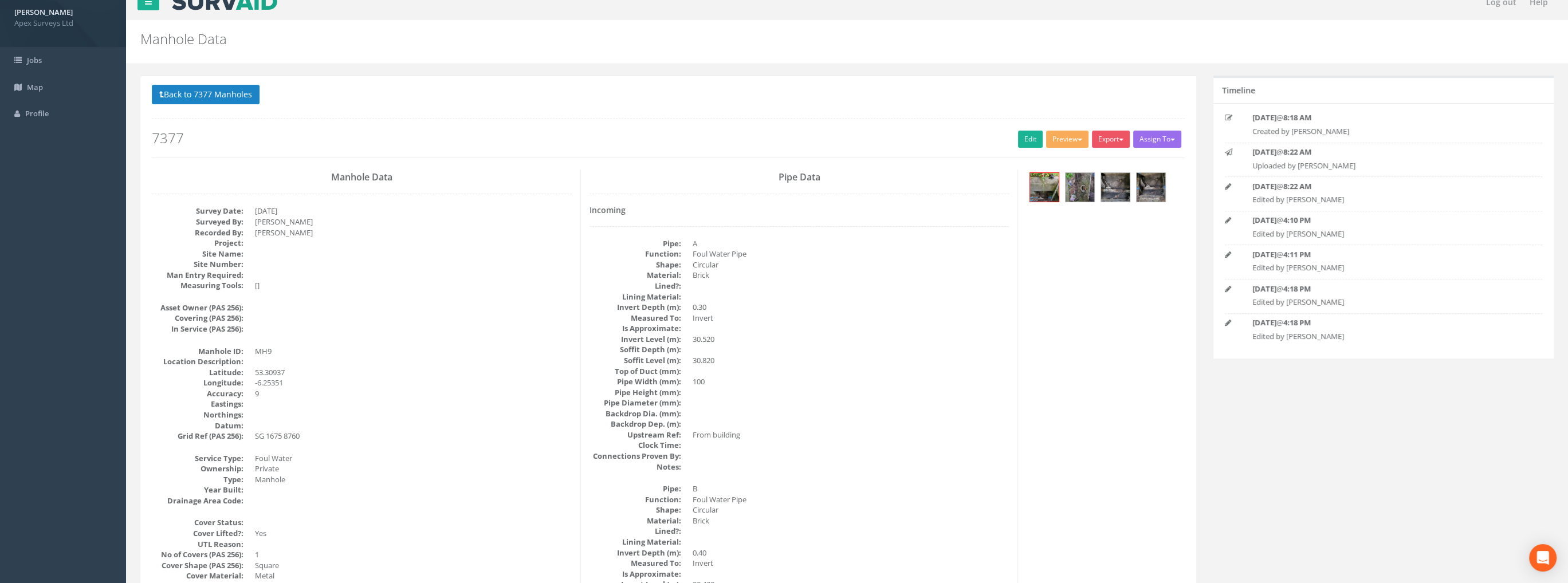
scroll to position [0, 0]
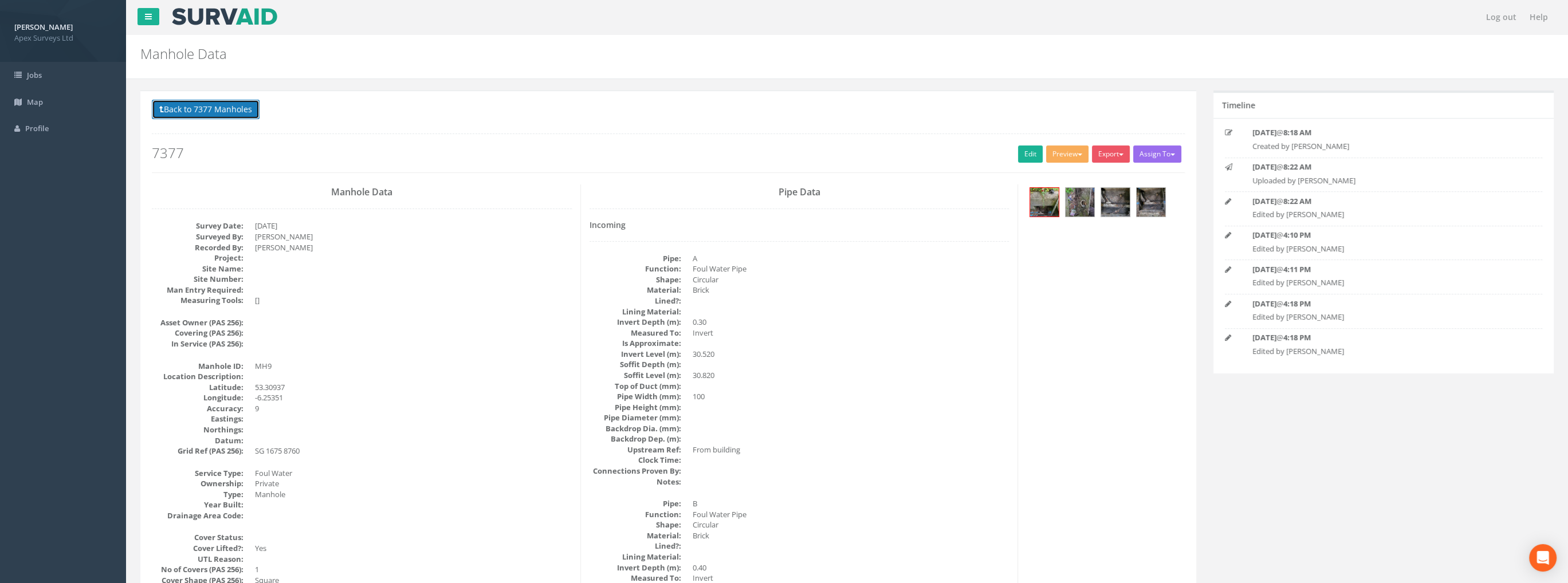
click at [195, 102] on button "Back to 7377 Manholes" at bounding box center [206, 110] width 108 height 20
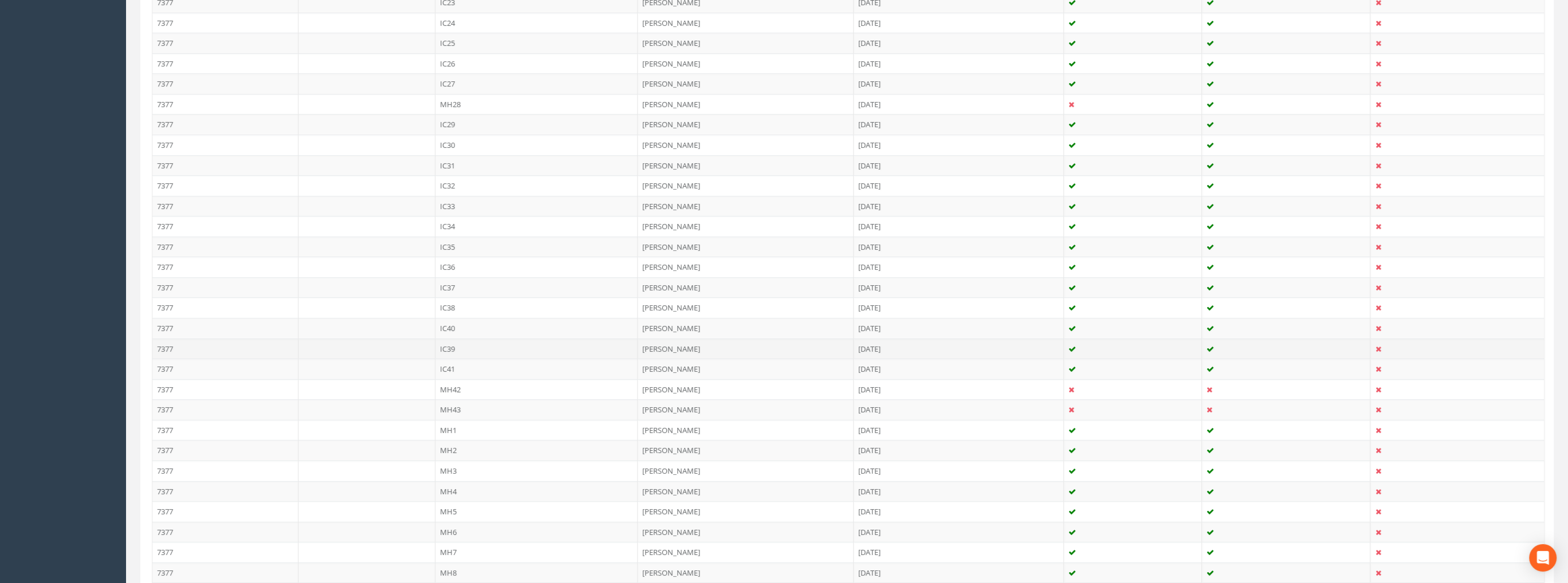
scroll to position [903, 0]
click at [442, 336] on td "MH2" at bounding box center [536, 347] width 203 height 21
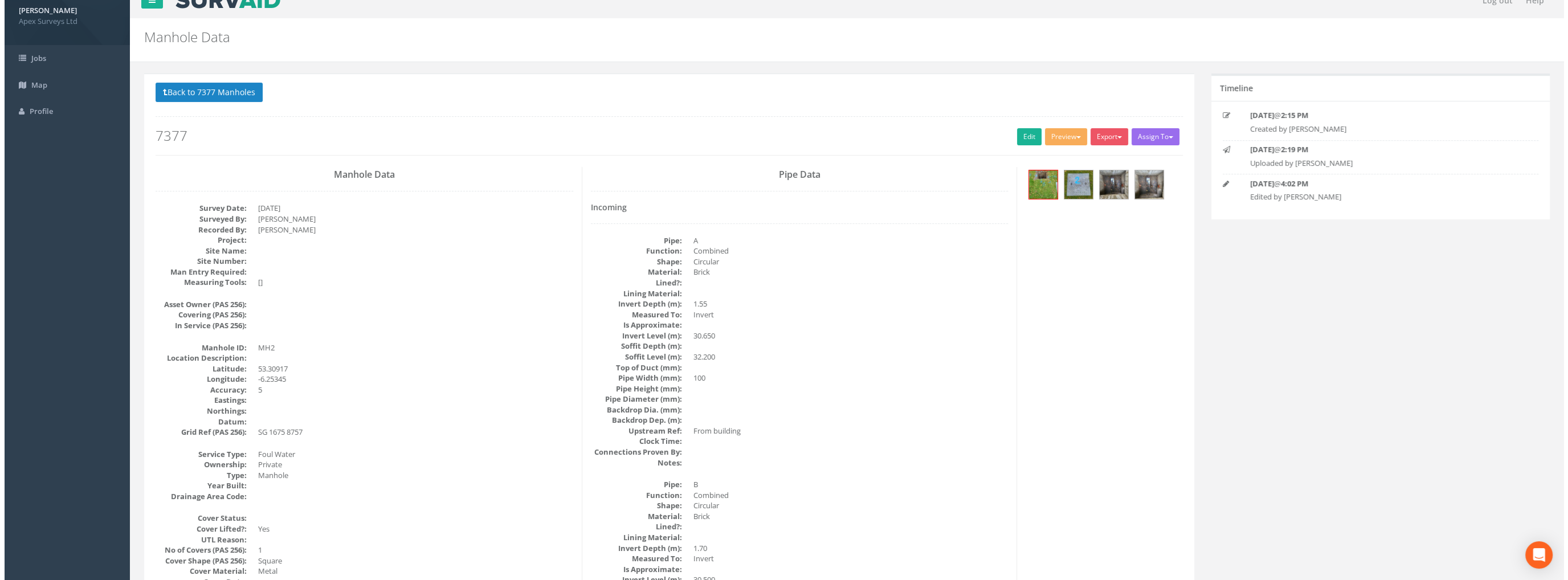
scroll to position [0, 0]
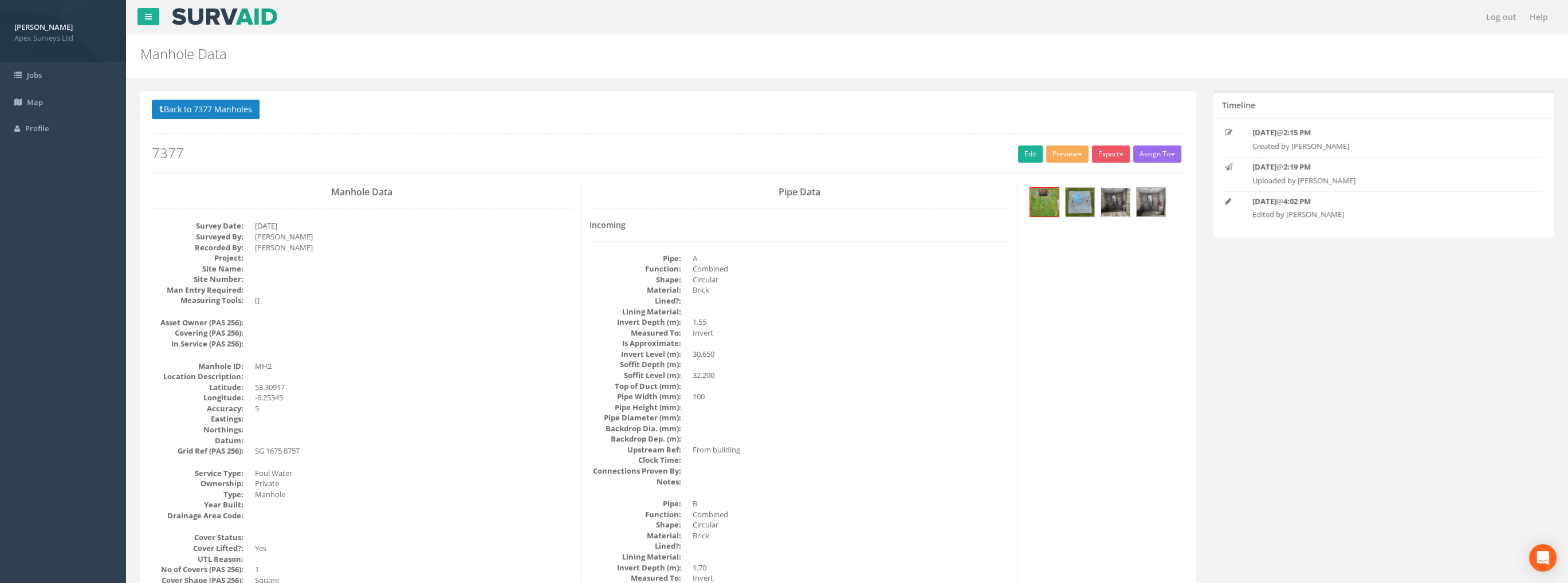
click at [1115, 202] on img at bounding box center [1115, 202] width 29 height 29
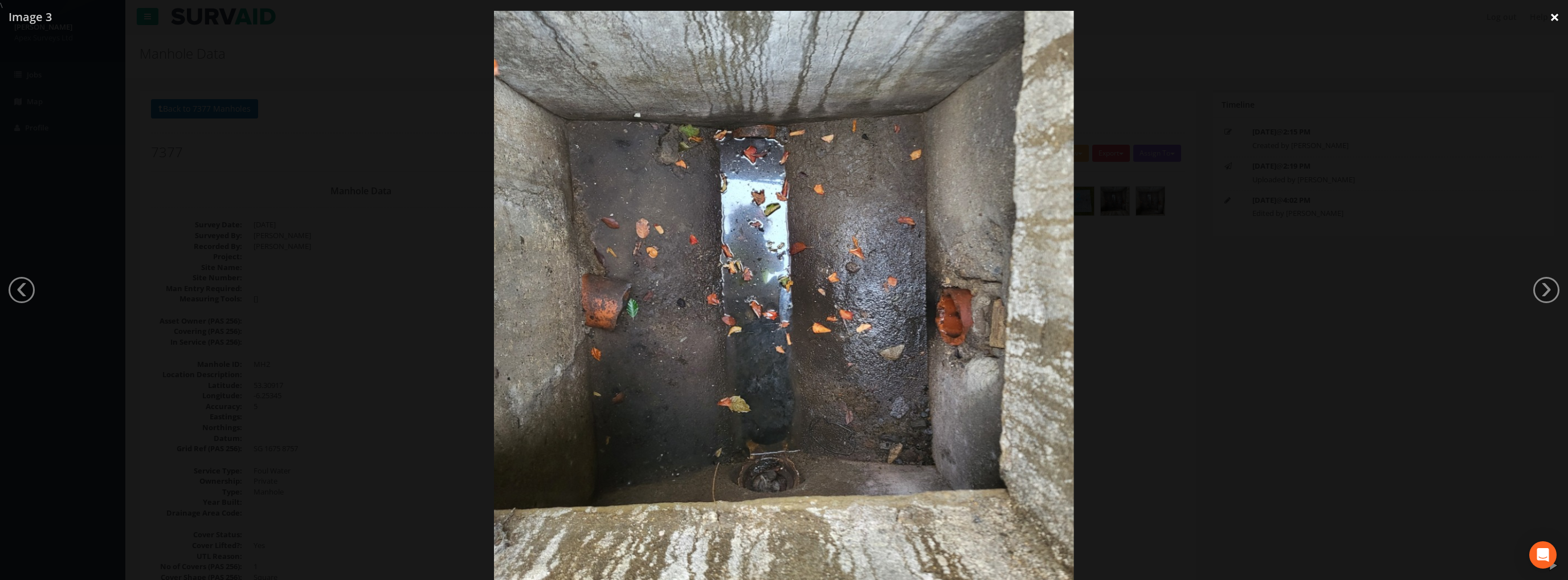
click at [1551, 16] on link "×" at bounding box center [1555, 17] width 27 height 34
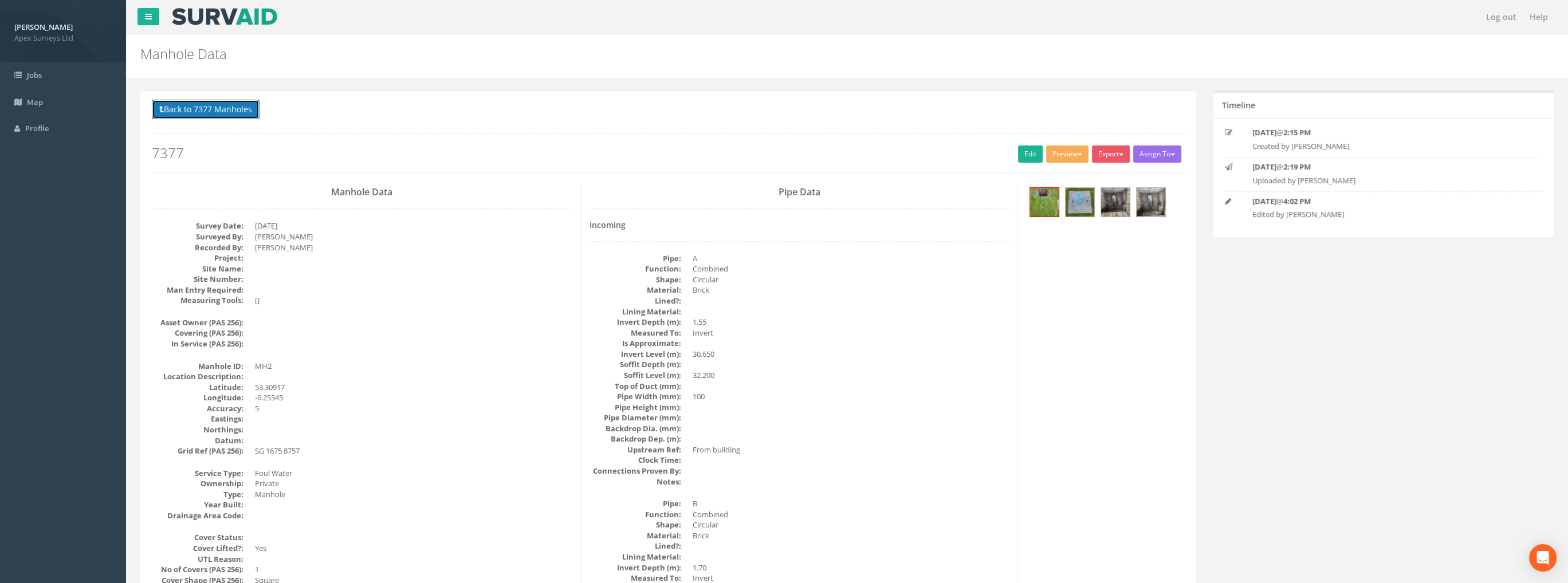
drag, startPoint x: 203, startPoint y: 112, endPoint x: 209, endPoint y: 123, distance: 12.5
click at [202, 112] on button "Back to 7377 Manholes" at bounding box center [206, 110] width 108 height 20
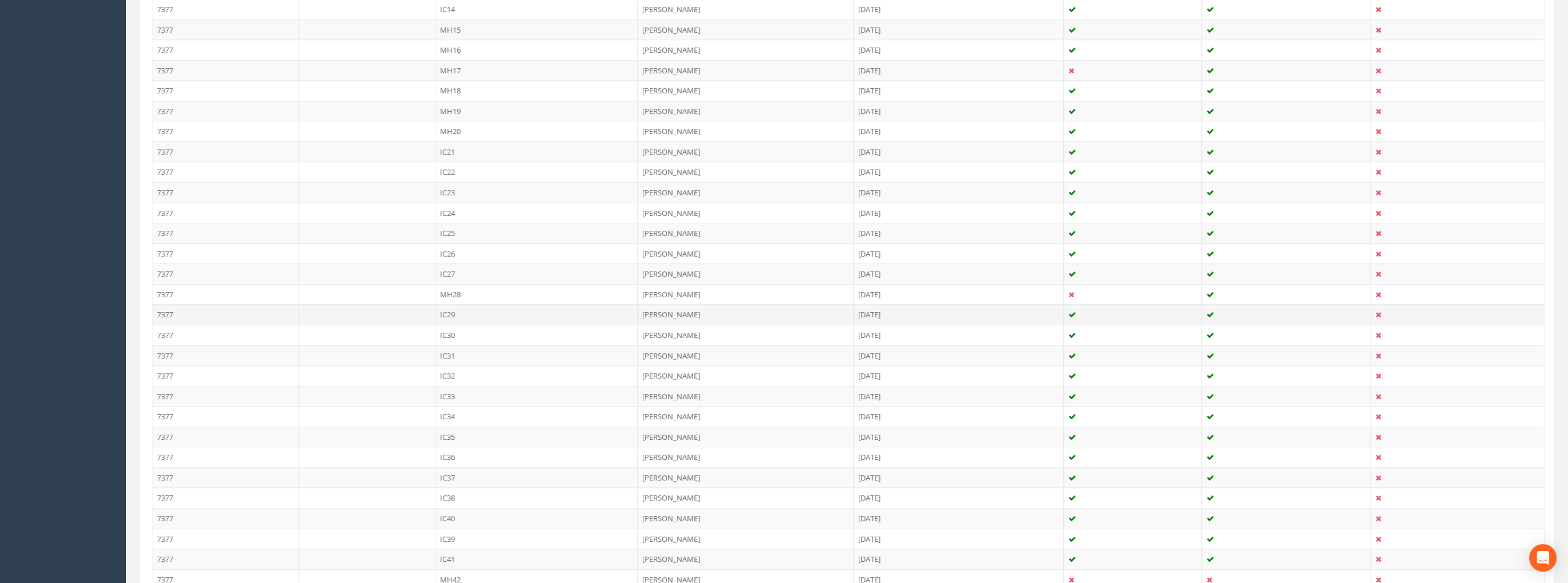
scroll to position [801, 0]
click at [452, 319] on td "IC40" at bounding box center [536, 327] width 203 height 21
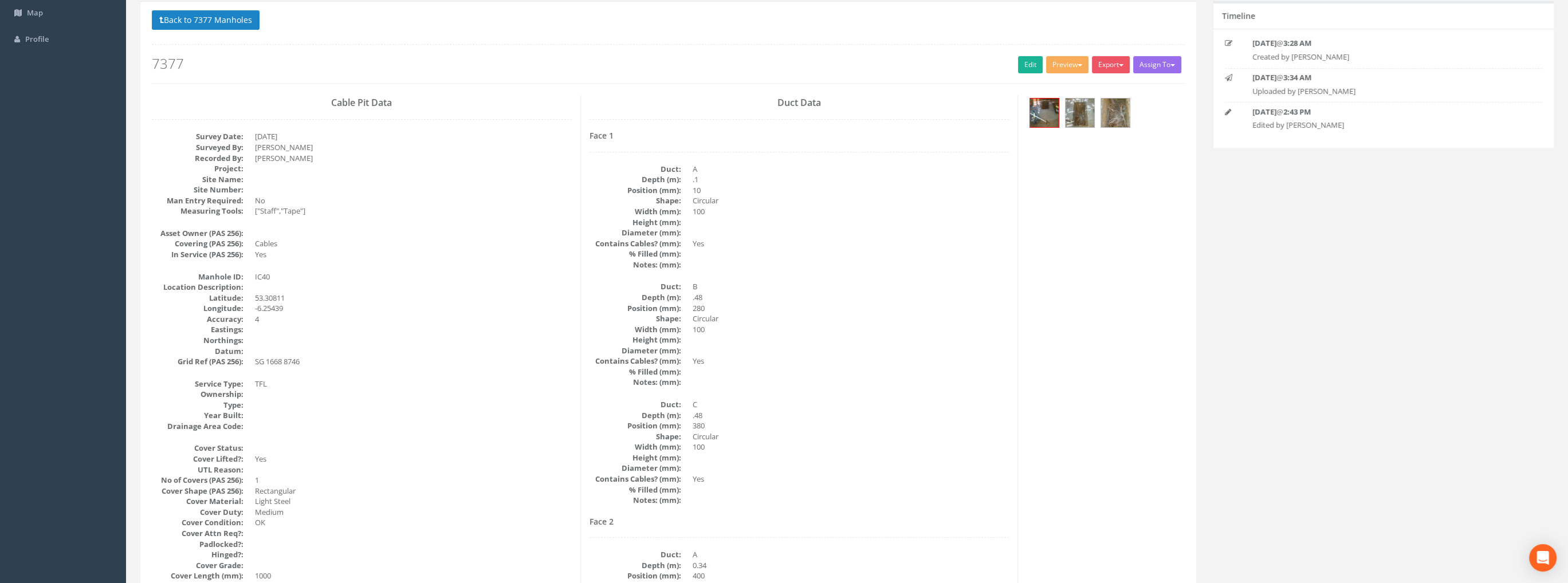
scroll to position [0, 0]
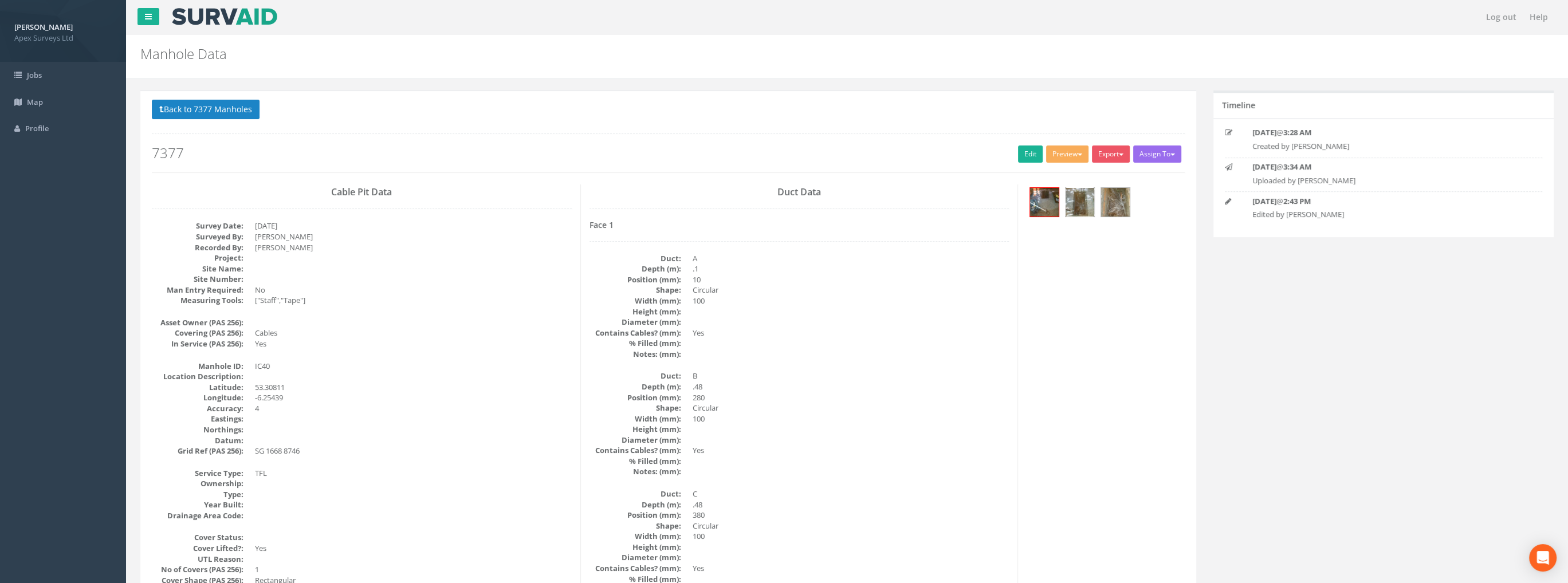
click at [1070, 201] on img at bounding box center [1080, 202] width 29 height 29
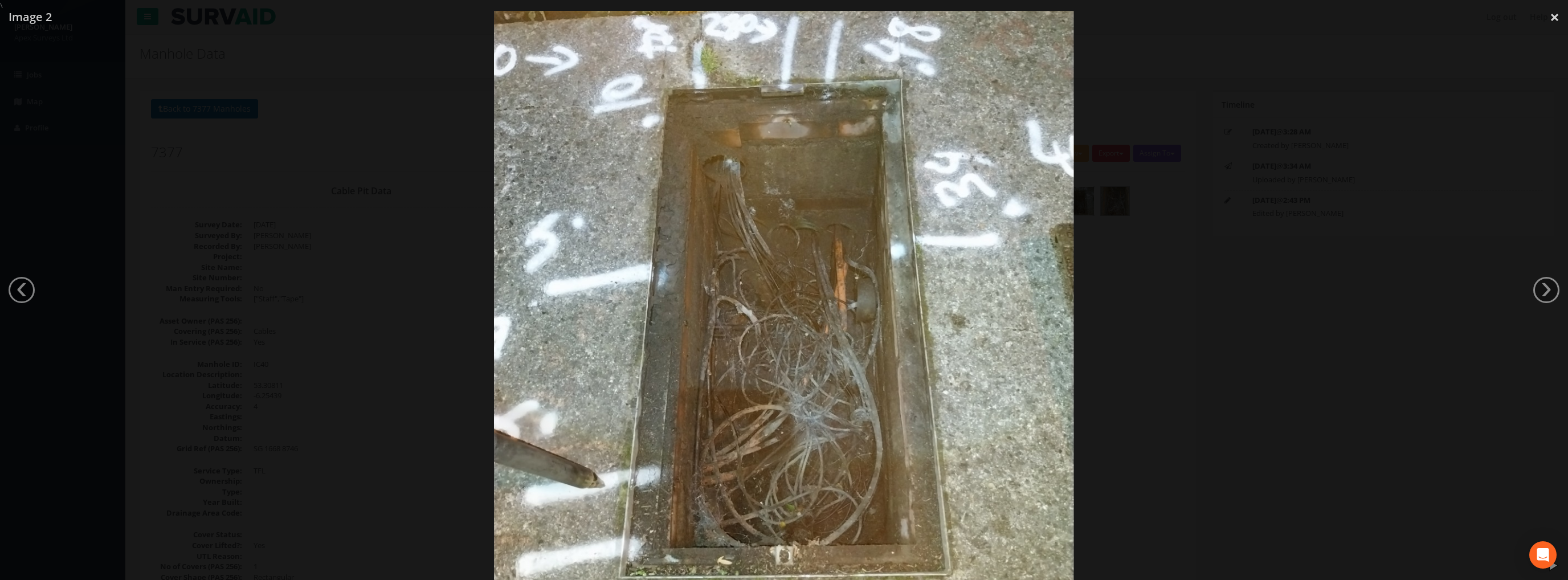
click at [1531, 18] on div at bounding box center [784, 301] width 1568 height 580
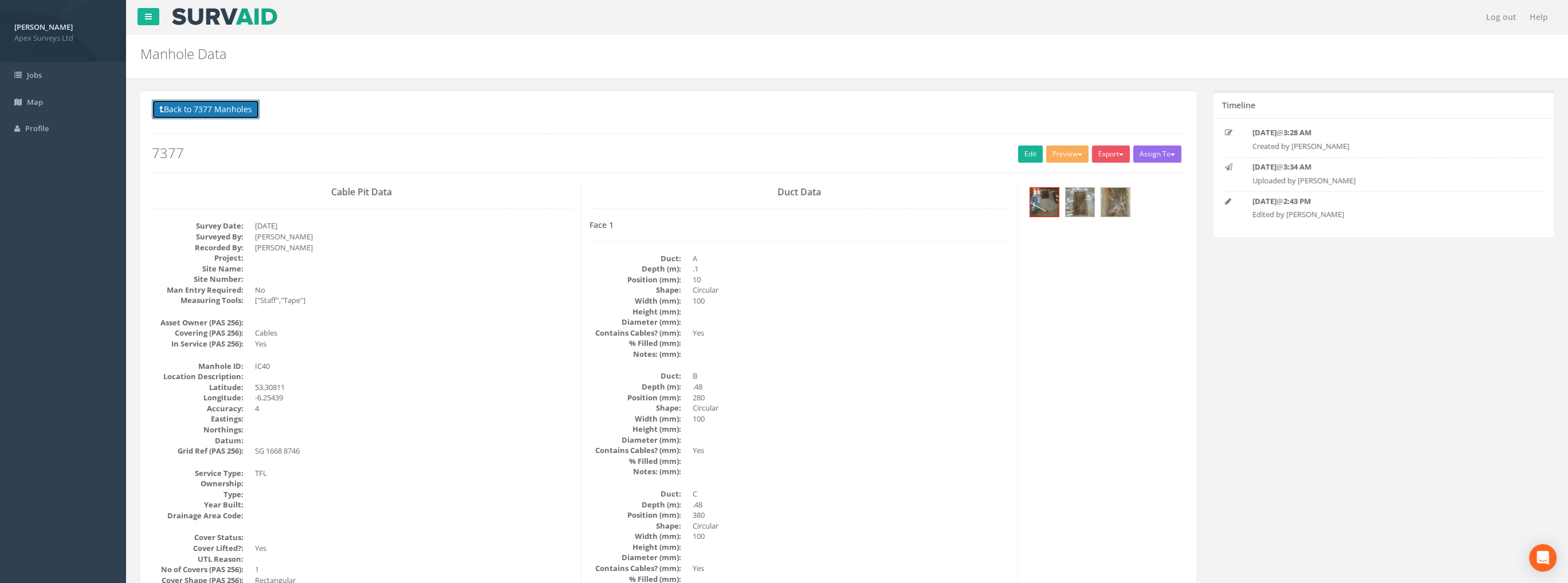
click at [231, 110] on button "Back to 7377 Manholes" at bounding box center [206, 110] width 108 height 20
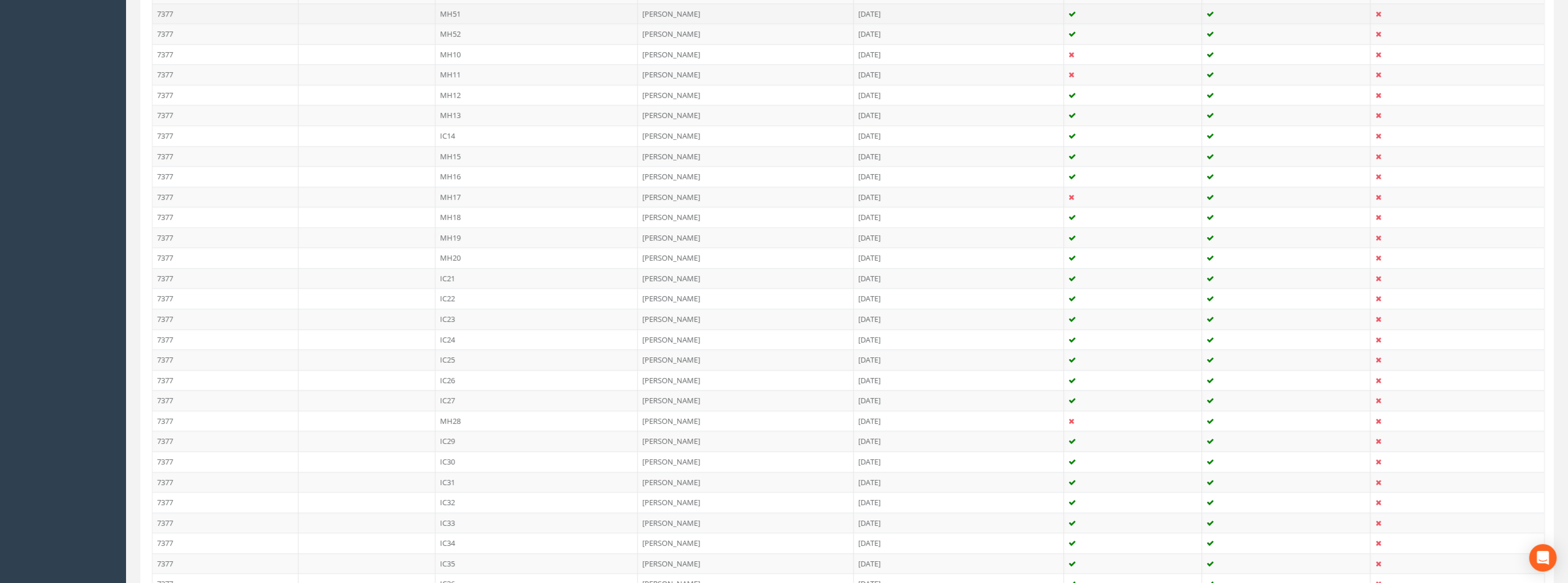
scroll to position [515, 0]
click at [452, 464] on td "IC32" at bounding box center [536, 470] width 203 height 21
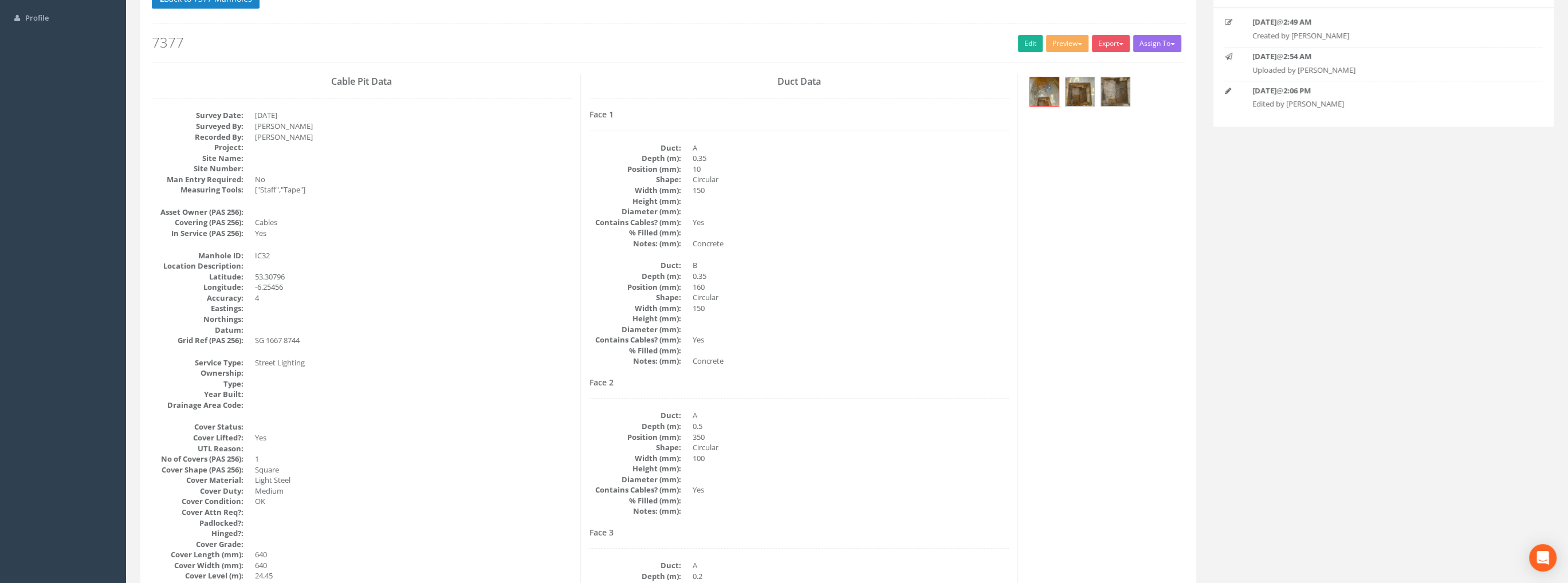
scroll to position [0, 0]
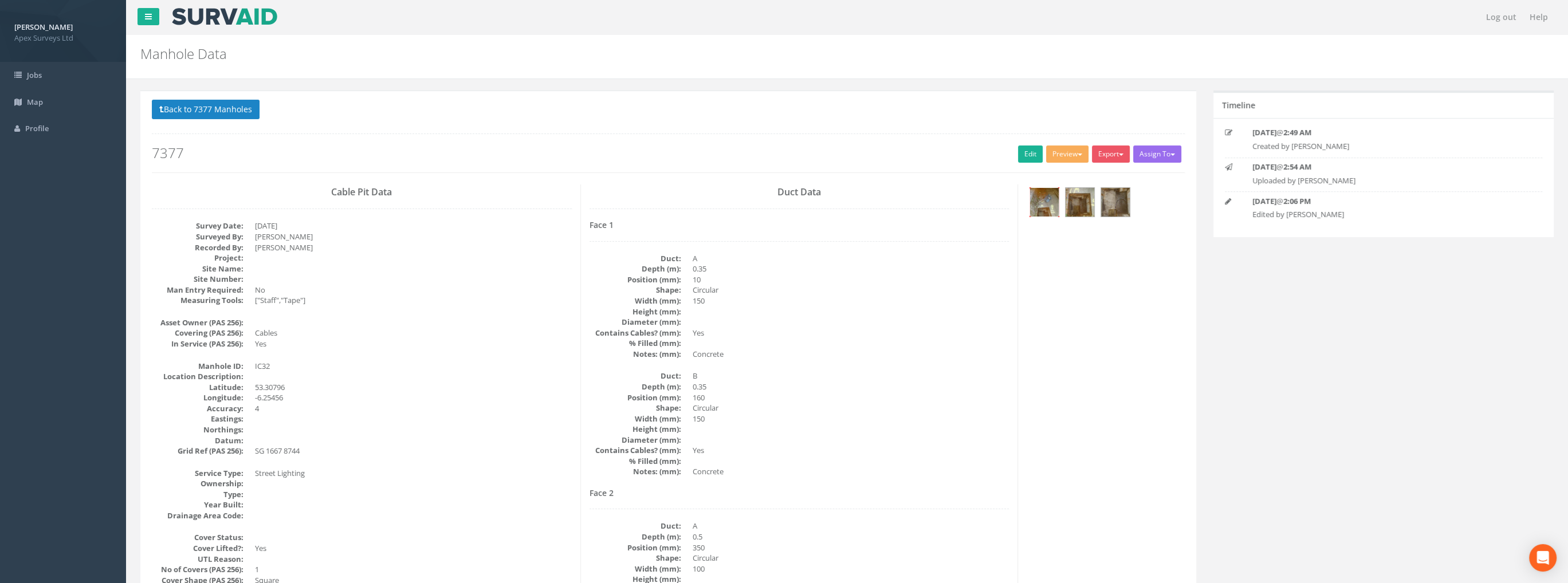
click at [1052, 199] on img at bounding box center [1044, 202] width 29 height 29
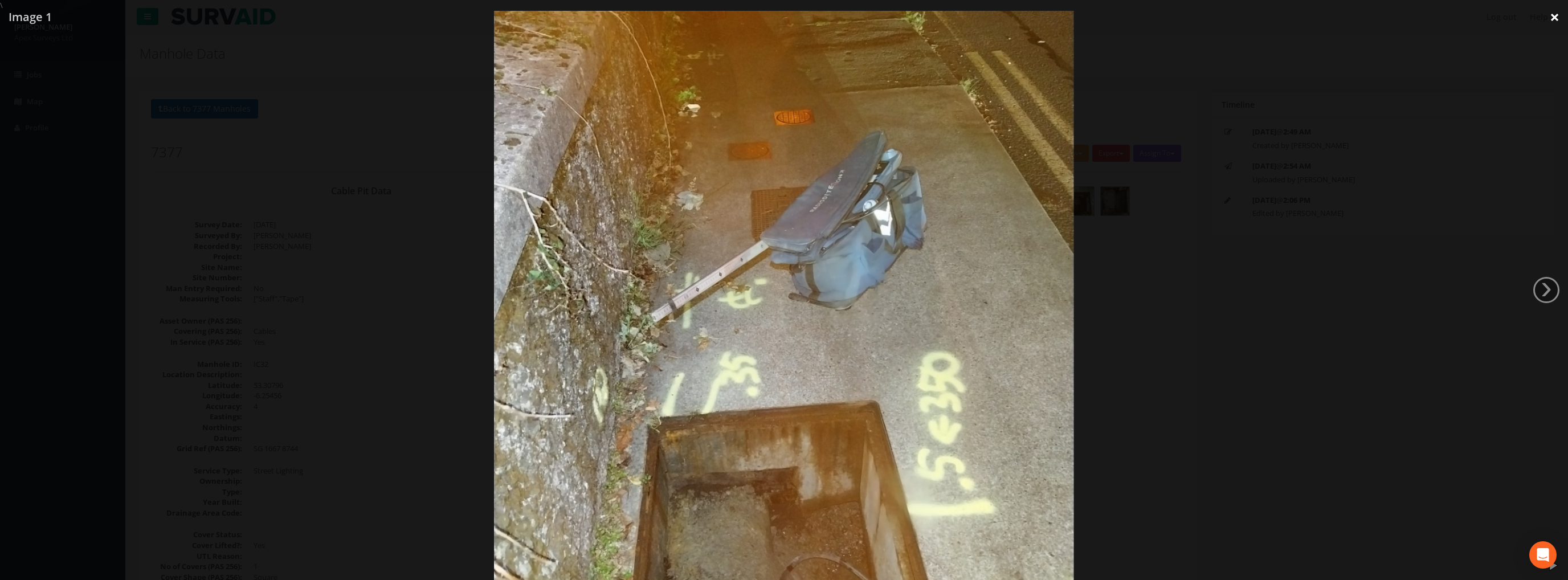
click at [1551, 13] on link "×" at bounding box center [1555, 17] width 27 height 34
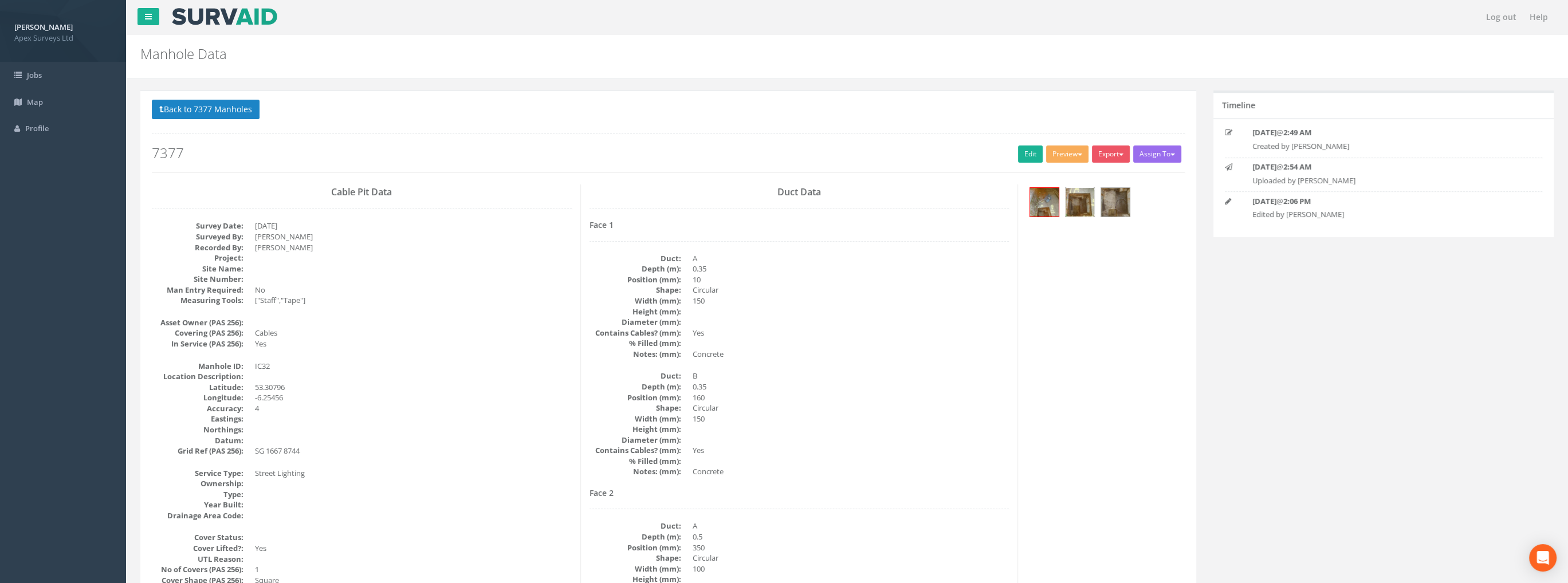
click at [1080, 200] on img at bounding box center [1080, 202] width 29 height 29
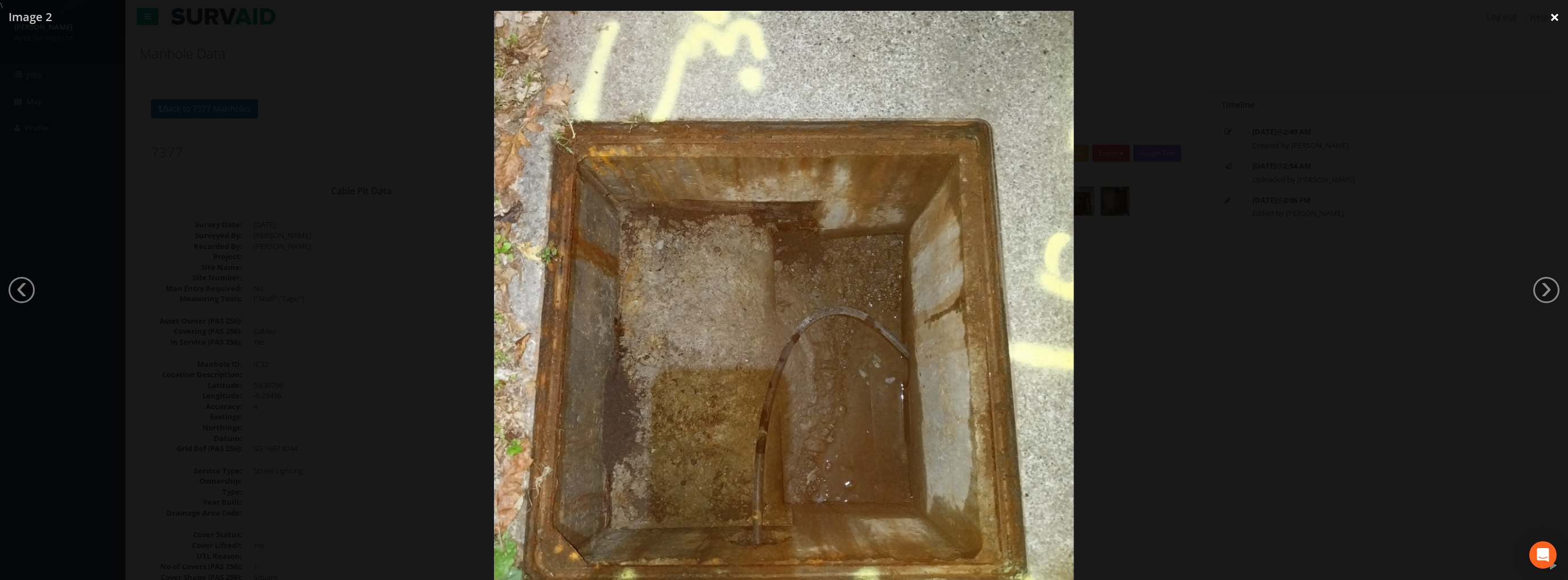
click at [1555, 19] on link "×" at bounding box center [1555, 17] width 27 height 34
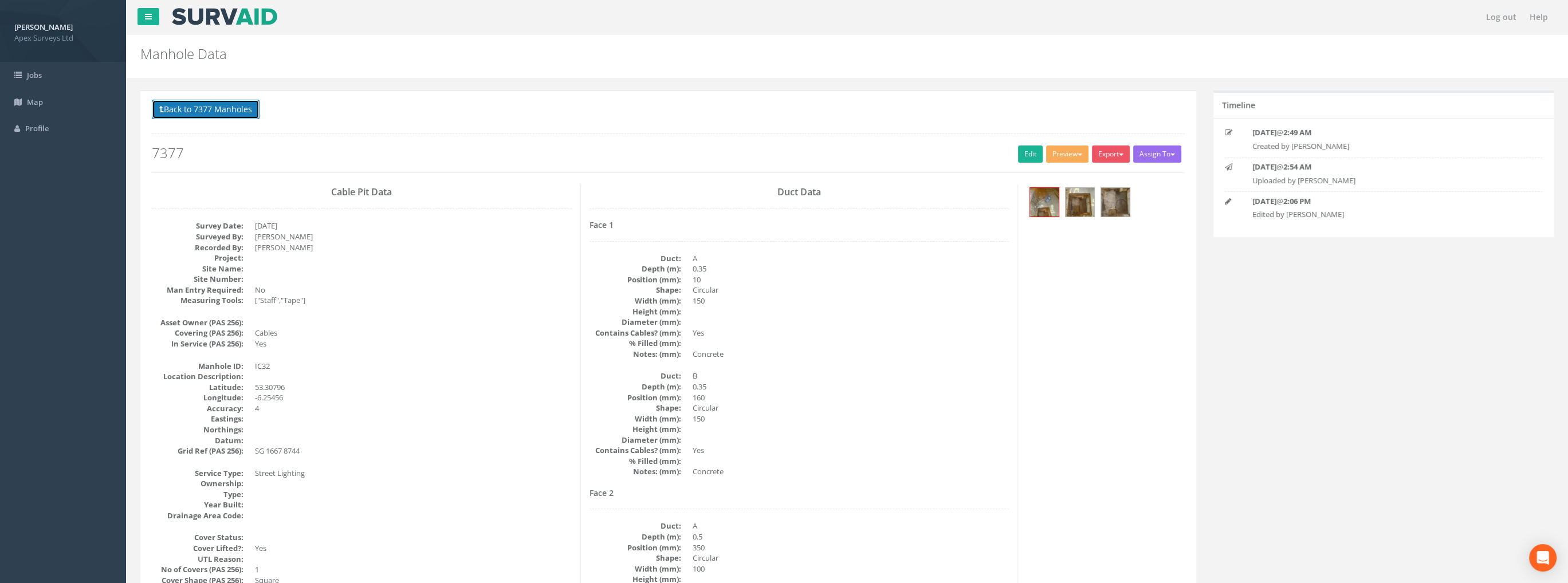
click at [216, 113] on button "Back to 7377 Manholes" at bounding box center [206, 110] width 108 height 20
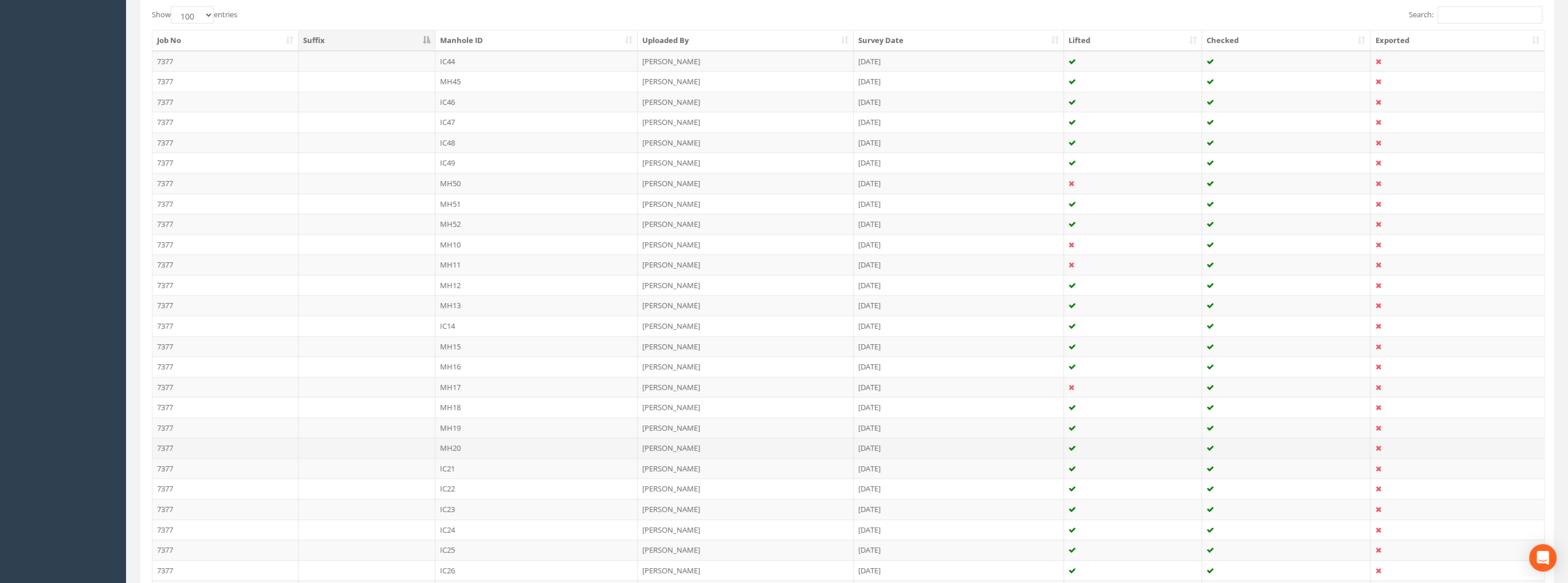
scroll to position [515, 0]
click at [443, 352] on td "IC35" at bounding box center [536, 360] width 203 height 21
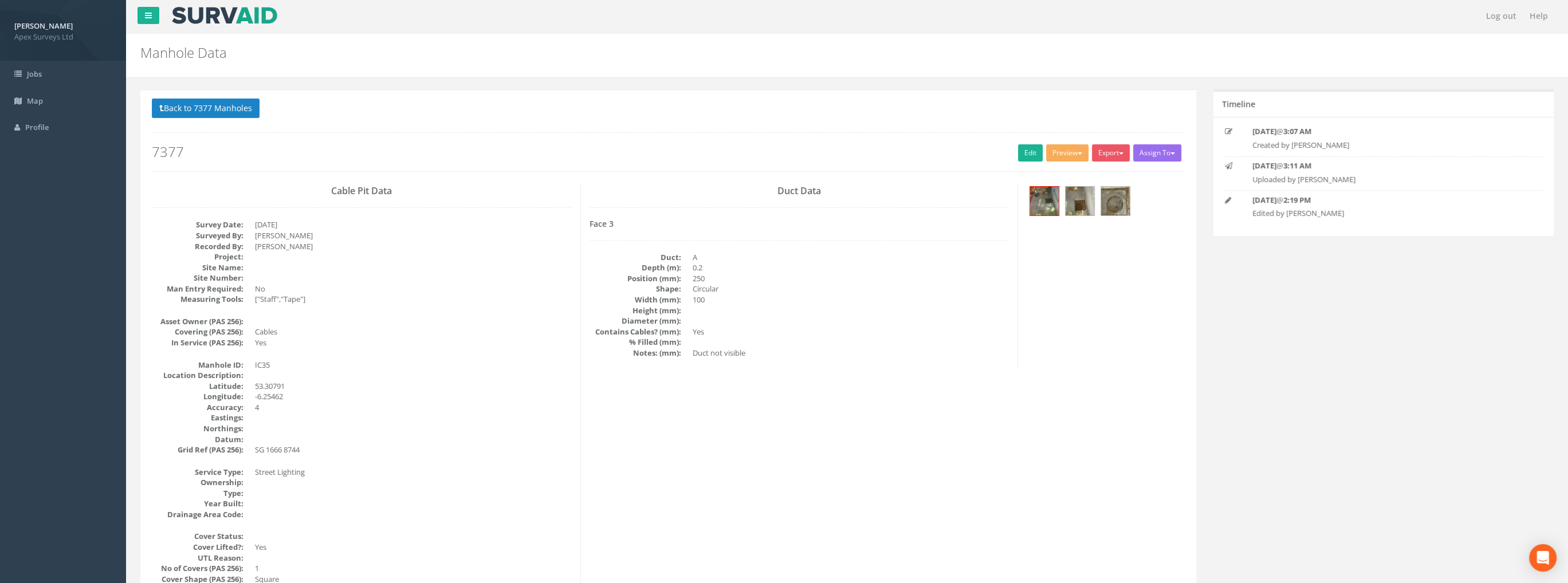
scroll to position [0, 0]
click at [1043, 193] on img at bounding box center [1044, 202] width 29 height 29
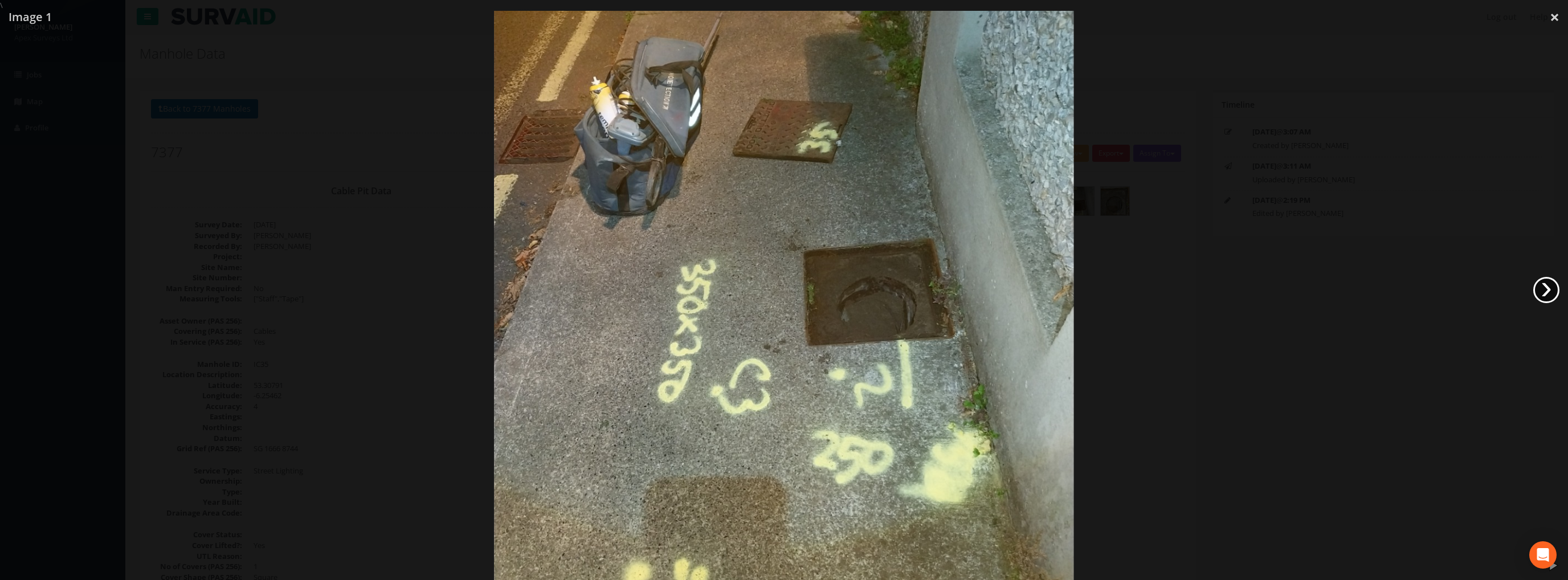
click at [1540, 283] on link "›" at bounding box center [1546, 290] width 26 height 26
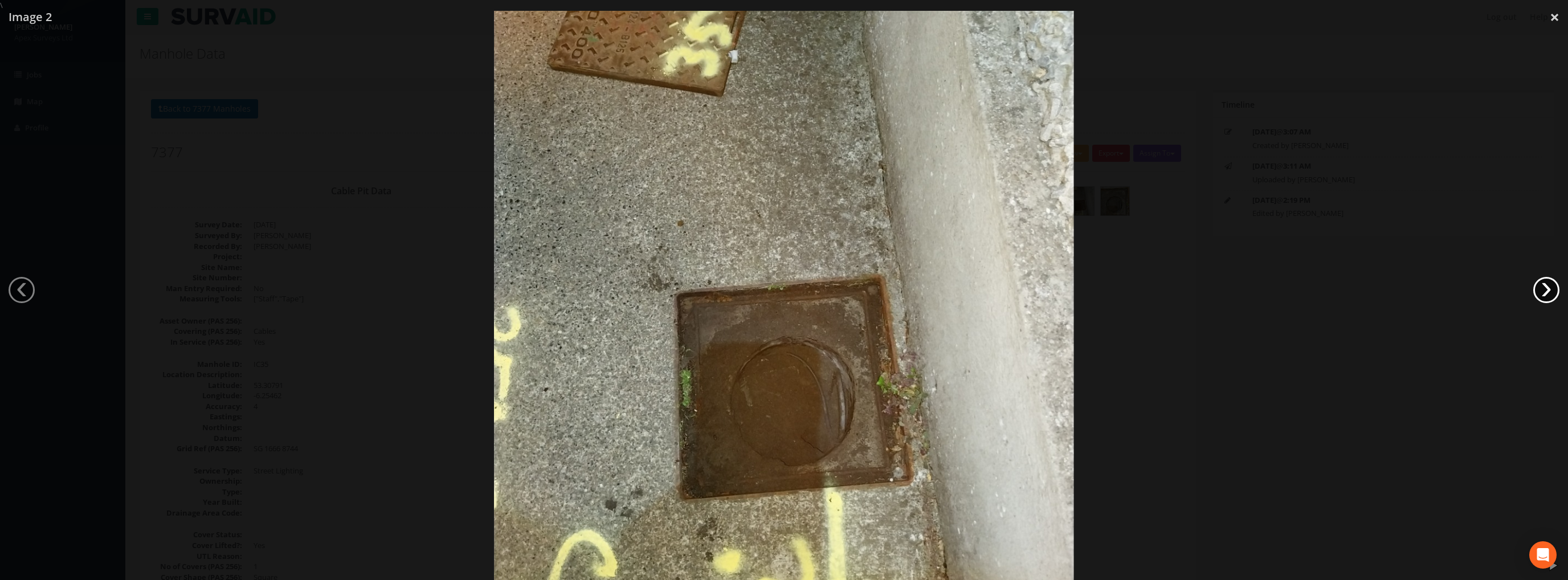
click at [1540, 283] on link "›" at bounding box center [1546, 290] width 26 height 26
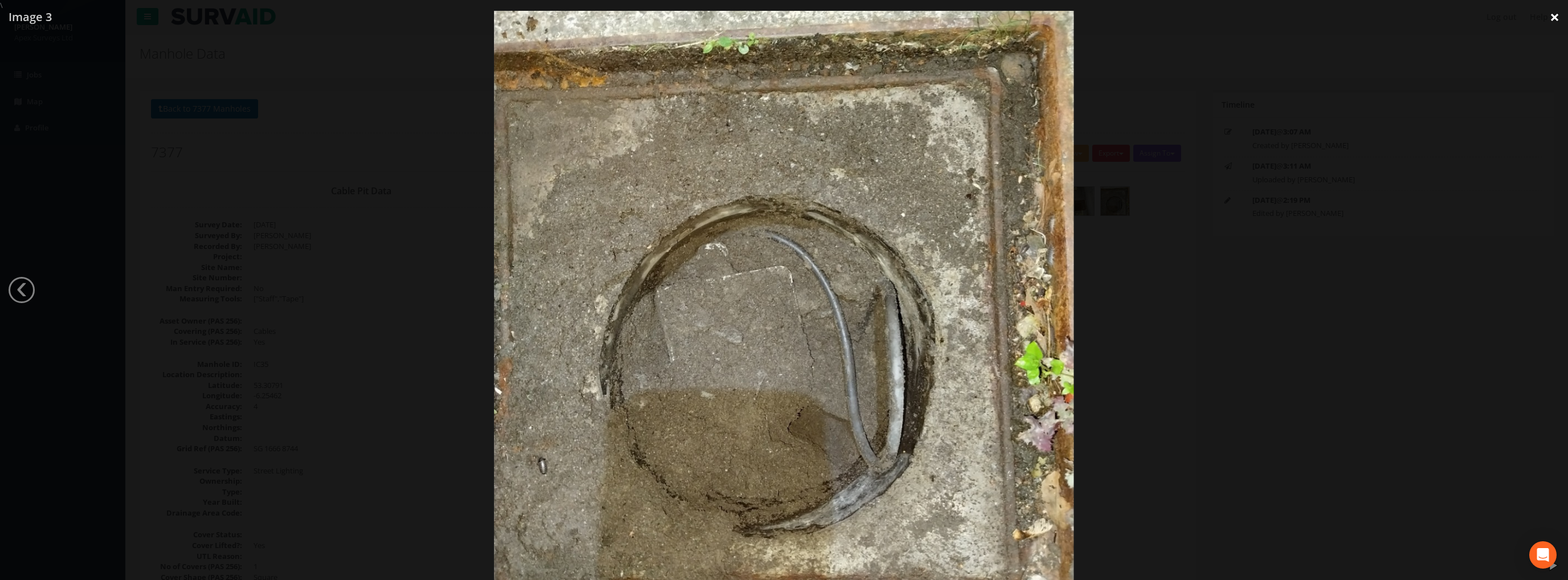
click at [1547, 14] on link "×" at bounding box center [1555, 17] width 27 height 34
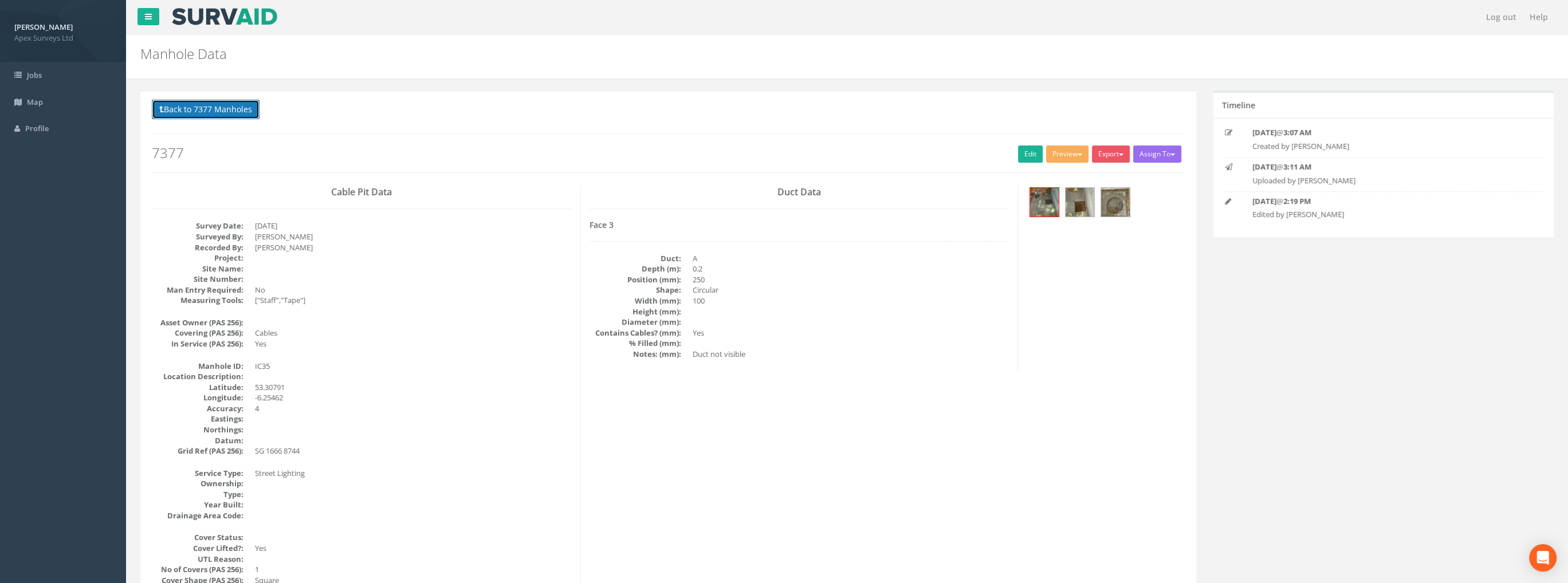
click at [236, 105] on button "Back to 7377 Manholes" at bounding box center [206, 110] width 108 height 20
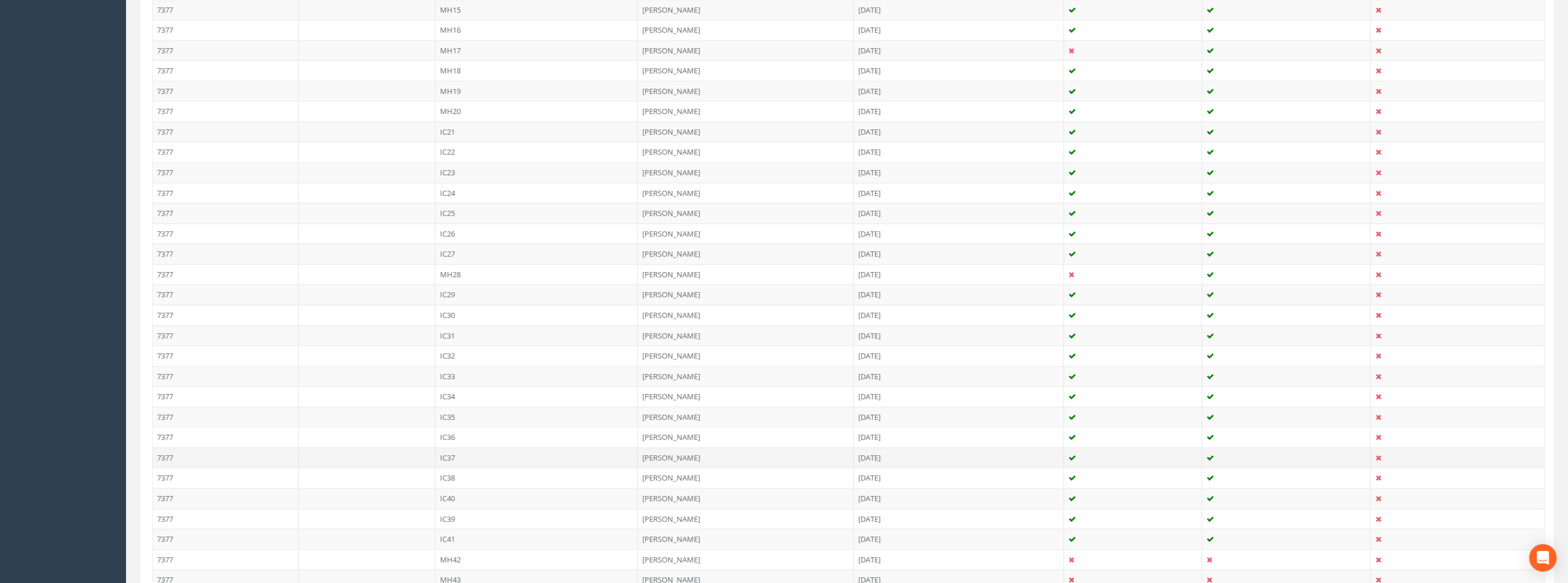
click at [454, 448] on td "IC37" at bounding box center [536, 458] width 203 height 21
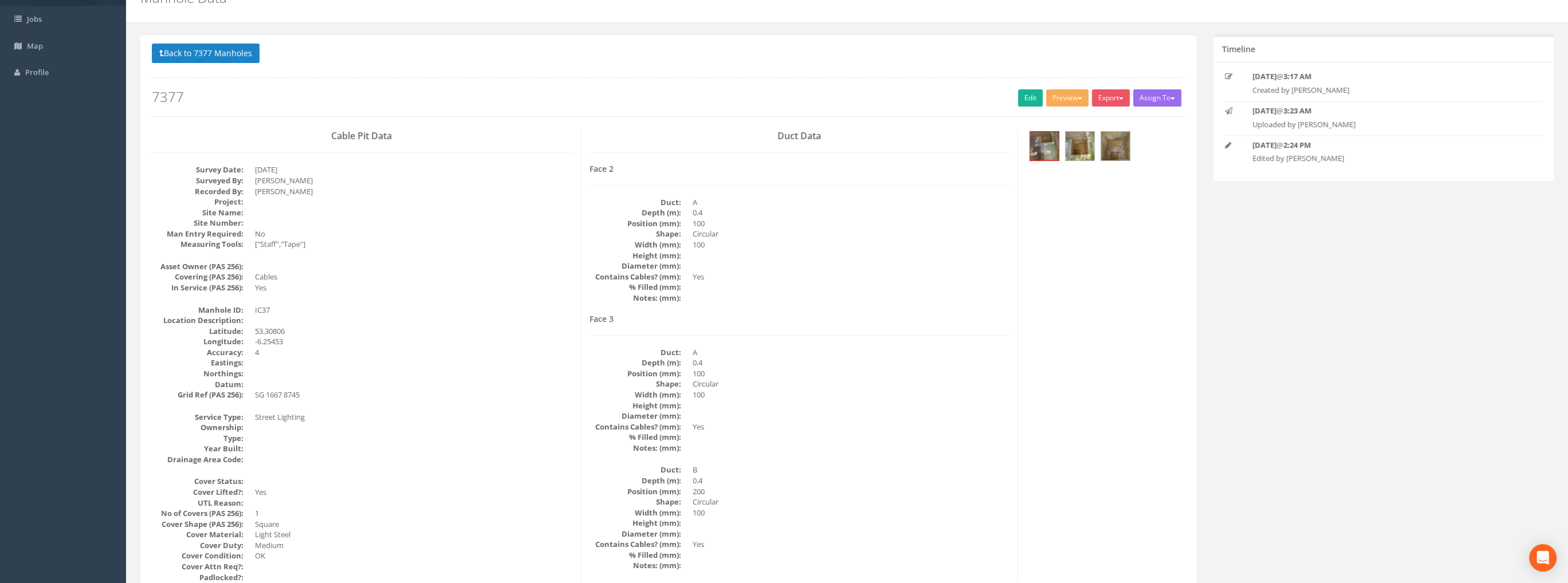
scroll to position [58, 0]
click at [1045, 144] on img at bounding box center [1044, 144] width 29 height 29
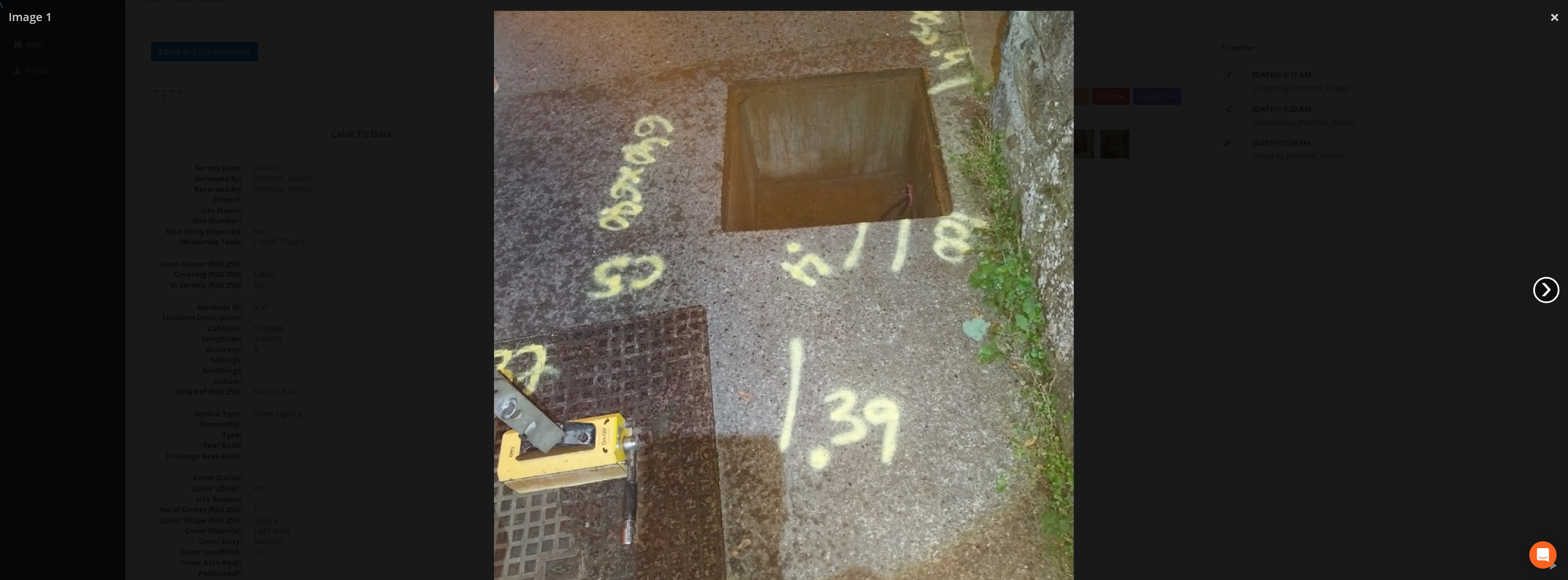
click at [1544, 285] on link "›" at bounding box center [1546, 290] width 26 height 26
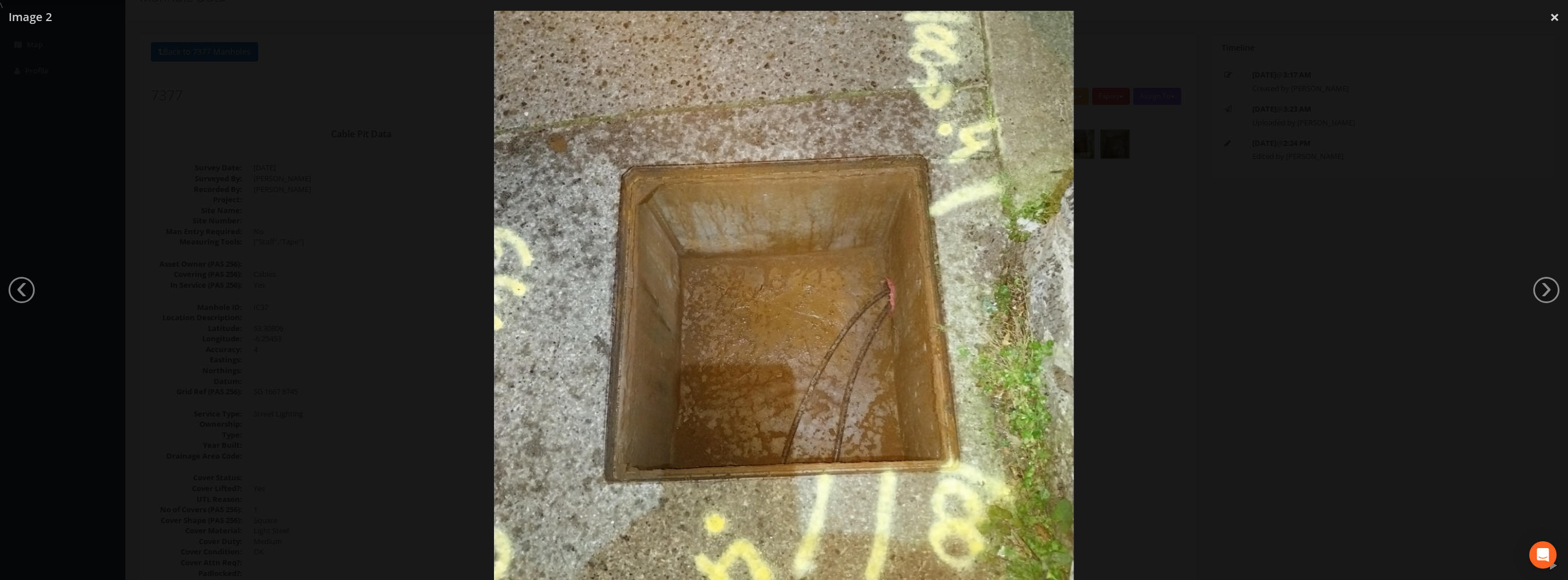
drag, startPoint x: 1550, startPoint y: 12, endPoint x: 1410, endPoint y: 0, distance: 140.5
click at [1550, 12] on link "×" at bounding box center [1555, 17] width 27 height 34
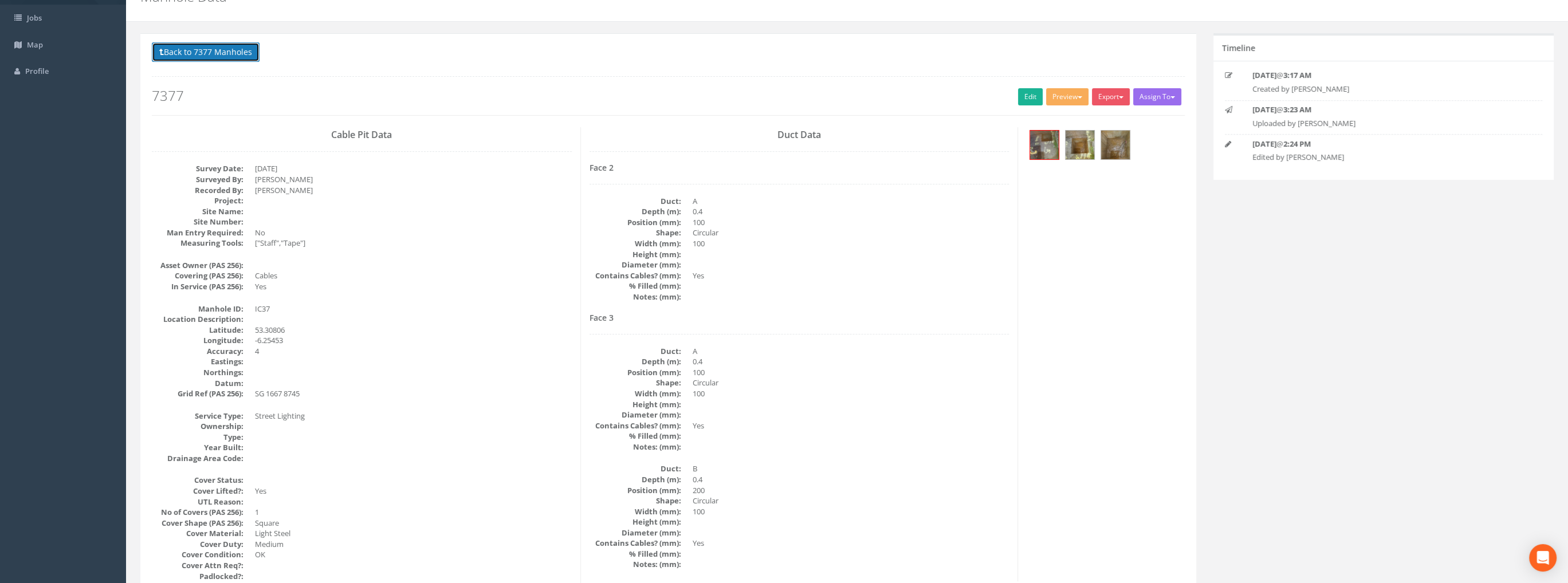
click at [244, 47] on button "Back to 7377 Manholes" at bounding box center [206, 52] width 108 height 20
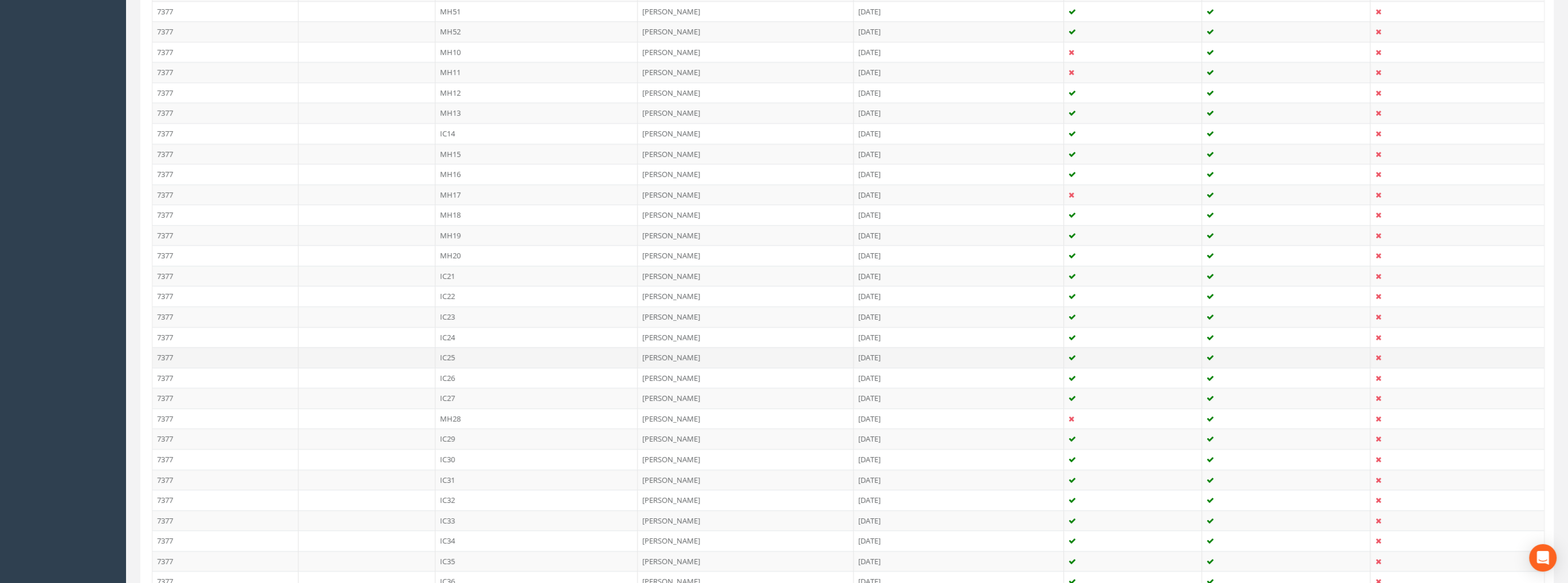
scroll to position [515, 0]
click at [448, 281] on td "IC23" at bounding box center [536, 287] width 203 height 21
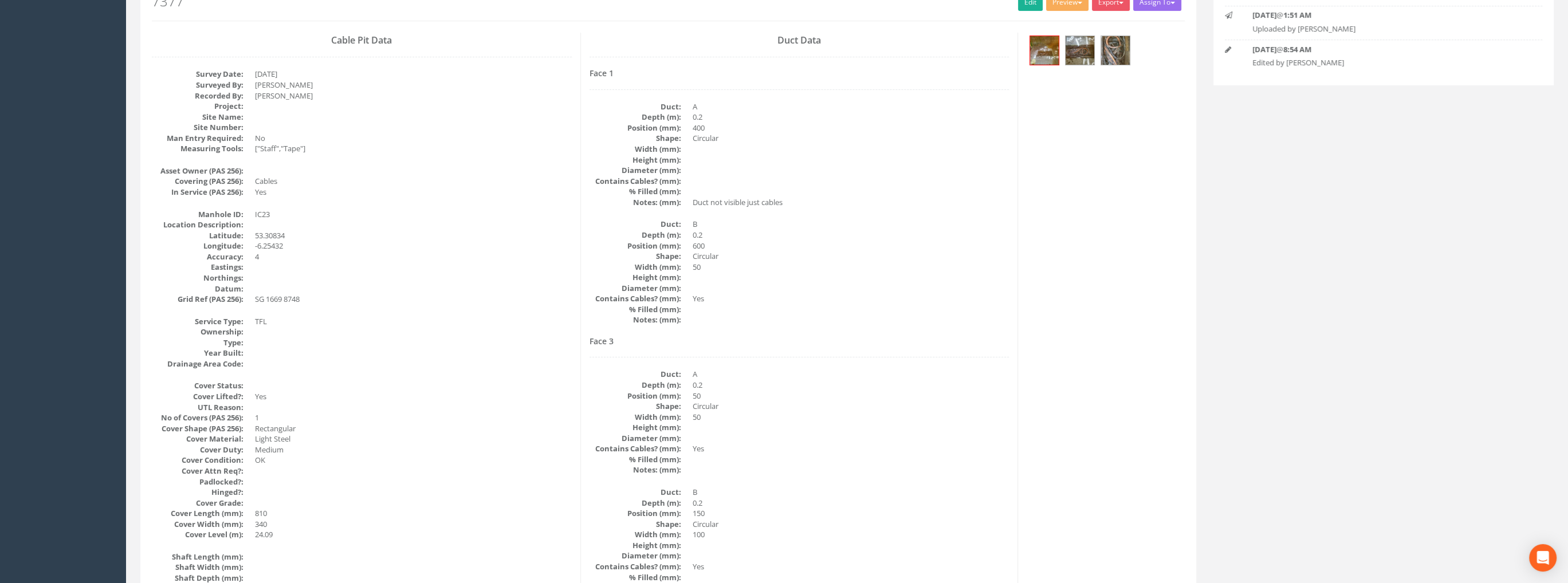
scroll to position [0, 0]
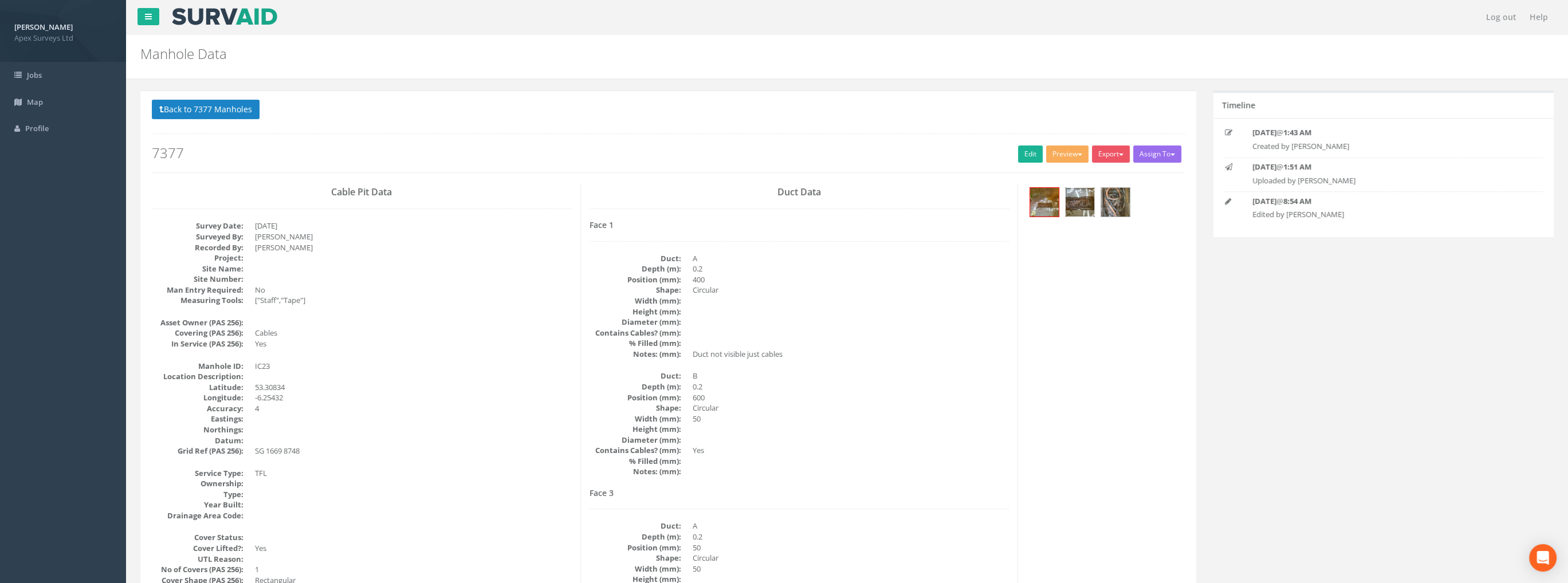
click at [1083, 200] on img at bounding box center [1080, 202] width 29 height 29
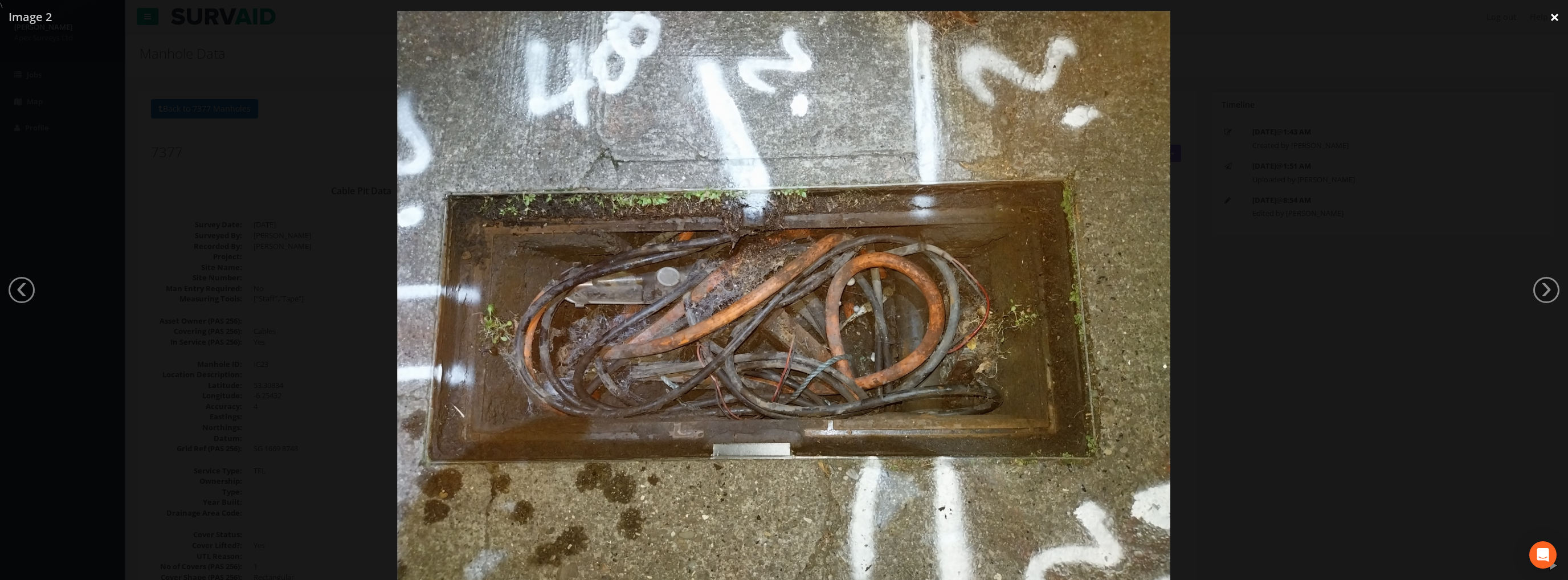
click at [1551, 15] on link "×" at bounding box center [1555, 17] width 27 height 34
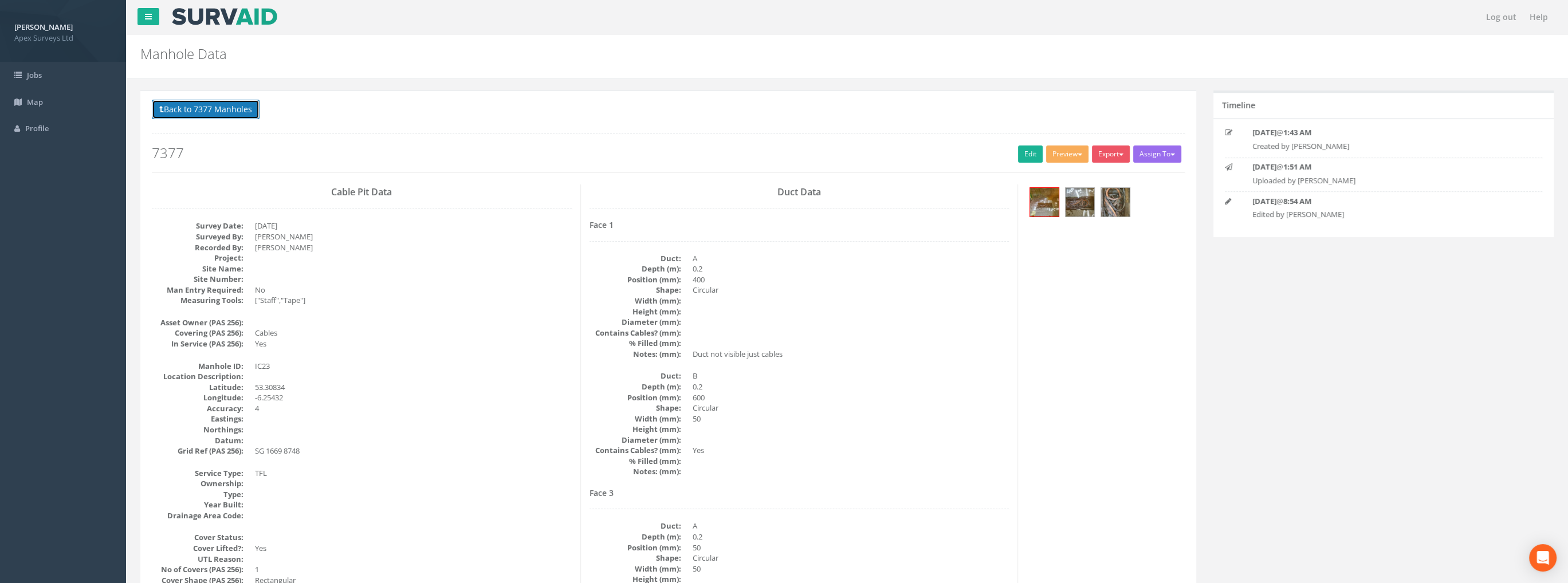
click at [211, 111] on button "Back to 7377 Manholes" at bounding box center [206, 110] width 108 height 20
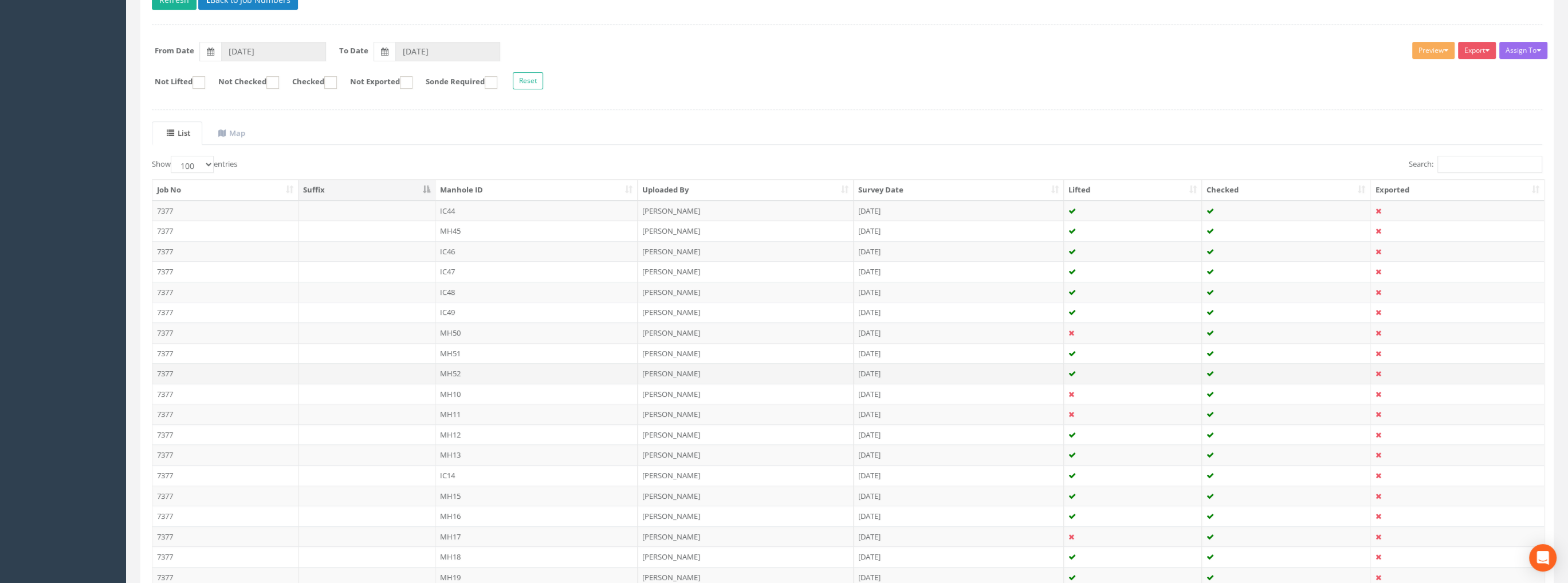
scroll to position [172, 0]
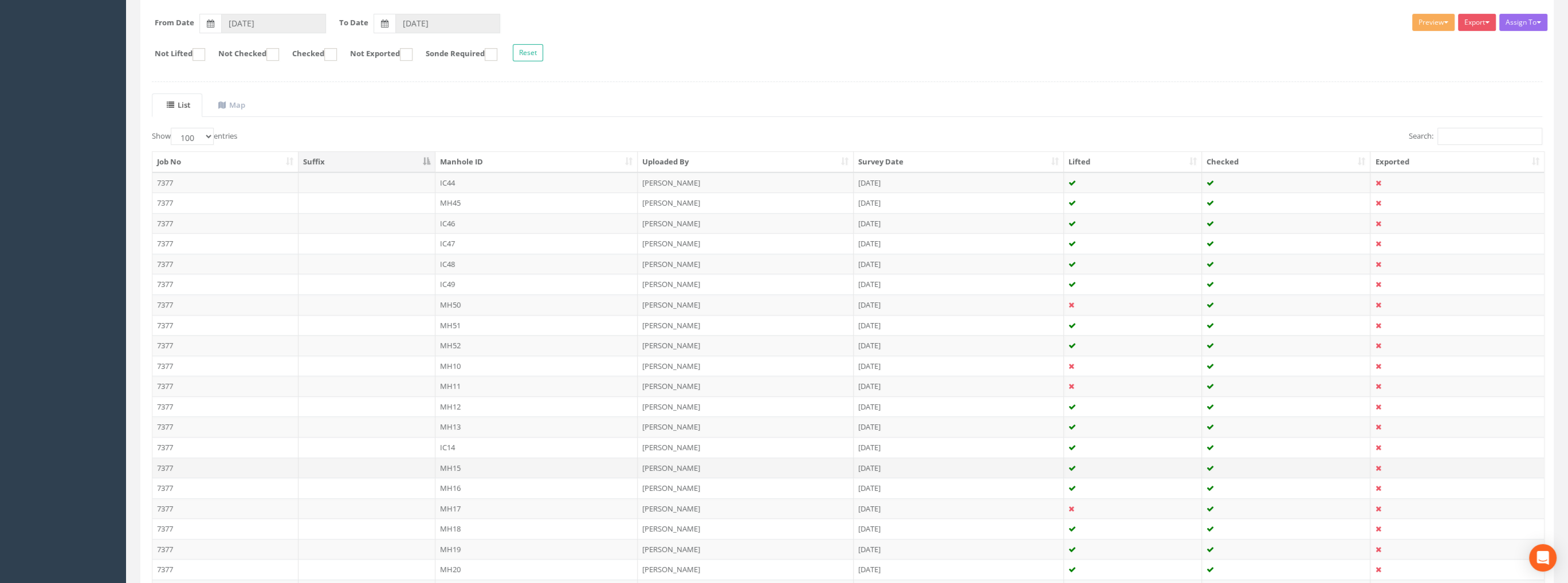
click at [456, 464] on td "MH15" at bounding box center [536, 468] width 203 height 21
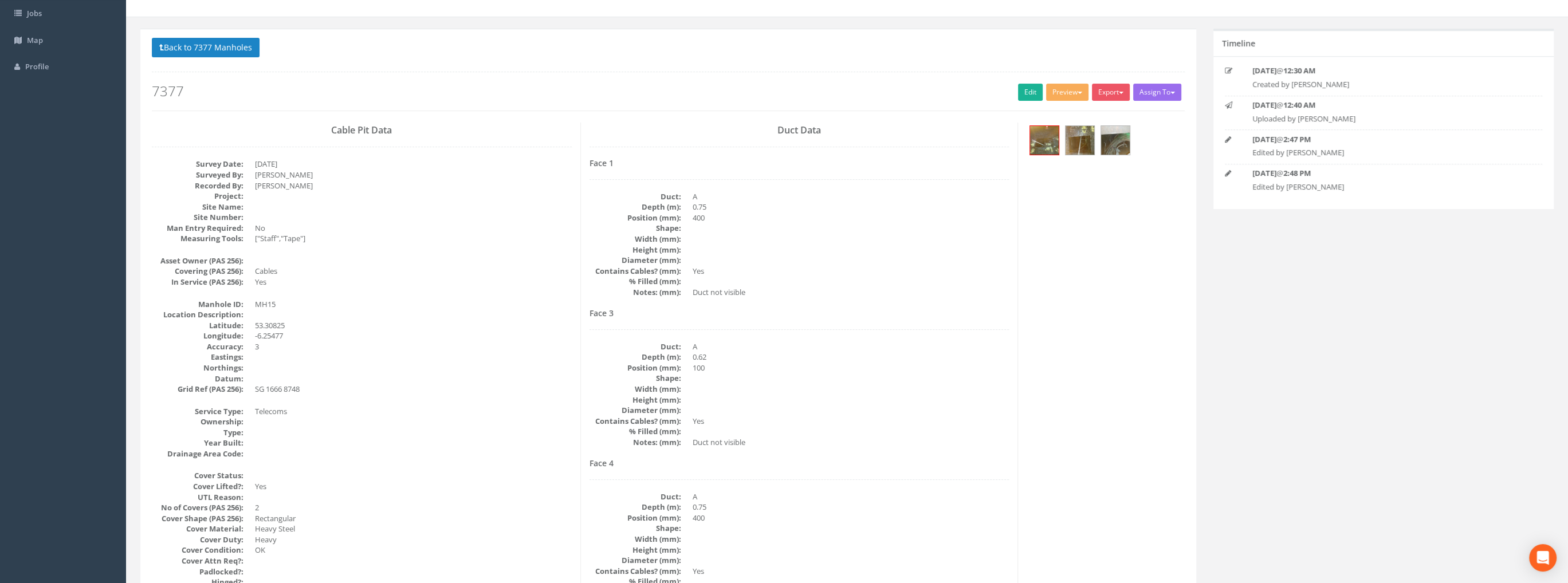
scroll to position [0, 0]
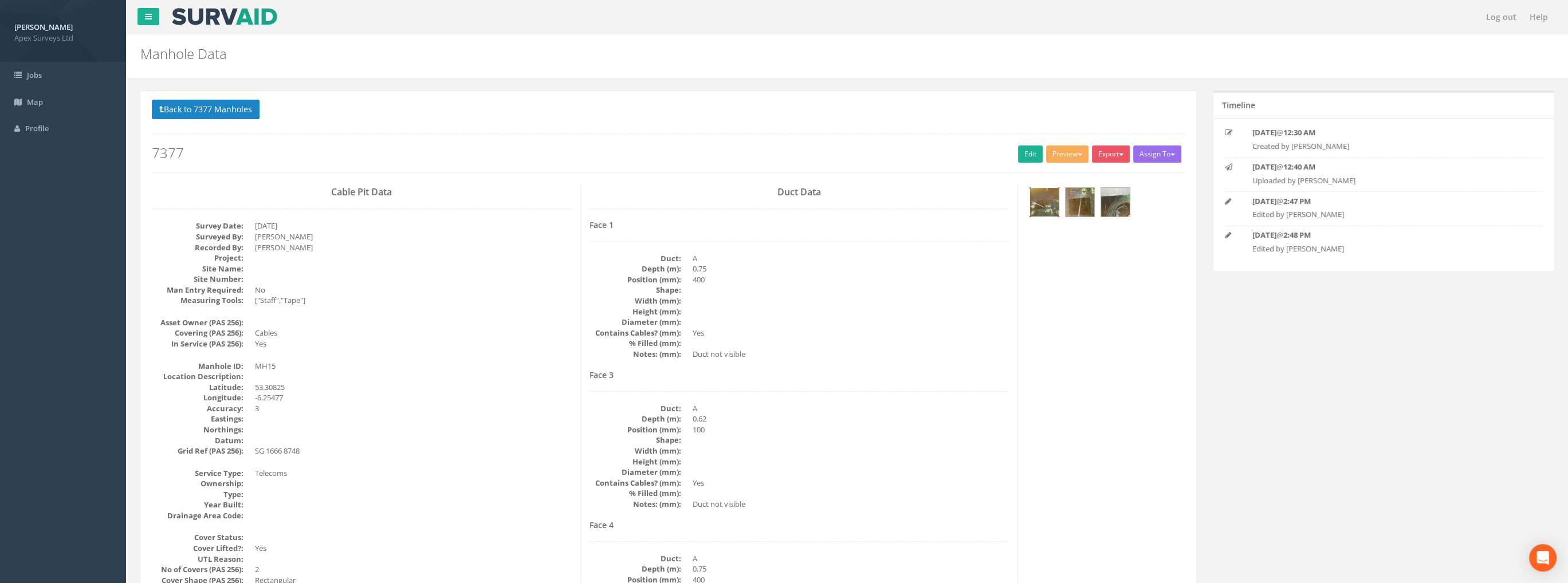
click at [1047, 198] on img at bounding box center [1044, 202] width 29 height 29
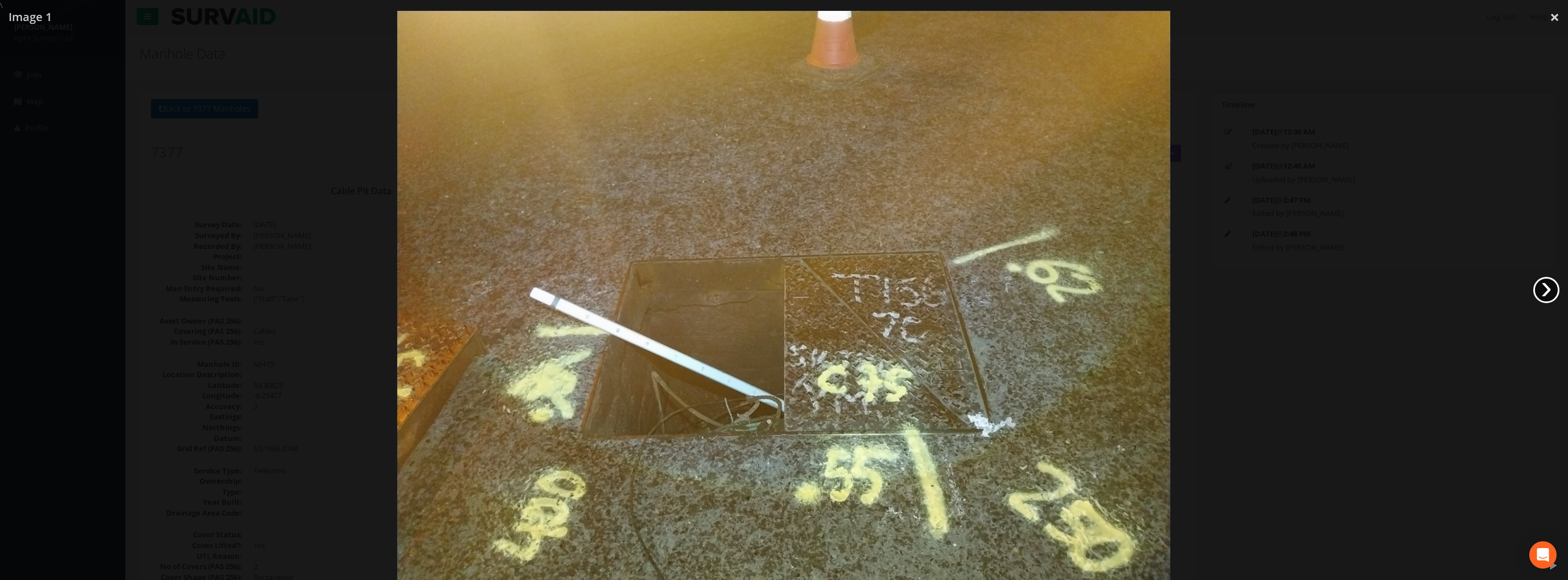
click at [1541, 290] on link "›" at bounding box center [1546, 290] width 26 height 26
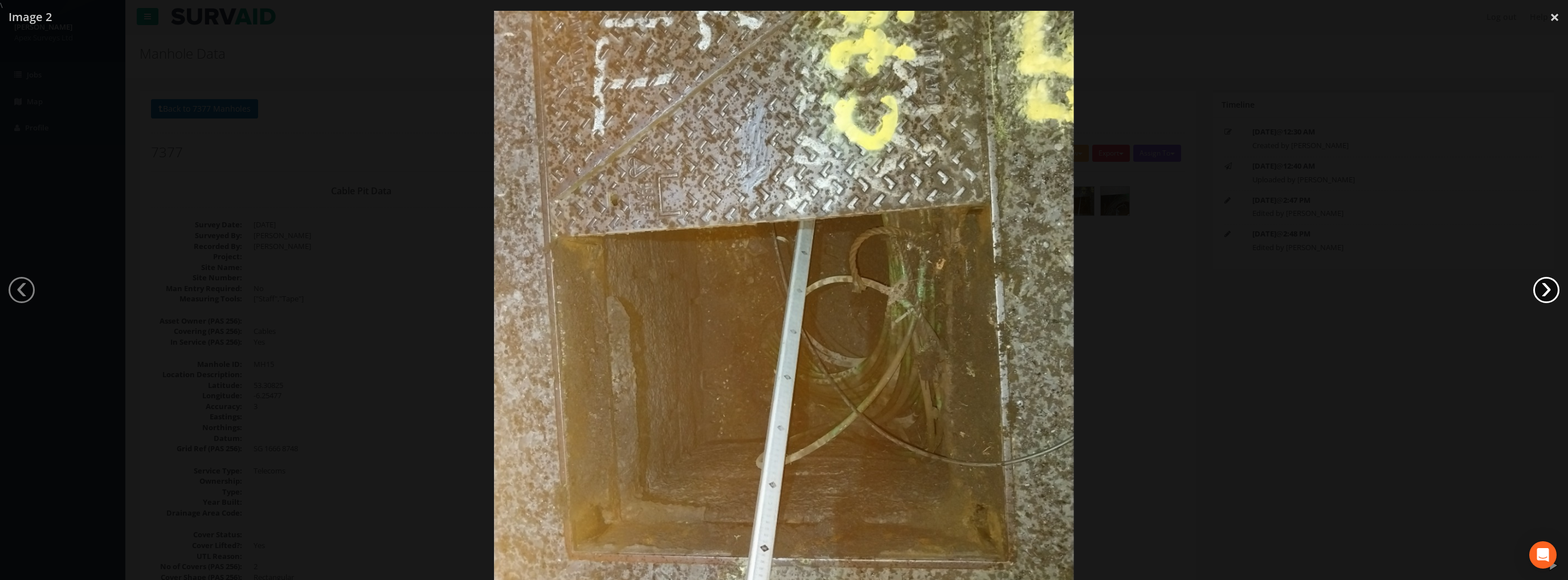
click at [1555, 287] on link "›" at bounding box center [1546, 290] width 26 height 26
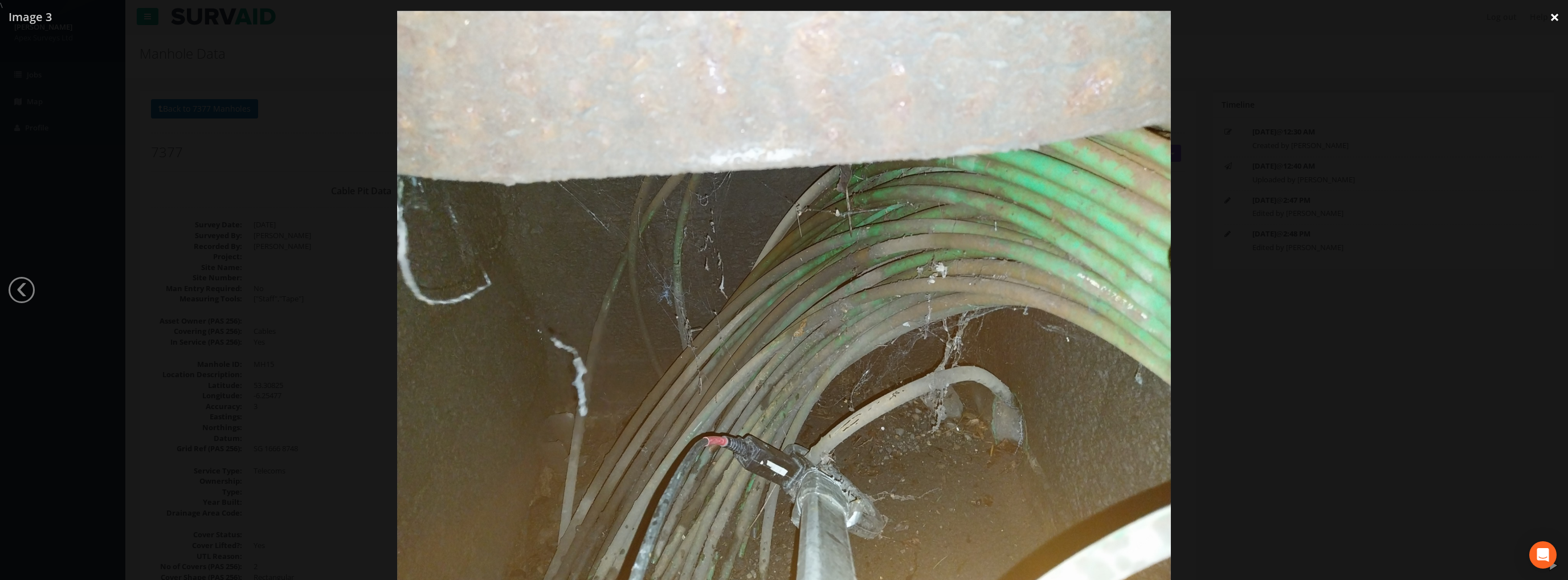
click at [1551, 19] on link "×" at bounding box center [1555, 17] width 27 height 34
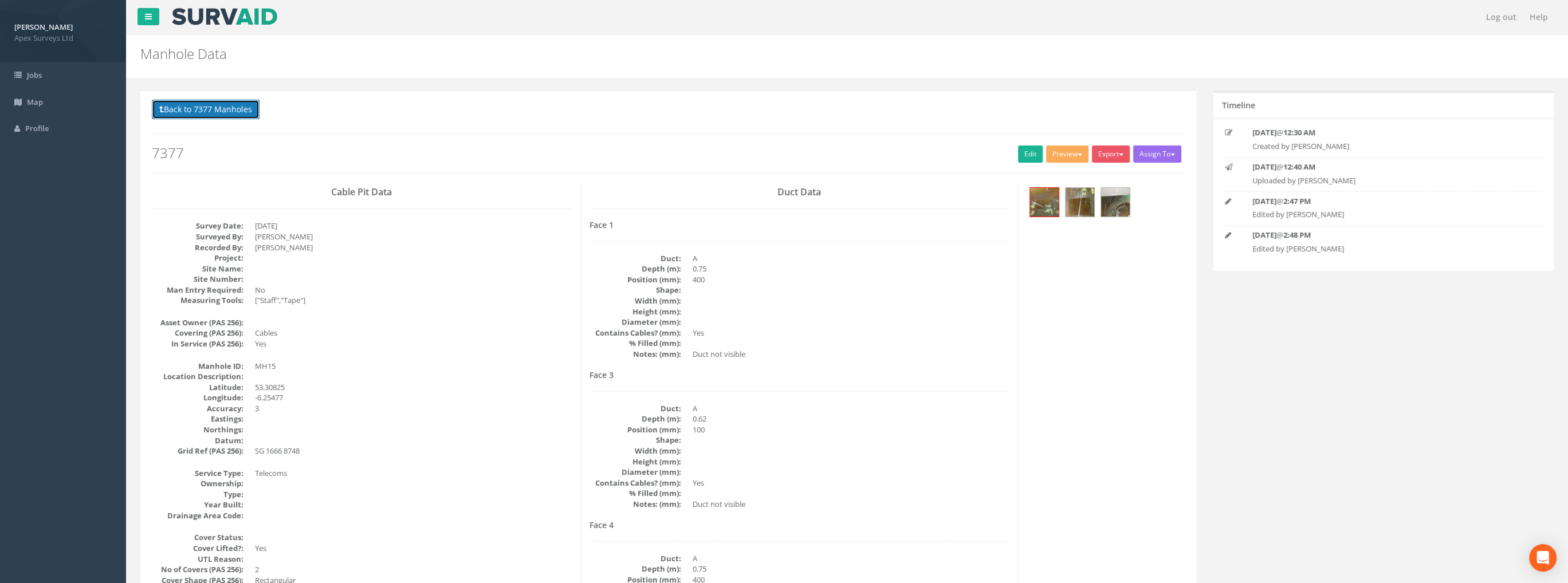
click at [217, 112] on button "Back to 7377 Manholes" at bounding box center [206, 110] width 108 height 20
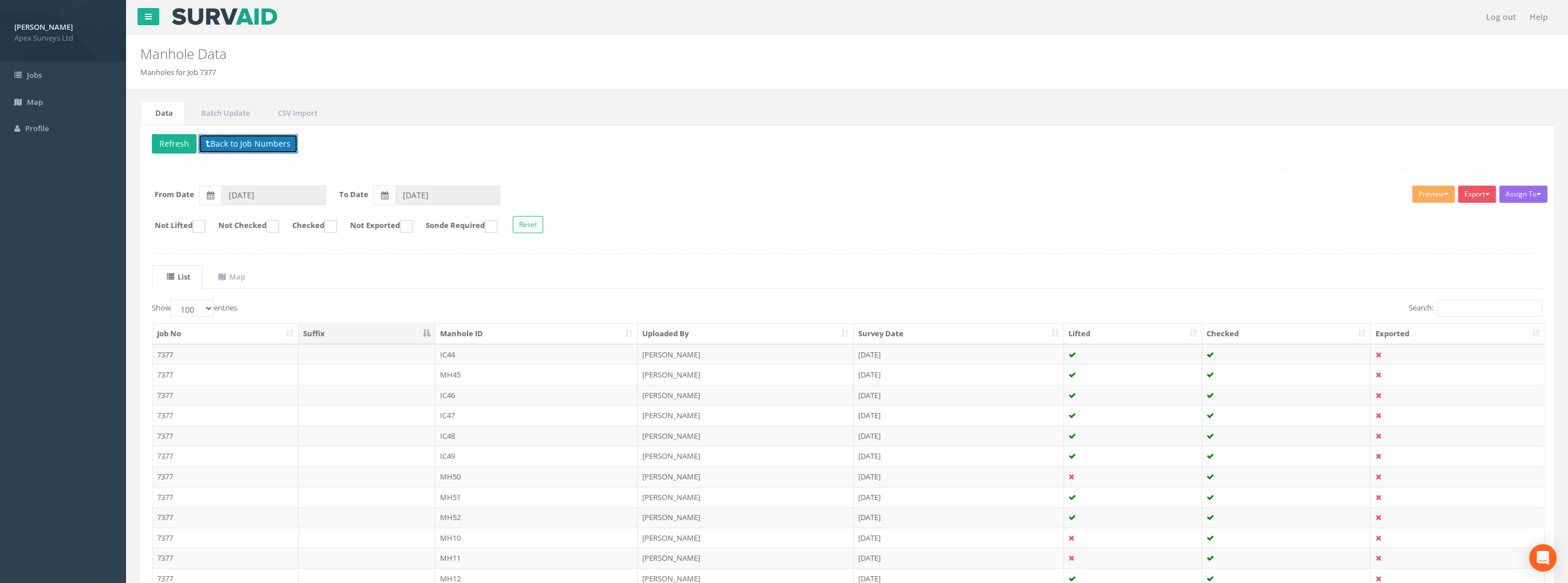
click at [227, 145] on button "Back to Job Numbers" at bounding box center [248, 144] width 100 height 20
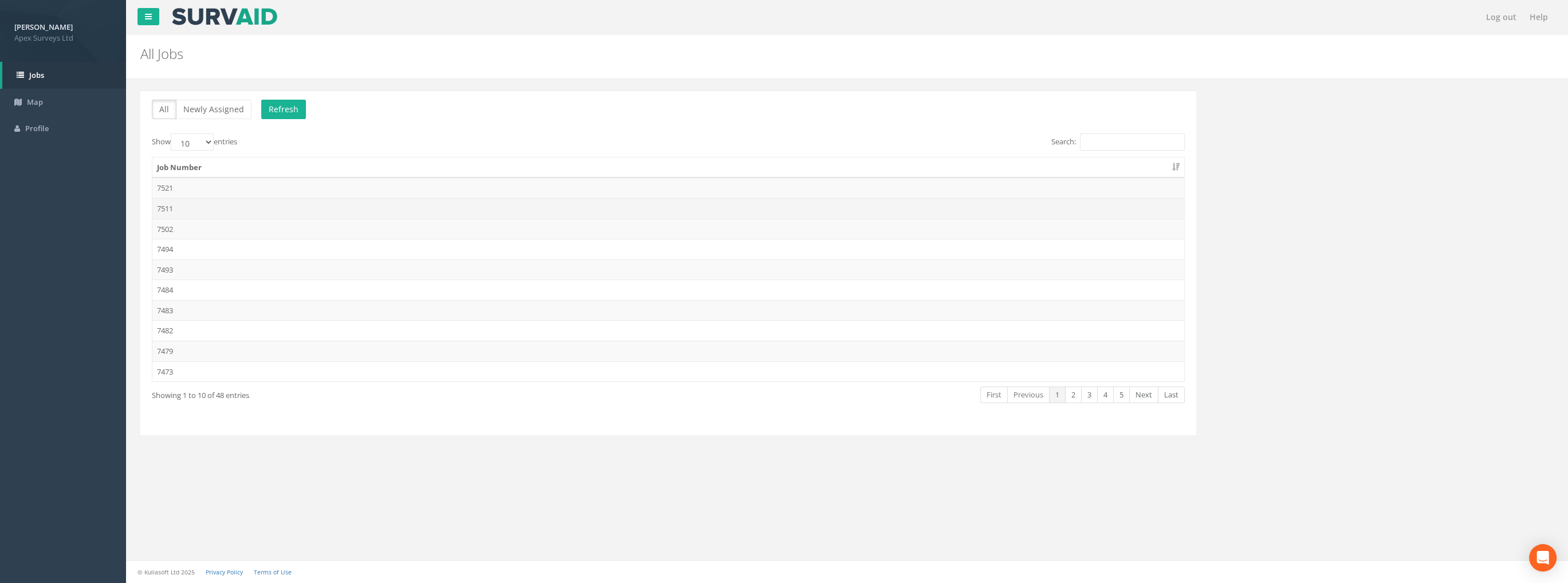
click at [174, 207] on td "7511" at bounding box center [668, 209] width 1032 height 21
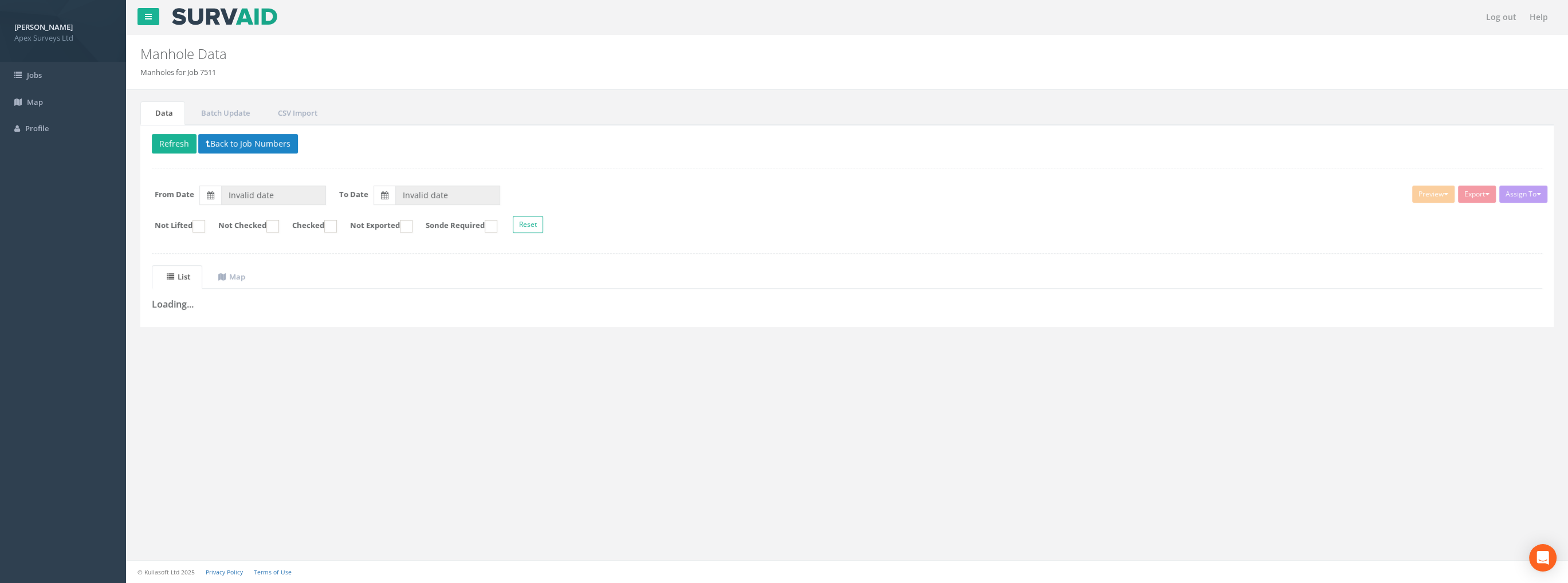
type input "[DATE]"
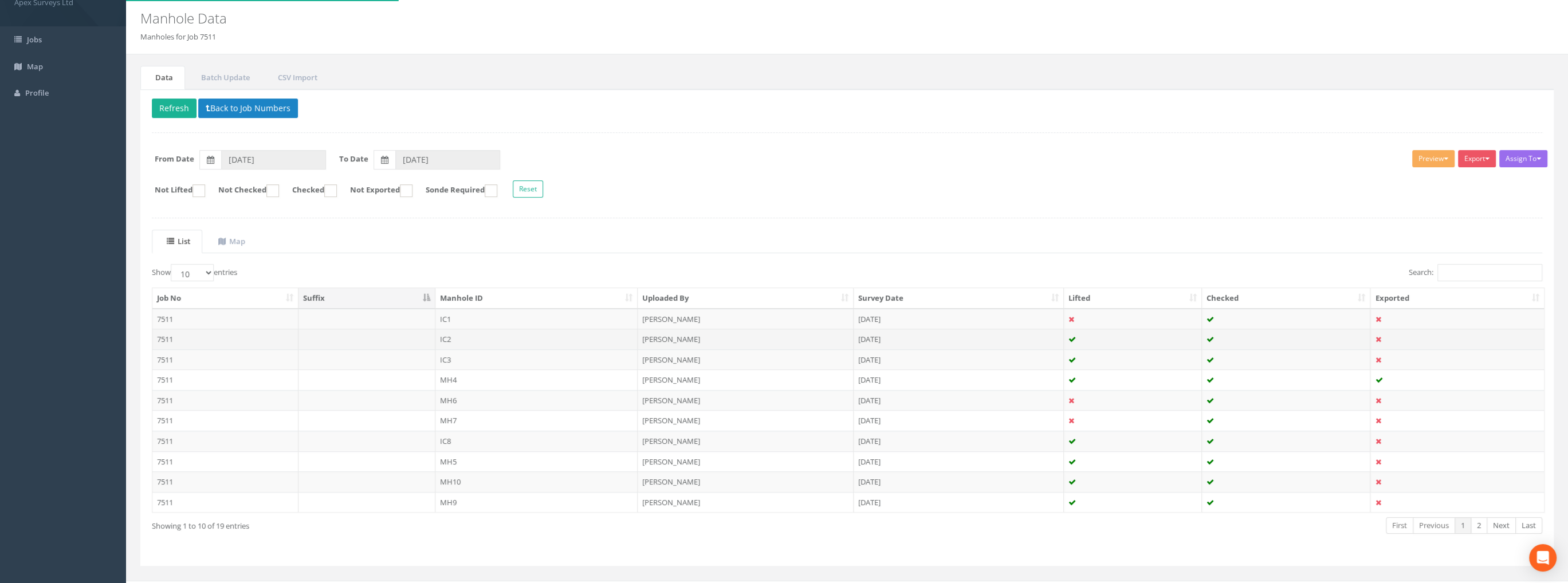
scroll to position [53, 0]
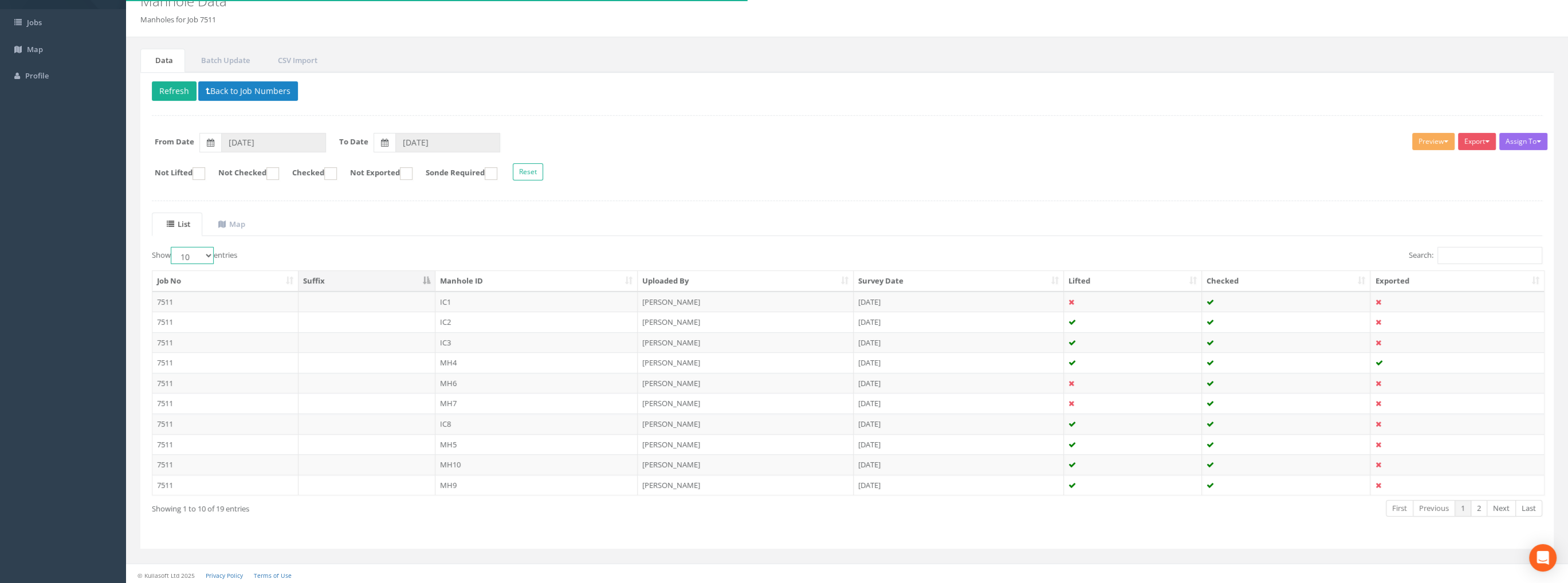
click at [190, 254] on select "10 25 50 100" at bounding box center [192, 255] width 43 height 17
select select "100"
click at [173, 247] on select "10 25 50 100" at bounding box center [192, 255] width 43 height 17
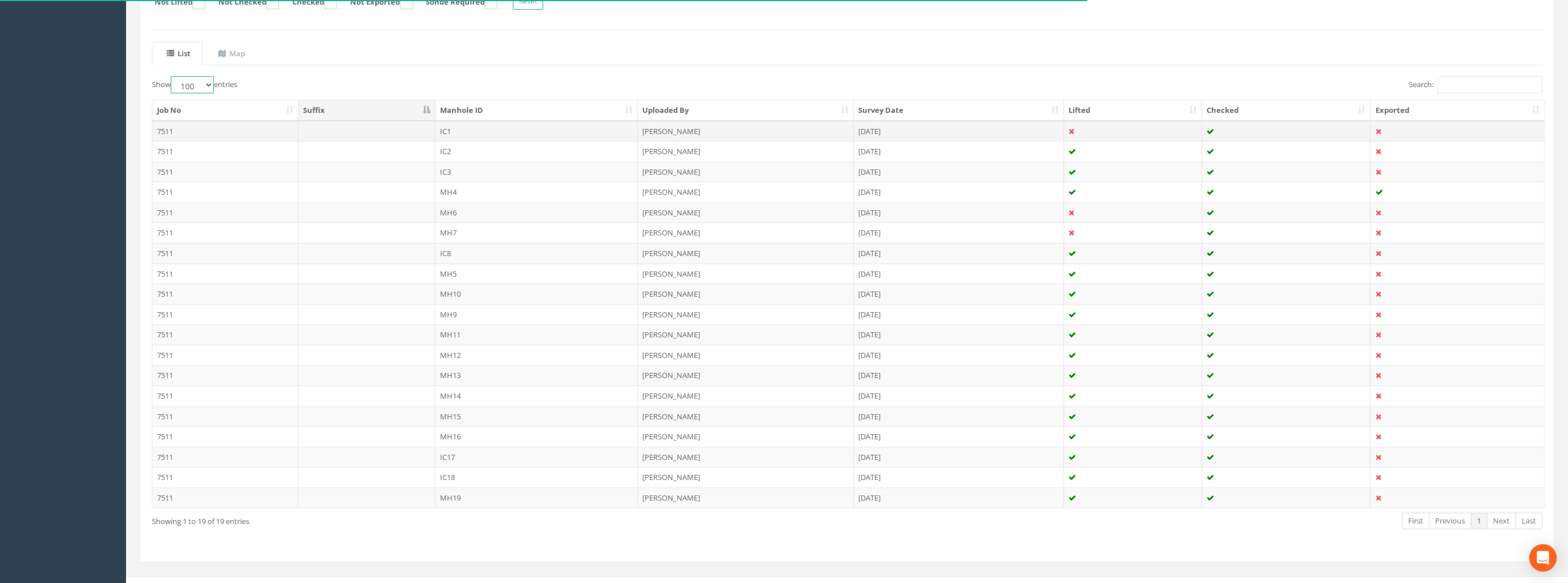
scroll to position [236, 0]
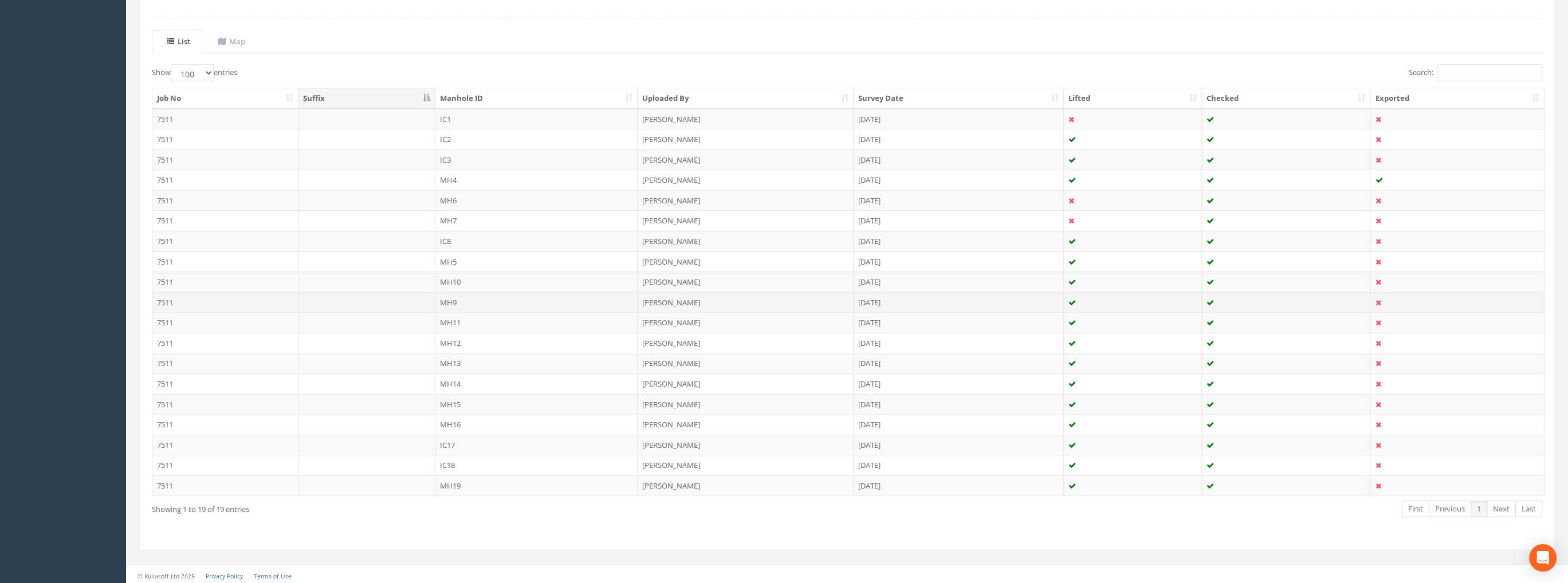
click at [454, 298] on td "MH9" at bounding box center [536, 302] width 203 height 21
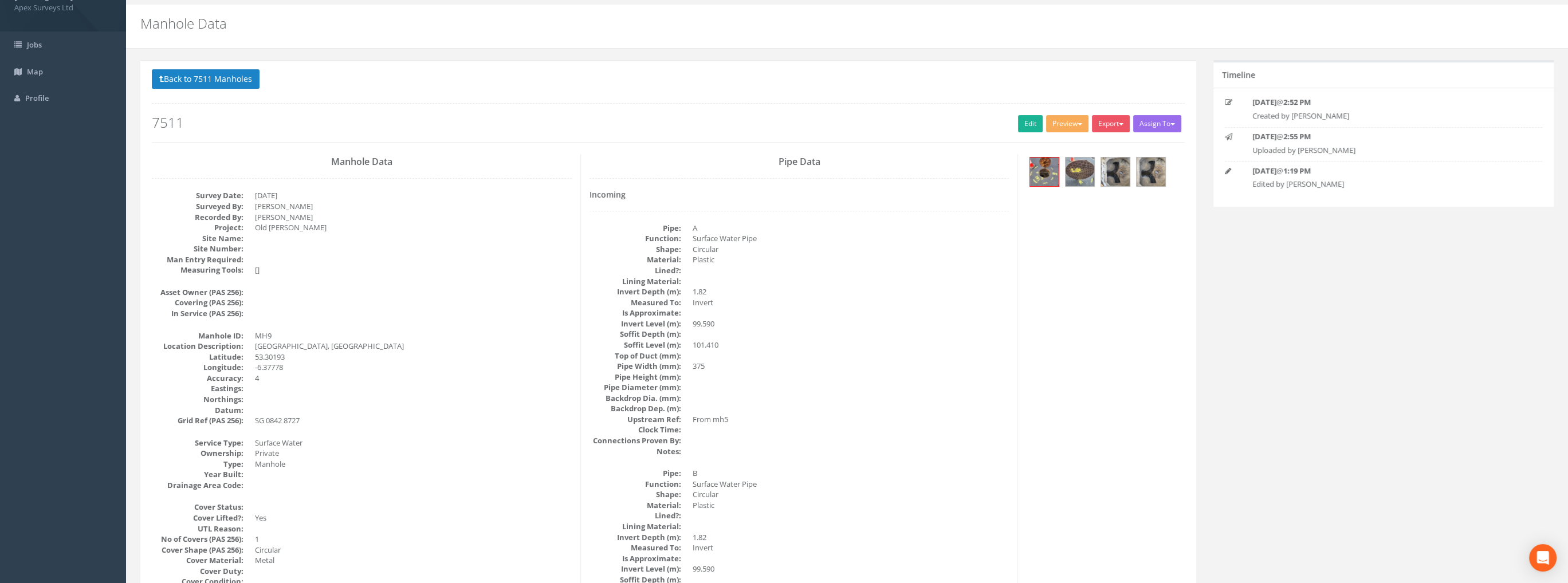
scroll to position [0, 0]
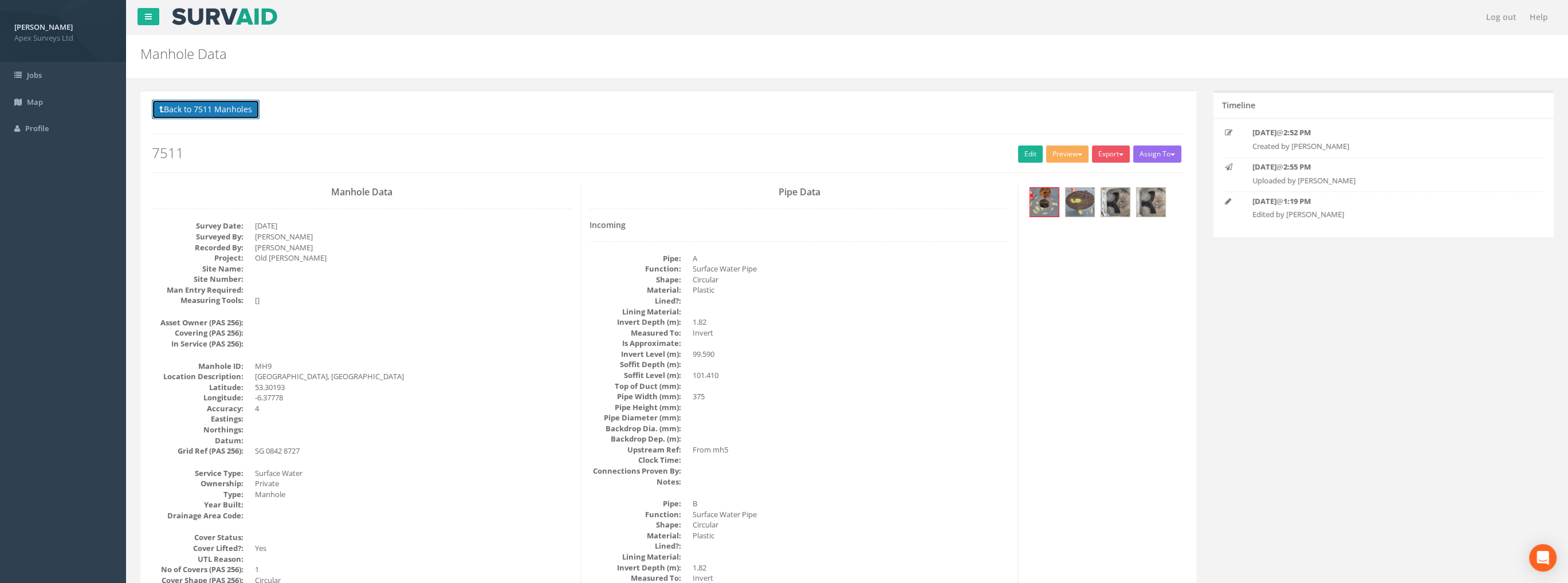
click at [227, 117] on button "Back to 7511 Manholes" at bounding box center [206, 110] width 108 height 20
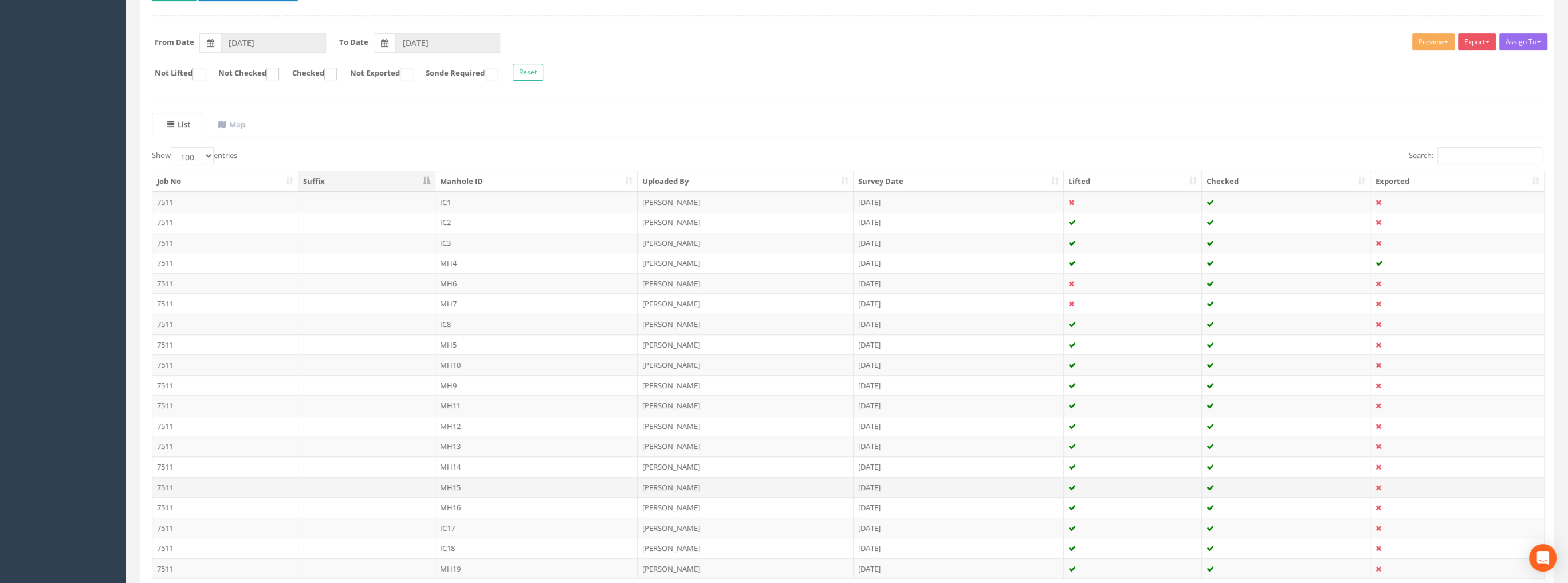
scroll to position [229, 0]
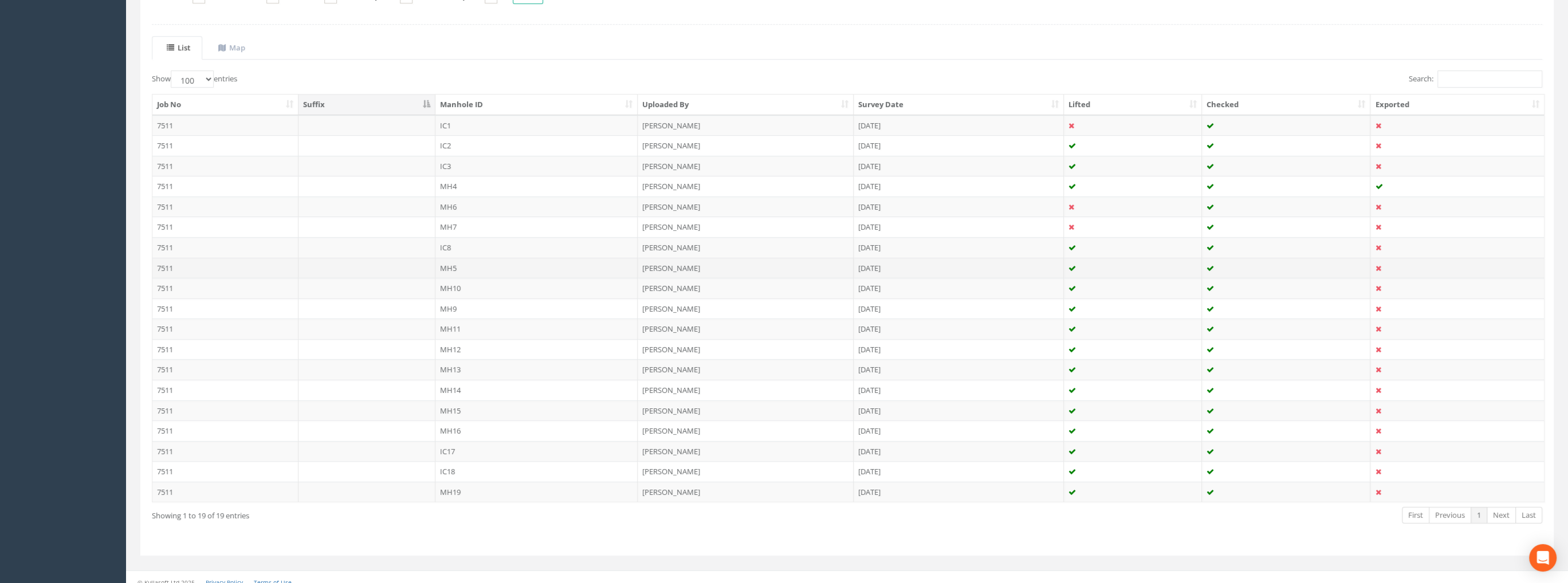
click at [452, 263] on td "MH5" at bounding box center [536, 268] width 203 height 21
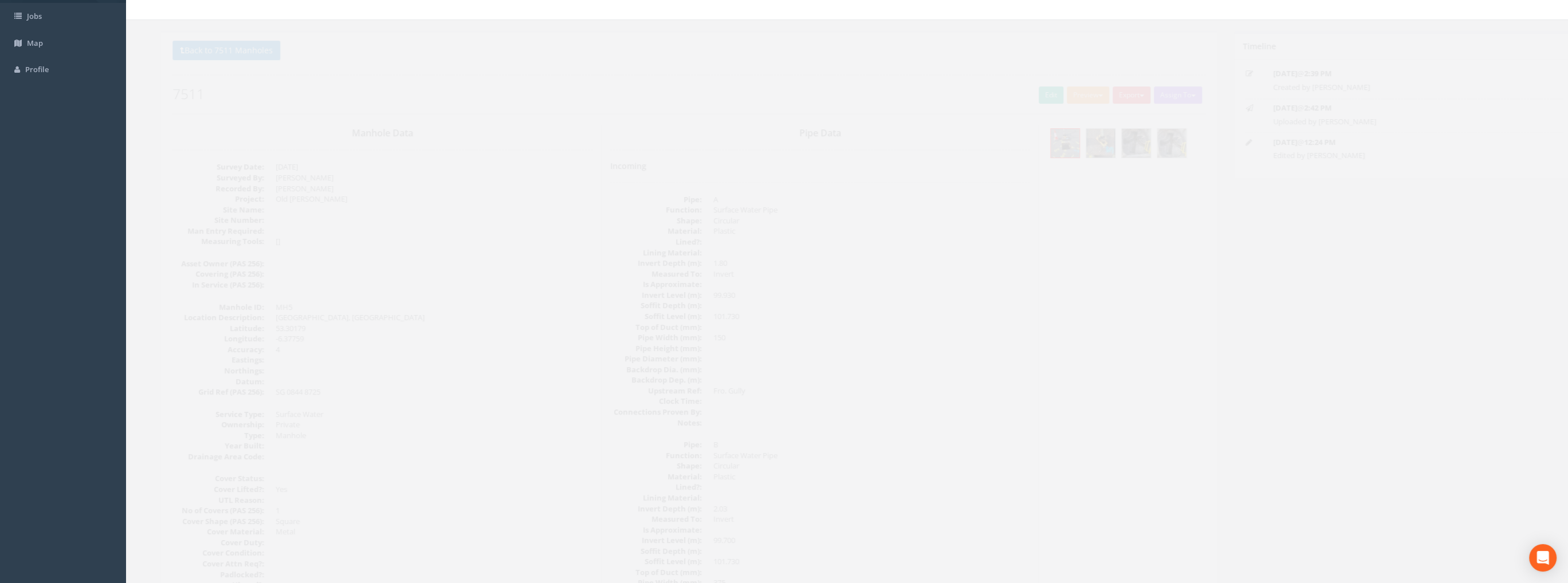
scroll to position [0, 0]
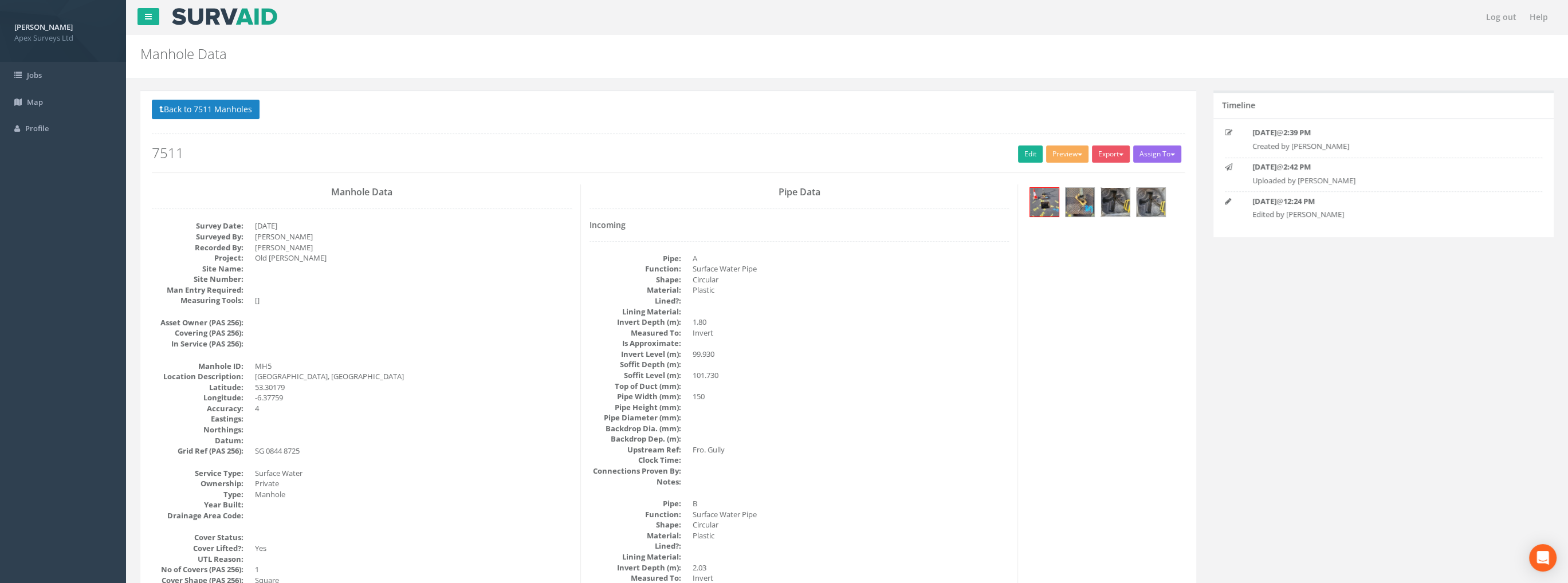
click at [1105, 193] on img at bounding box center [1115, 202] width 29 height 29
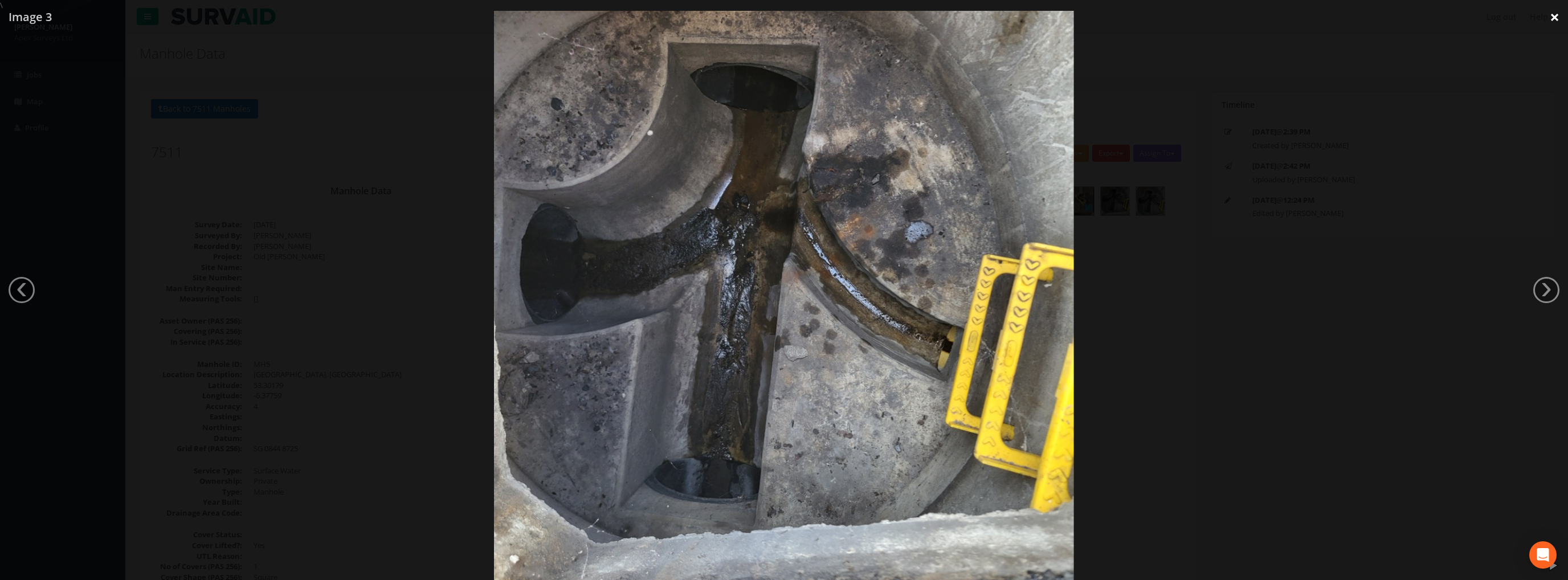
click at [1555, 21] on link "×" at bounding box center [1555, 17] width 27 height 34
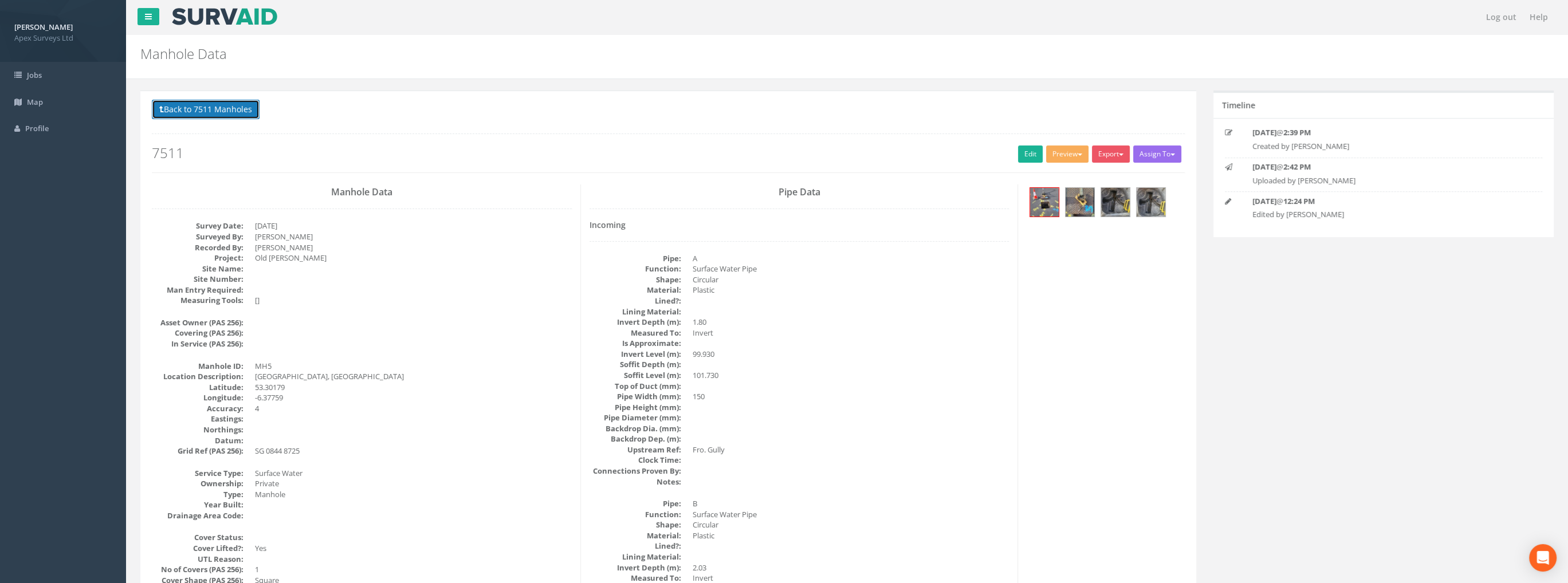
click at [234, 109] on button "Back to 7511 Manholes" at bounding box center [206, 110] width 108 height 20
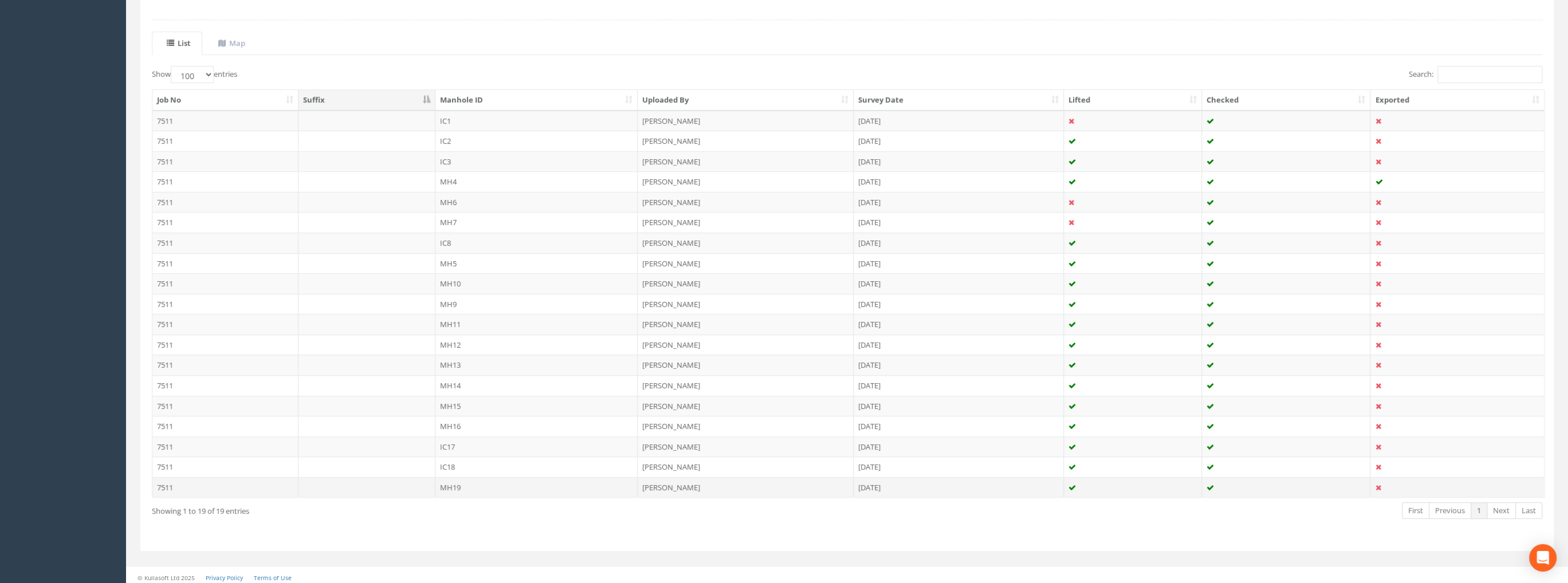
scroll to position [236, 0]
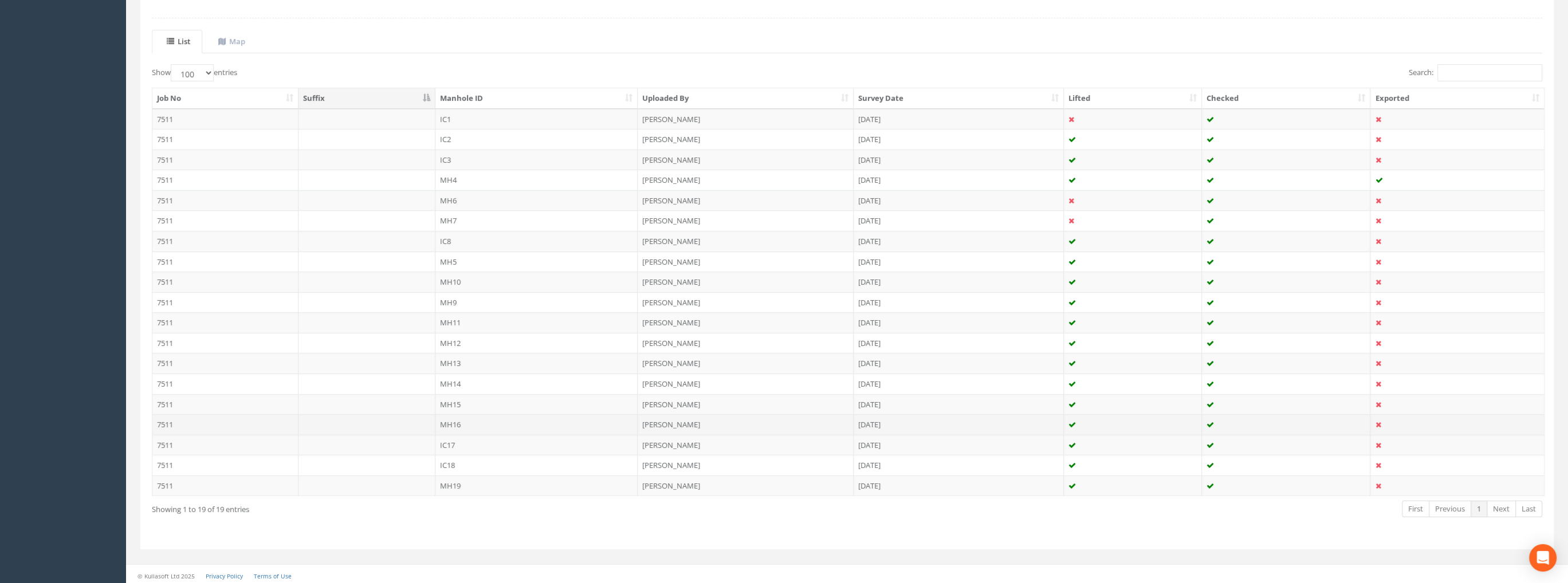
click at [446, 423] on td "MH16" at bounding box center [536, 425] width 203 height 21
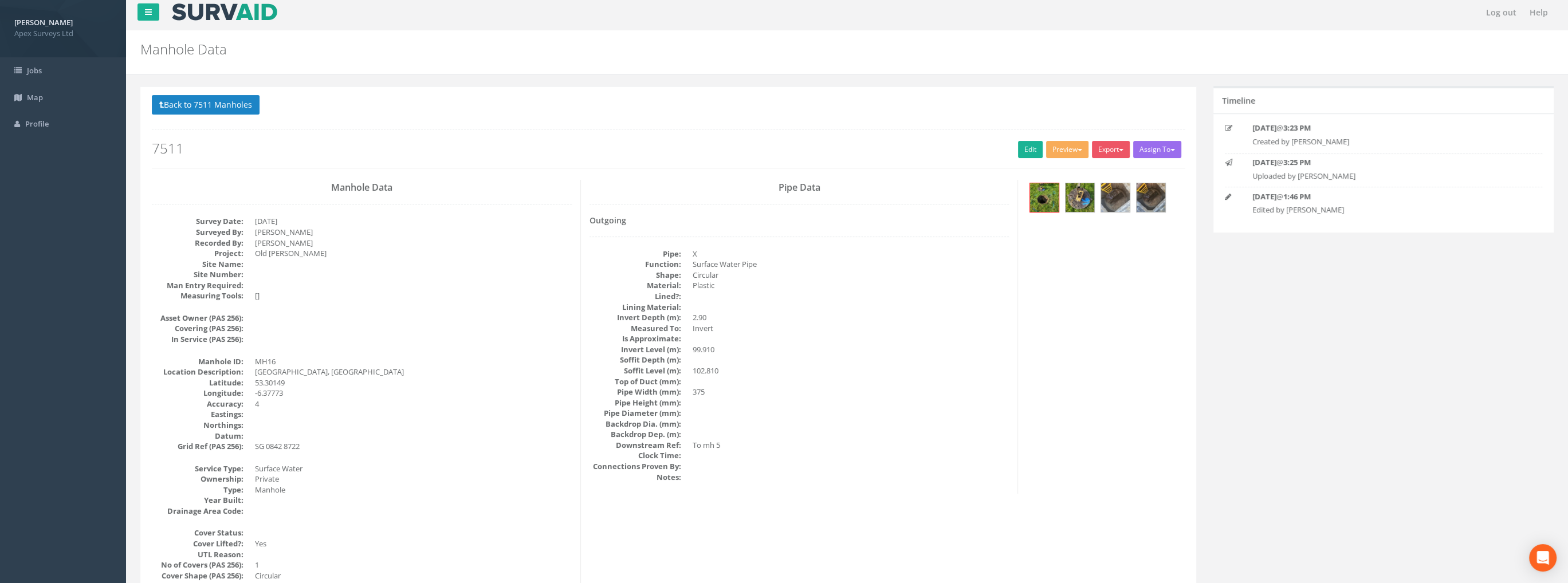
scroll to position [0, 0]
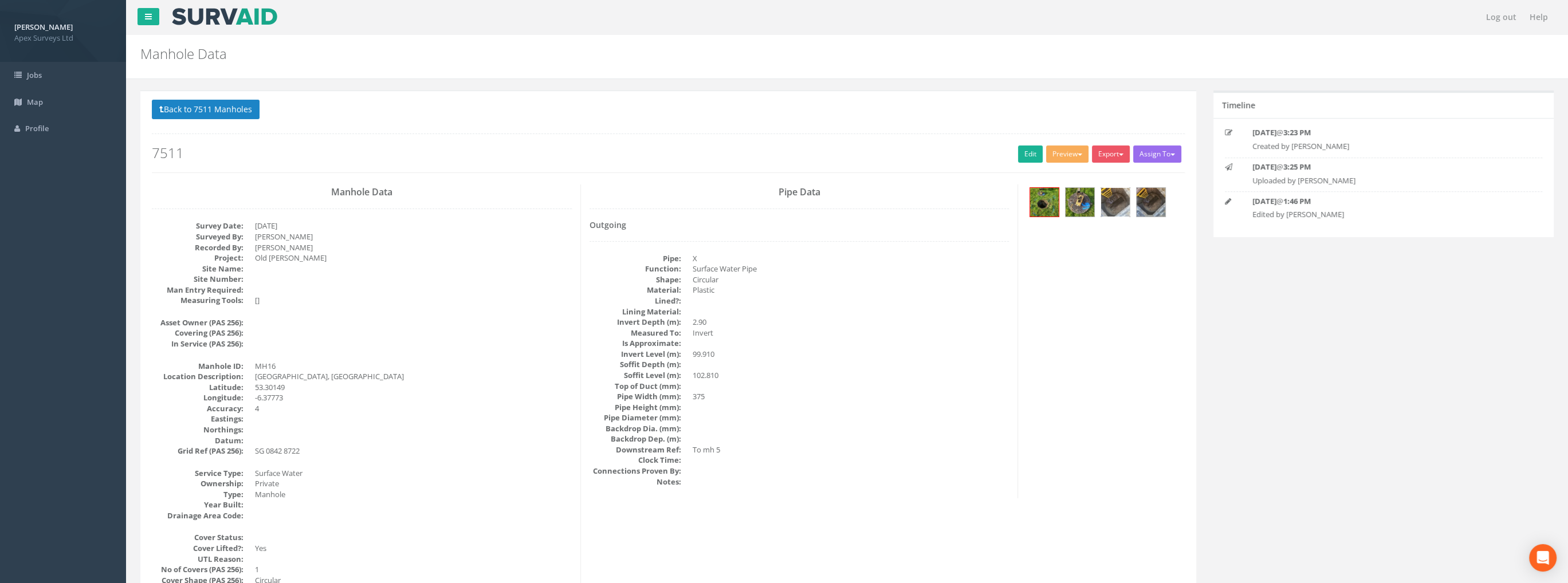
click at [1120, 201] on img at bounding box center [1115, 202] width 29 height 29
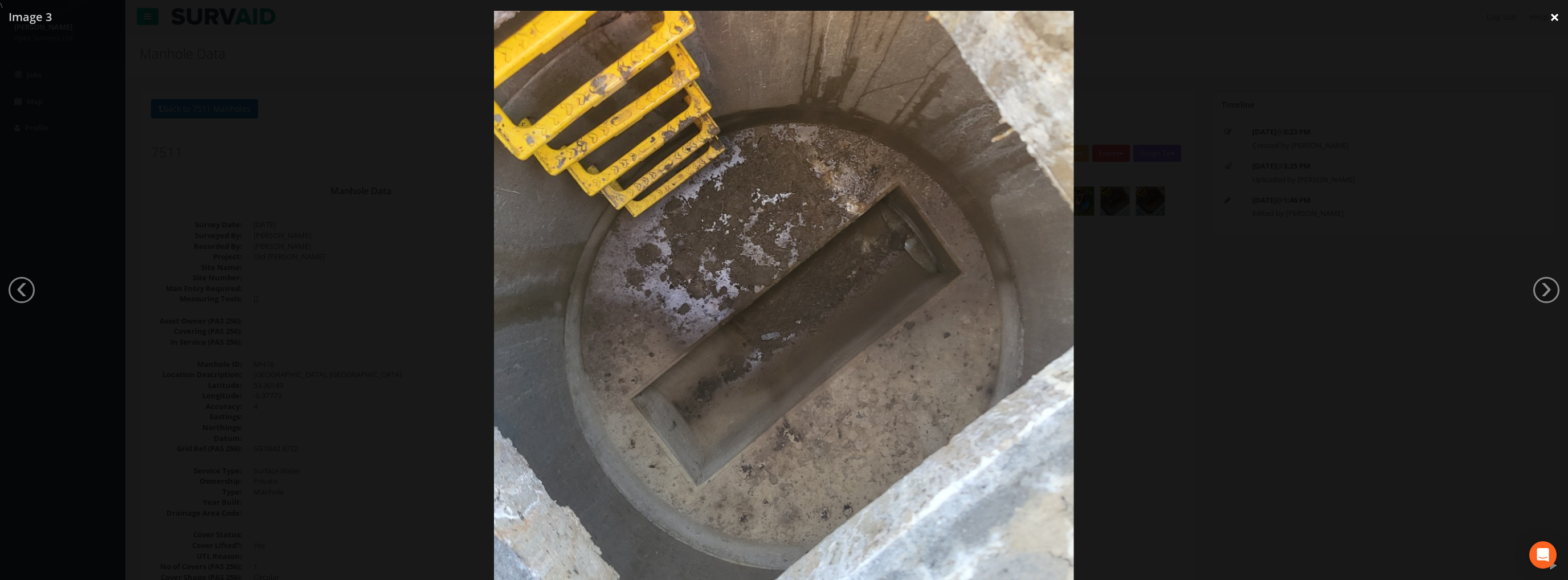
click at [1542, 19] on link "×" at bounding box center [1555, 17] width 27 height 34
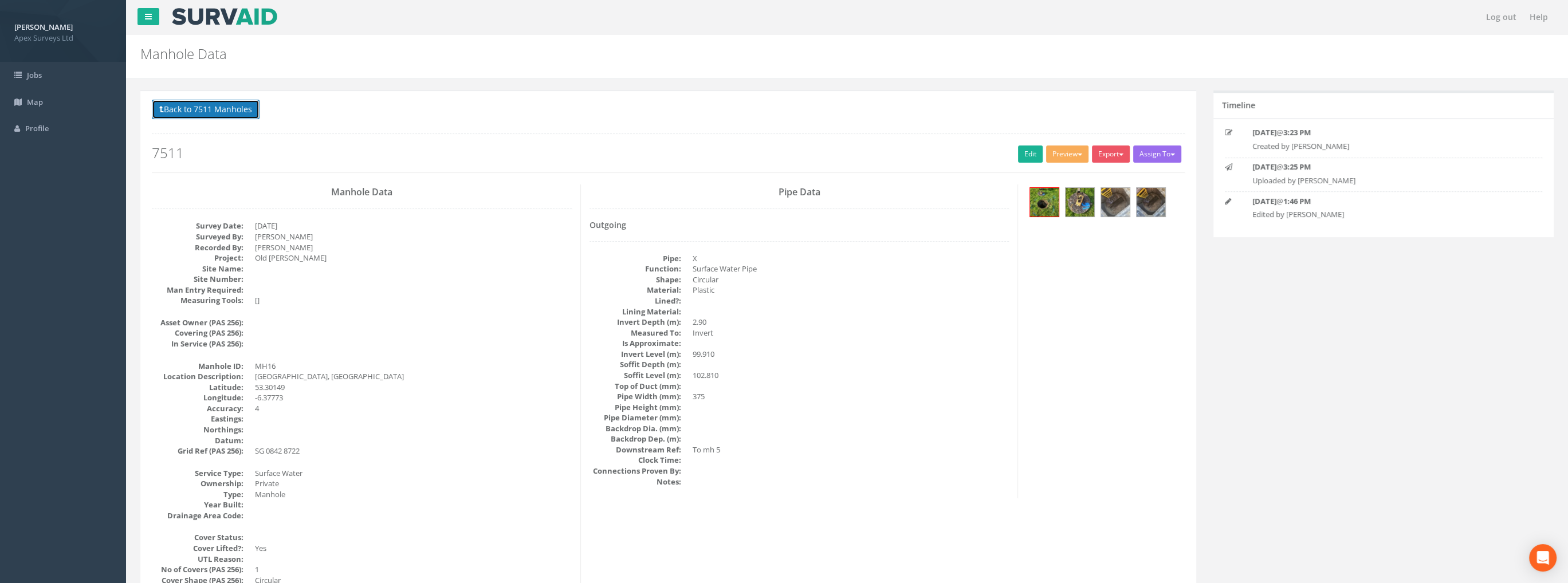
drag, startPoint x: 213, startPoint y: 113, endPoint x: 226, endPoint y: 125, distance: 17.7
click at [213, 113] on button "Back to 7511 Manholes" at bounding box center [206, 110] width 108 height 20
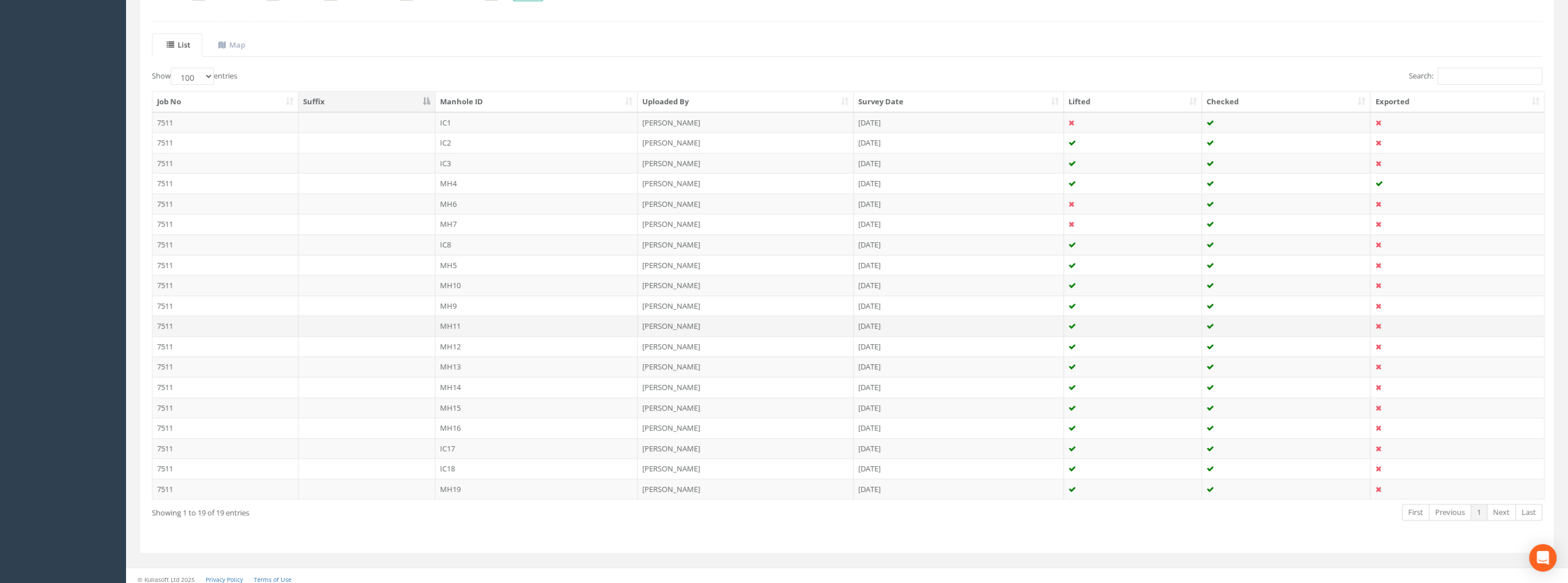
scroll to position [236, 0]
click at [457, 461] on td "IC18" at bounding box center [536, 465] width 203 height 21
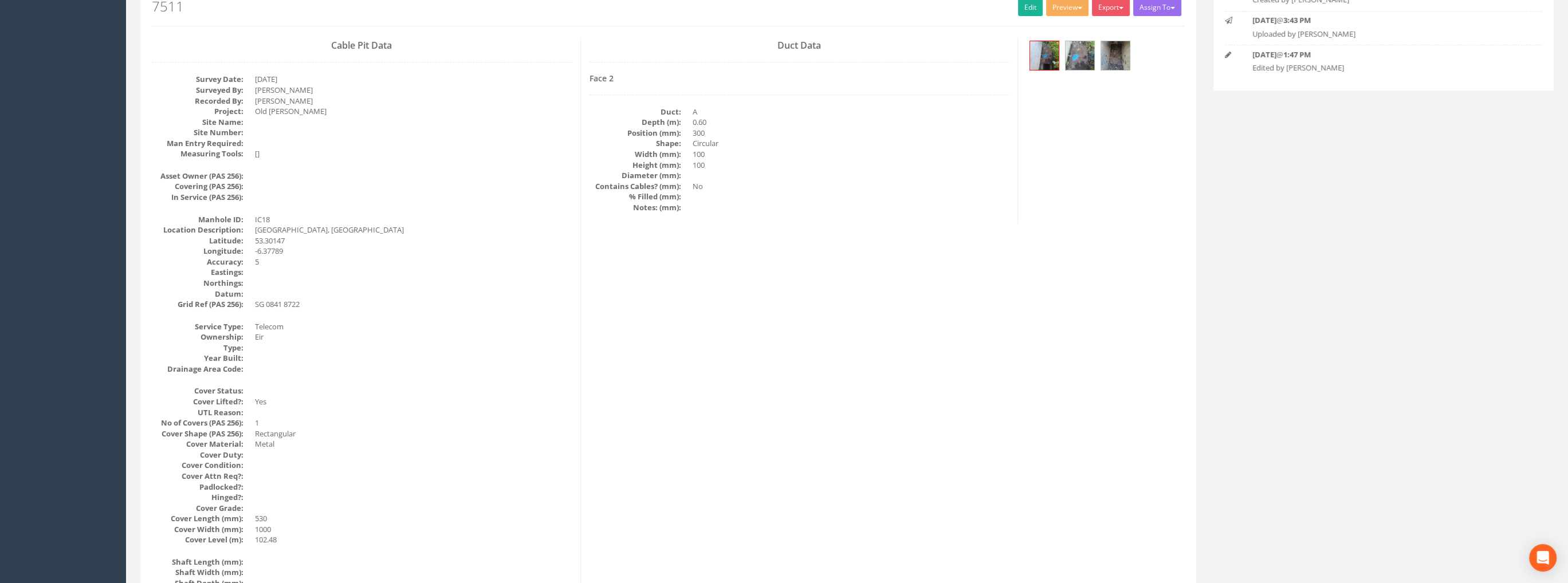
scroll to position [0, 0]
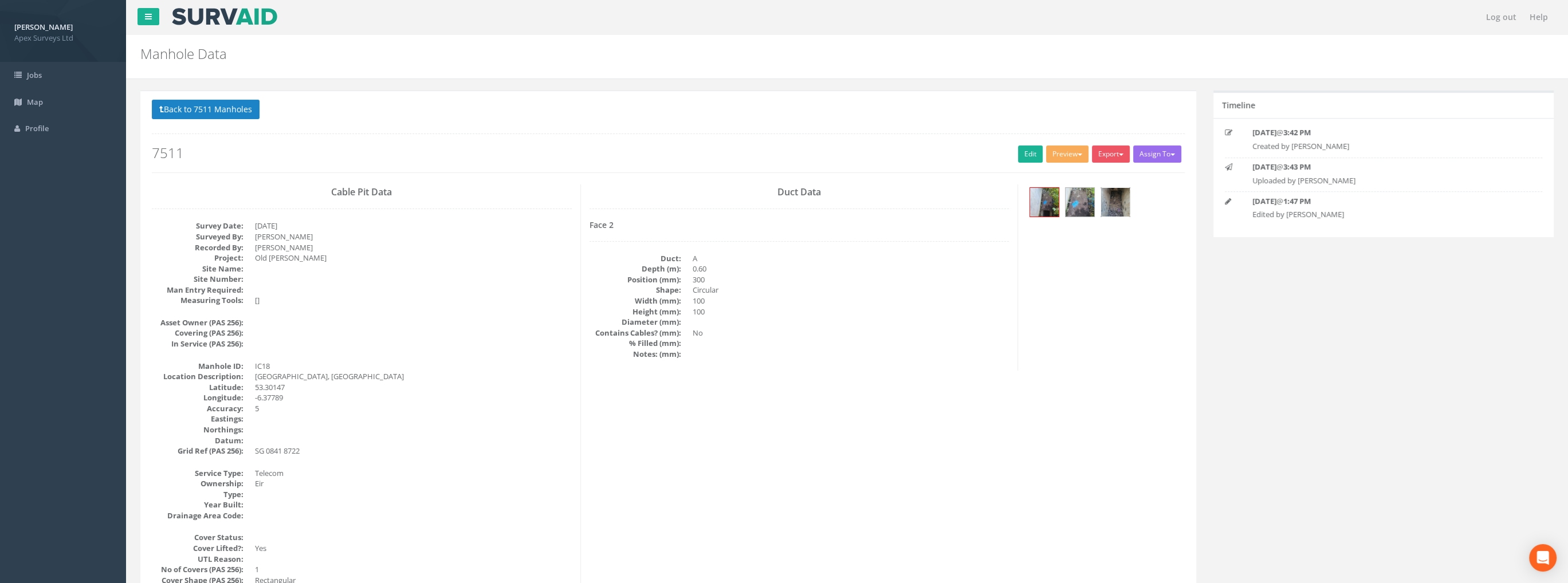
click at [1121, 199] on img at bounding box center [1115, 202] width 29 height 29
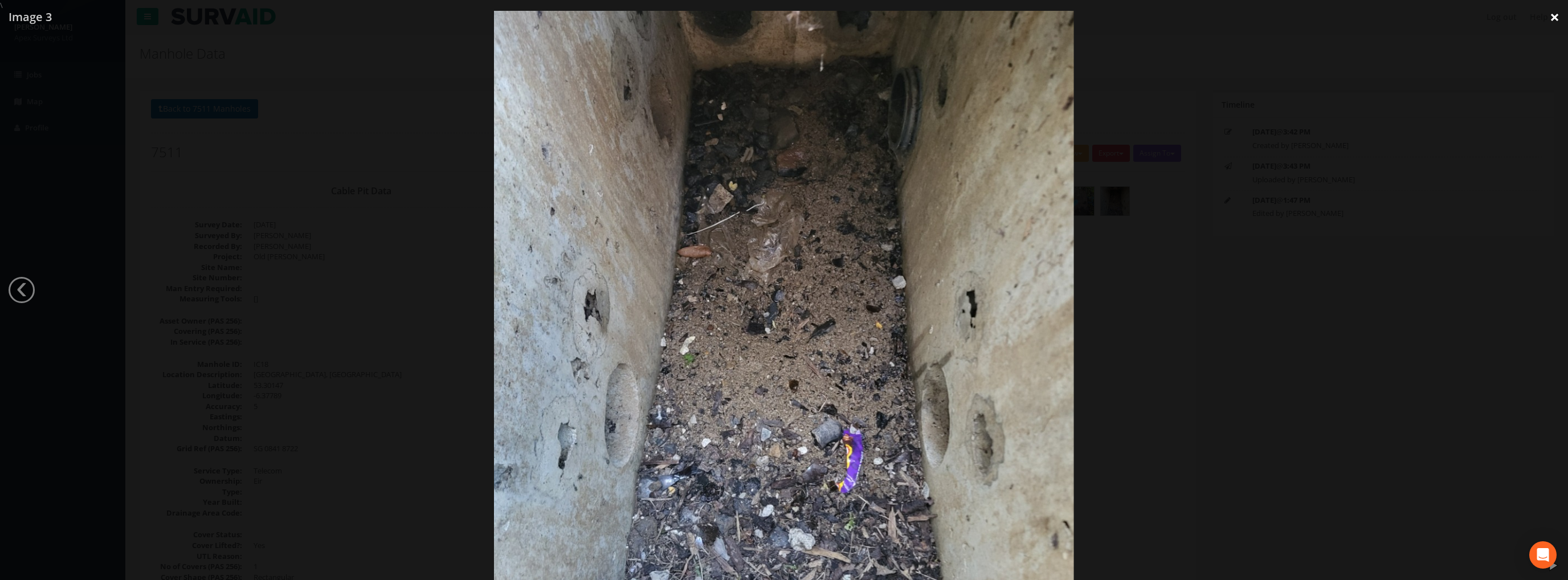
click at [1558, 19] on link "×" at bounding box center [1555, 17] width 27 height 34
